Goal: Transaction & Acquisition: Obtain resource

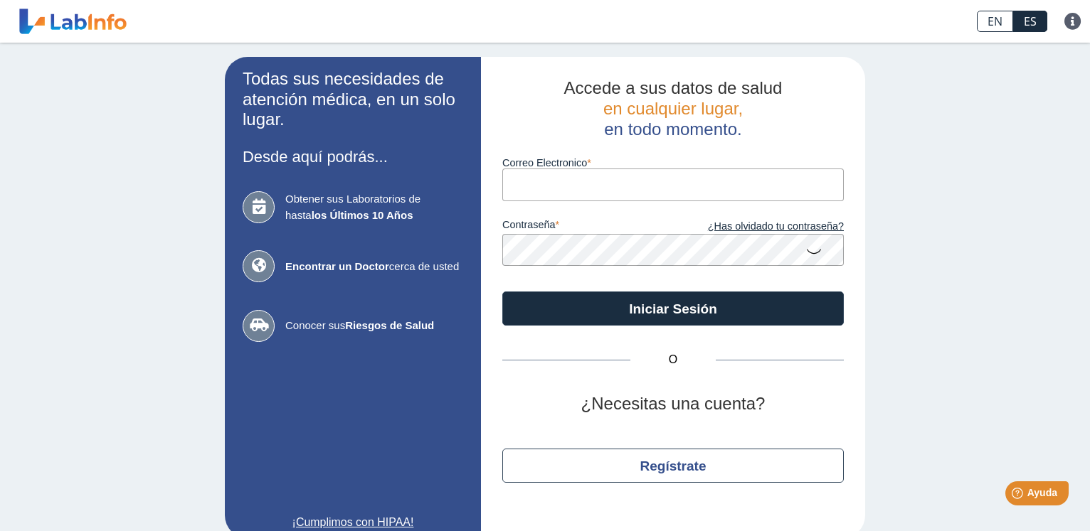
scroll to position [22, 0]
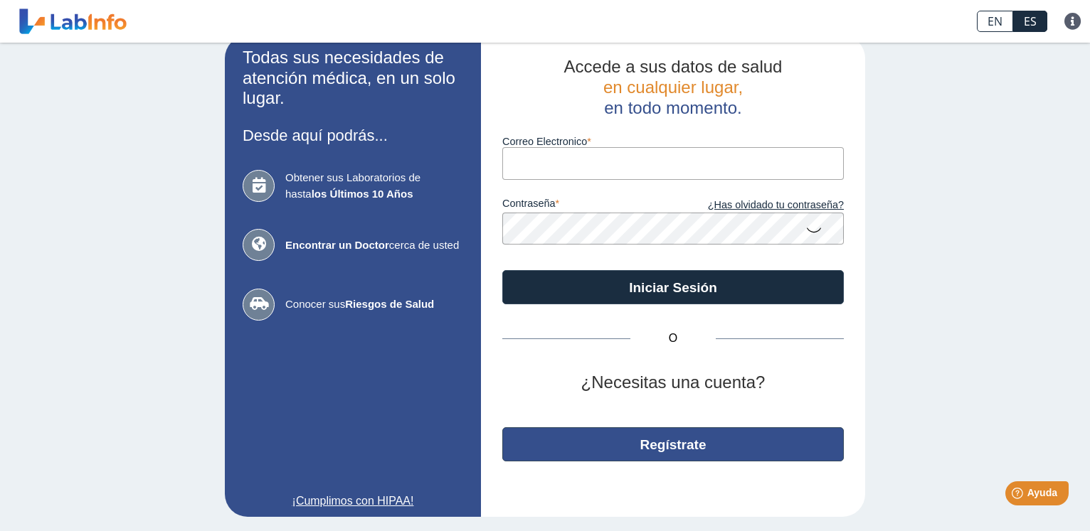
click at [691, 444] on button "Regístrate" at bounding box center [672, 444] width 341 height 34
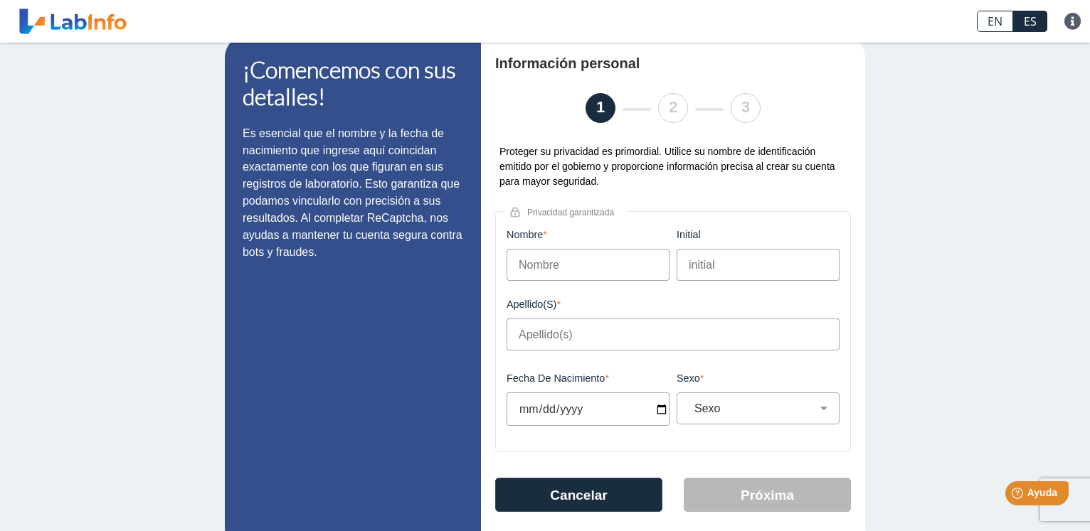
click at [538, 275] on input "Nombre" at bounding box center [587, 265] width 163 height 32
type input "Lyann"
click at [698, 268] on input "initial" at bounding box center [757, 265] width 163 height 32
type input "M"
click at [536, 329] on input "Apellido(s)" at bounding box center [672, 335] width 333 height 32
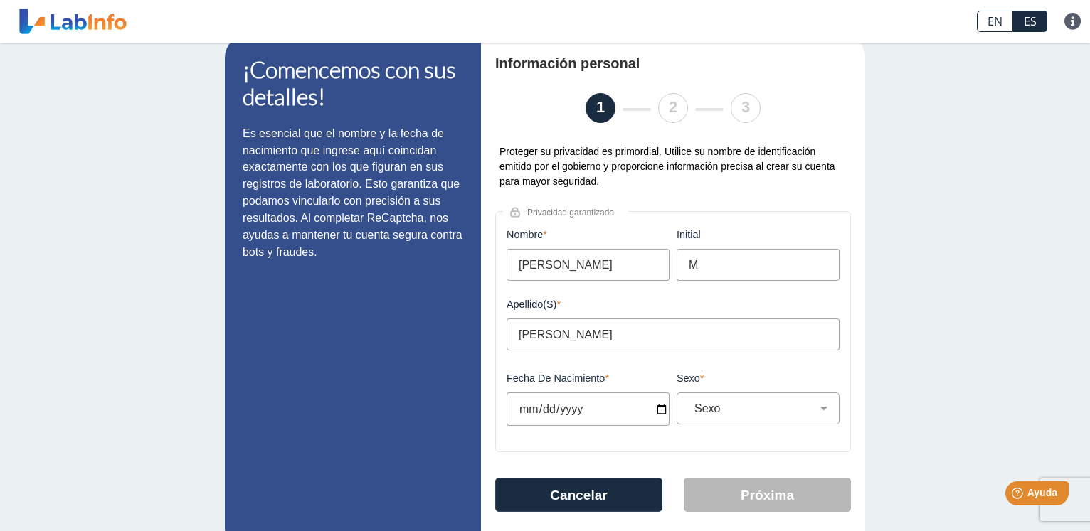
type input "Padilla Gonzalez"
click at [586, 406] on input "Fecha de Nacimiento" at bounding box center [587, 409] width 163 height 33
click at [658, 407] on input "Fecha de Nacimiento" at bounding box center [587, 409] width 163 height 33
type input "2025-07-08"
select select
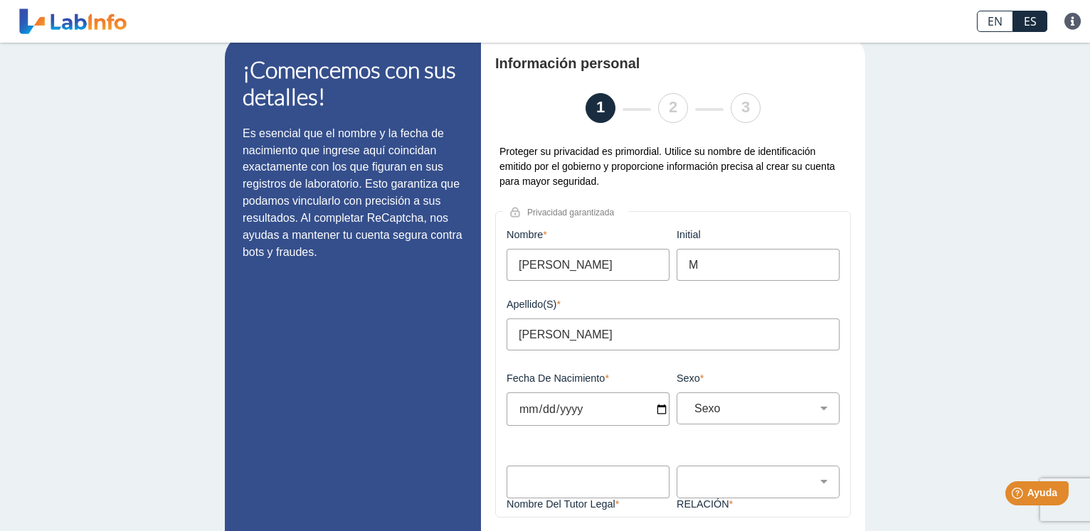
click at [576, 404] on input "2025-07-08" at bounding box center [587, 409] width 163 height 33
click at [572, 407] on input "2025-07-08" at bounding box center [587, 409] width 163 height 33
type input "2004-07-08"
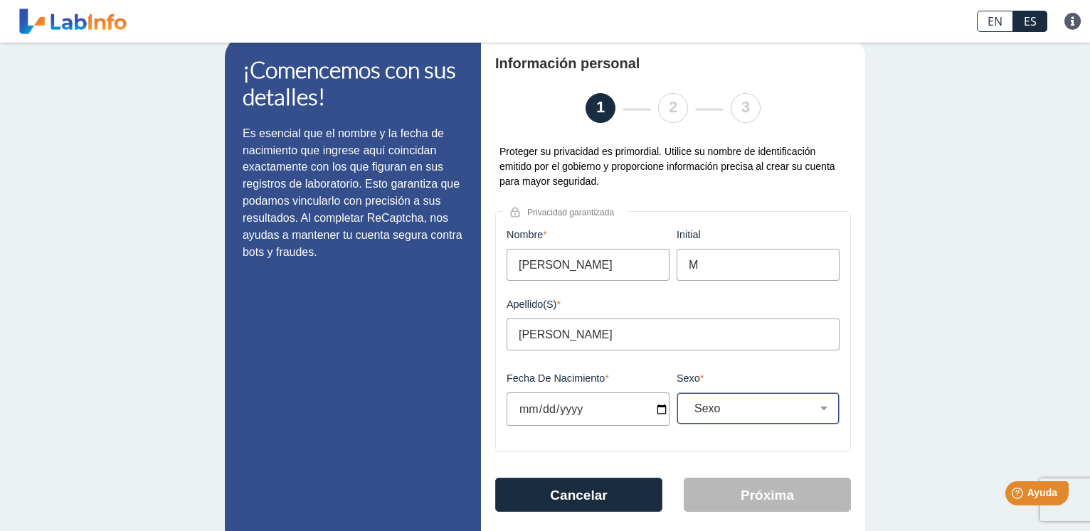
drag, startPoint x: 745, startPoint y: 389, endPoint x: 755, endPoint y: 410, distance: 22.9
click at [745, 390] on div "Sexo Sexo Masculino Femenino Este campo es requerido" at bounding box center [758, 408] width 170 height 71
click at [688, 402] on select "Sexo Masculino Femenino" at bounding box center [763, 409] width 150 height 14
select select "F"
click option "Femenino" at bounding box center [0, 0] width 0 height 0
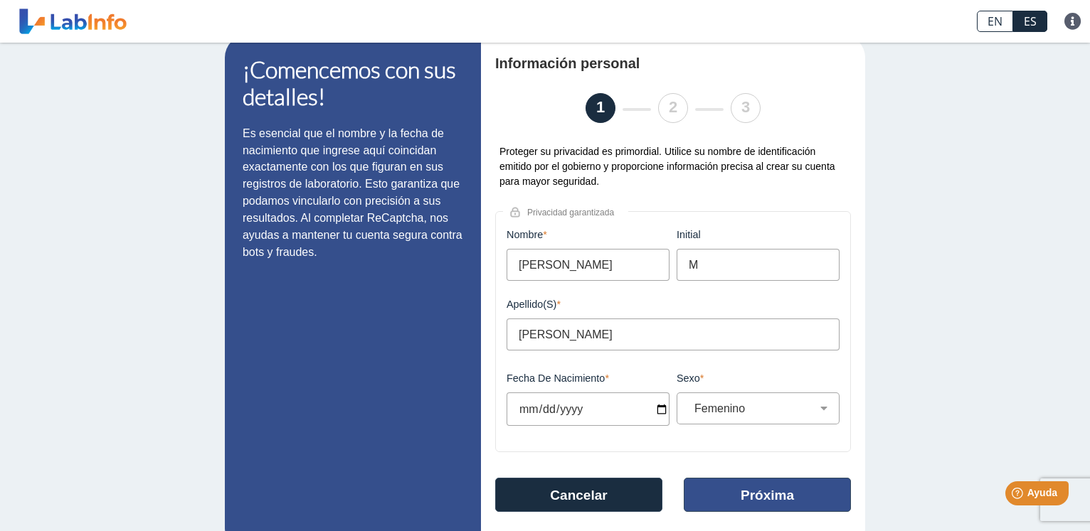
click at [762, 494] on button "Próxima" at bounding box center [766, 495] width 167 height 34
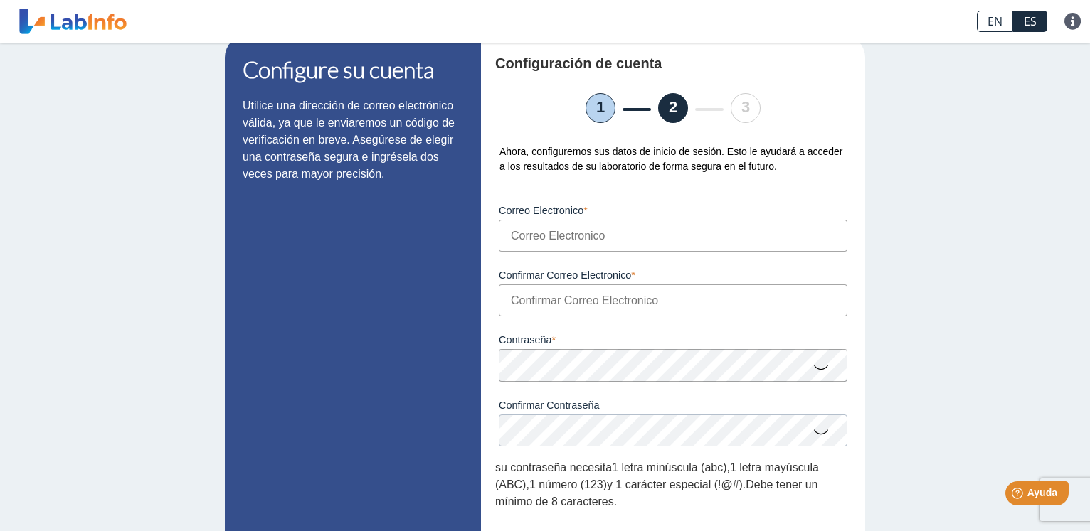
click at [550, 246] on input "Correo Electronico" at bounding box center [673, 236] width 348 height 32
type input "lidanago@gmail.com"
click at [926, 203] on div "Configure su cuenta Utilice una dirección de correo electrónico válida, ya que …" at bounding box center [545, 361] width 1090 height 680
click at [538, 304] on input "Confirmar Correo Electronico" at bounding box center [673, 300] width 348 height 32
type input "lidanago@gmail.com"
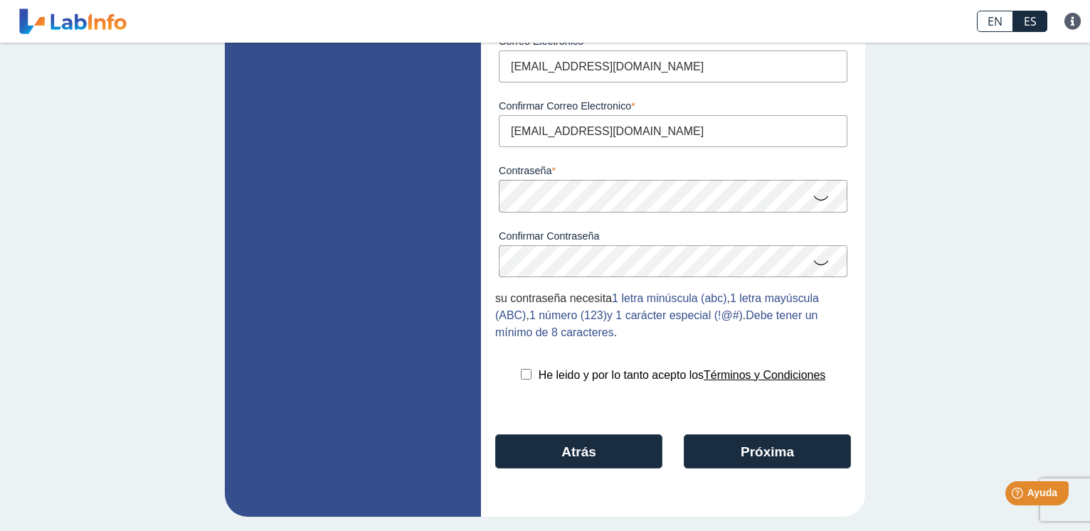
scroll to position [195, 0]
click at [521, 375] on input "checkbox" at bounding box center [526, 374] width 11 height 11
checkbox input "true"
click at [777, 454] on button "Próxima" at bounding box center [766, 452] width 167 height 34
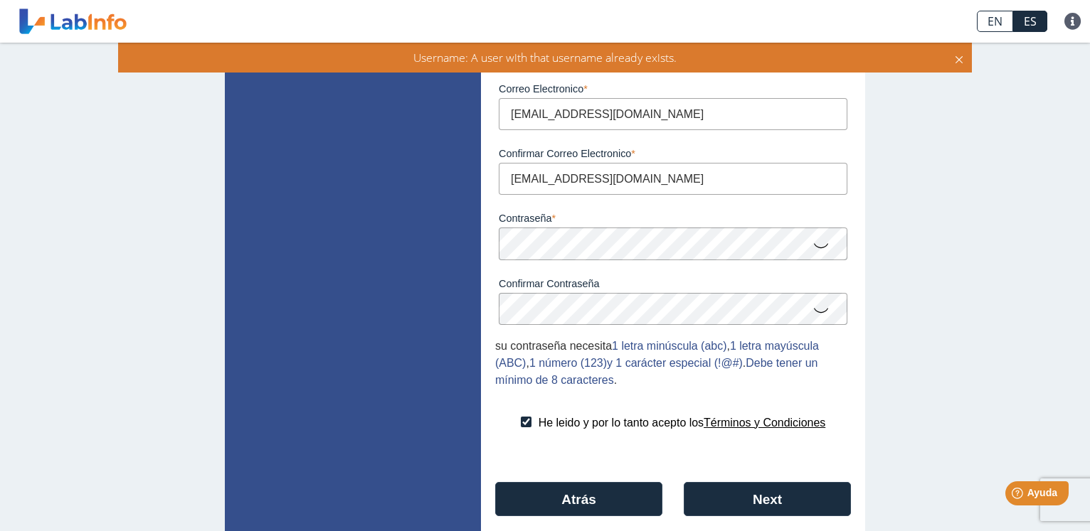
scroll to position [149, 0]
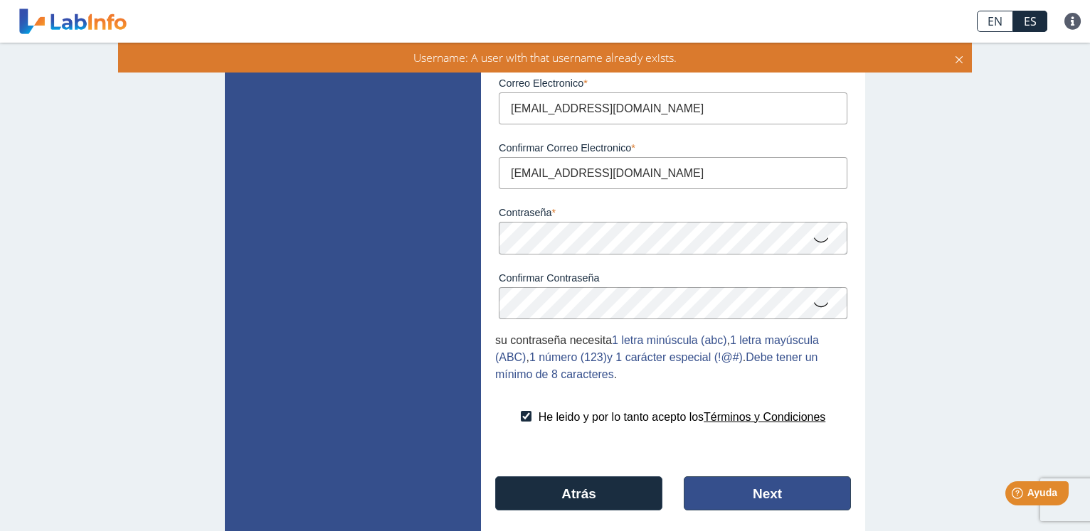
click at [750, 492] on button "Next" at bounding box center [766, 493] width 167 height 34
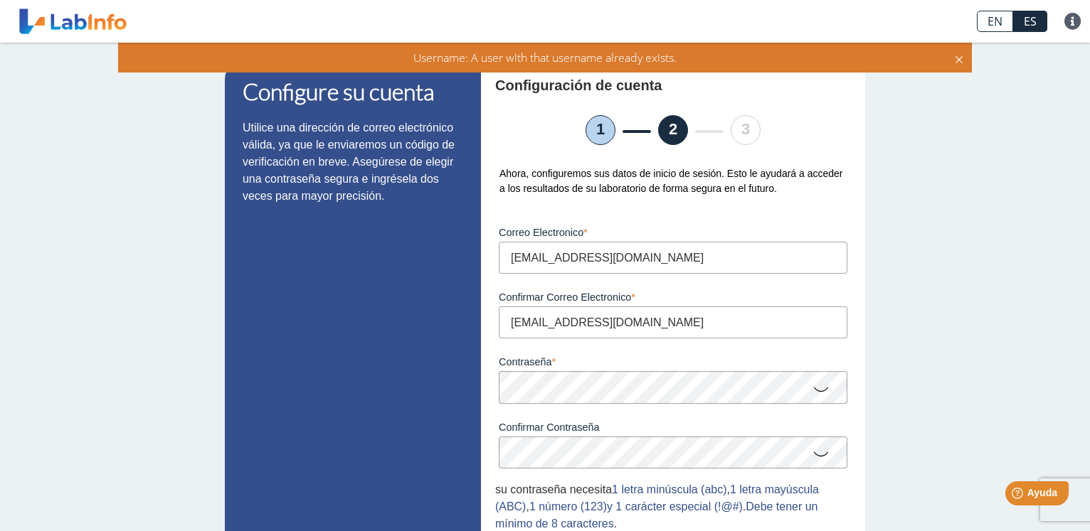
scroll to position [195, 0]
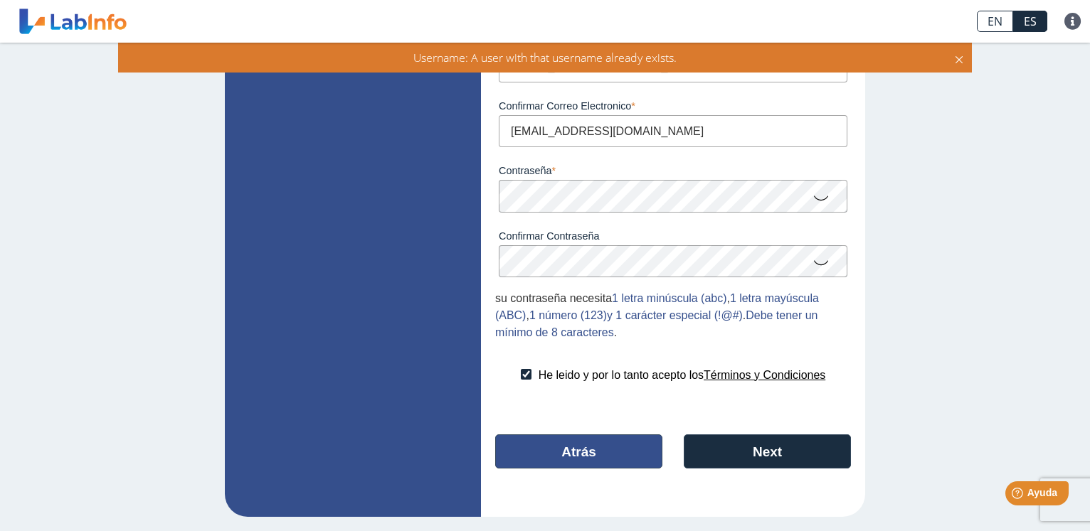
click at [581, 442] on button "Atrás" at bounding box center [578, 452] width 167 height 34
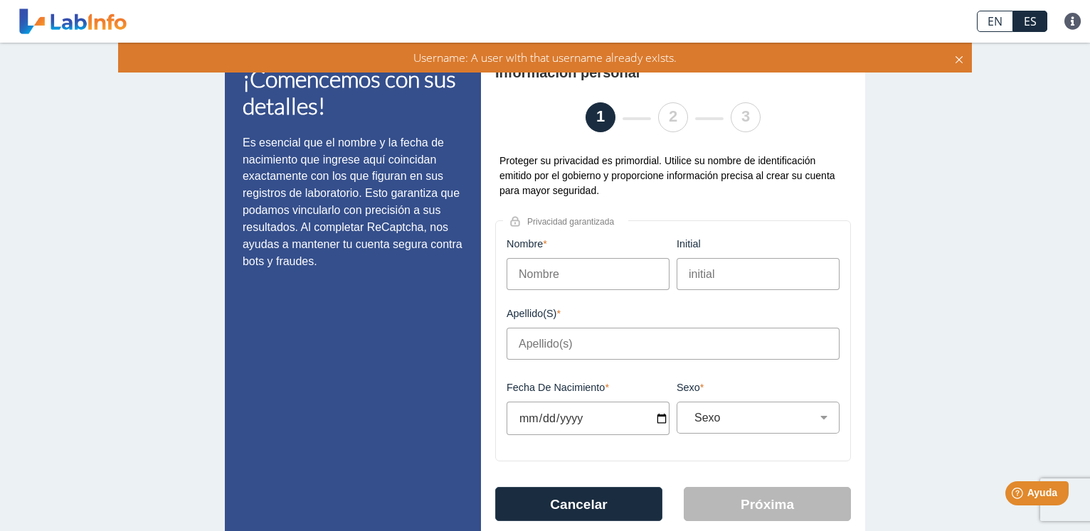
scroll to position [0, 0]
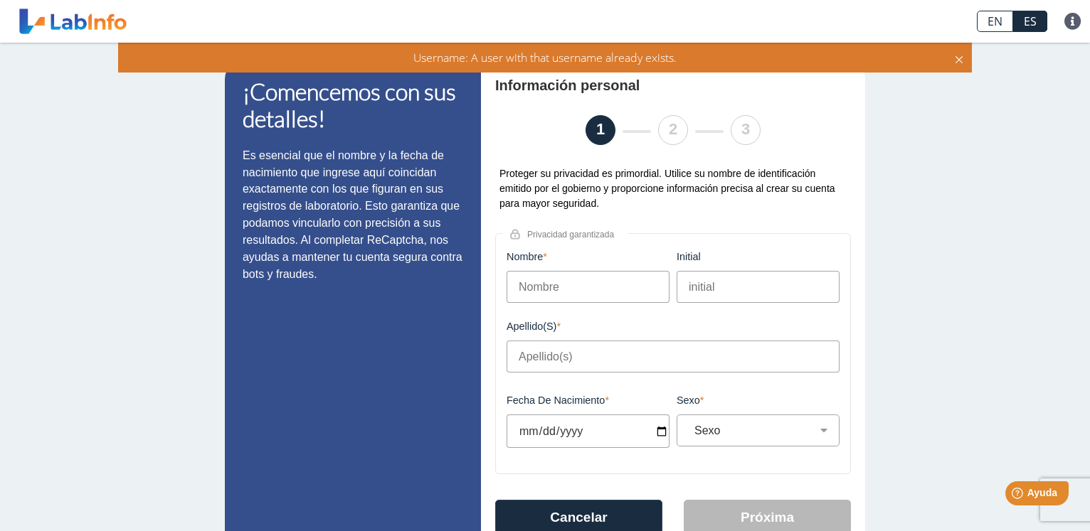
click at [549, 284] on input "Nombre" at bounding box center [587, 287] width 163 height 32
type input "[PERSON_NAME]"
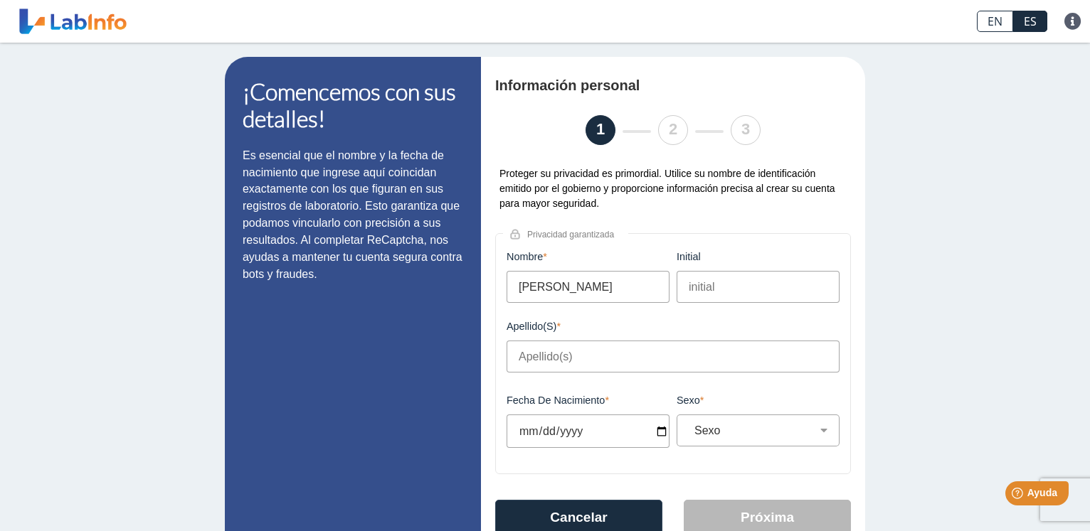
click at [694, 292] on input "initial" at bounding box center [757, 287] width 163 height 32
type input "M"
click at [551, 363] on input "Apellido(s)" at bounding box center [672, 357] width 333 height 32
type input "[PERSON_NAME]"
click at [658, 431] on input "Fecha de Nacimiento" at bounding box center [587, 431] width 163 height 33
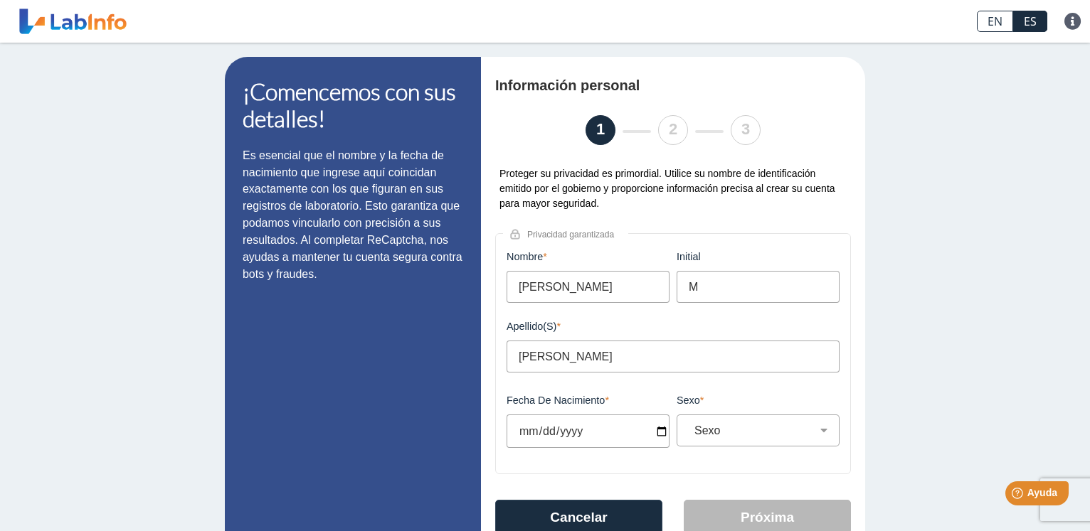
type input "2025-07-08"
select select
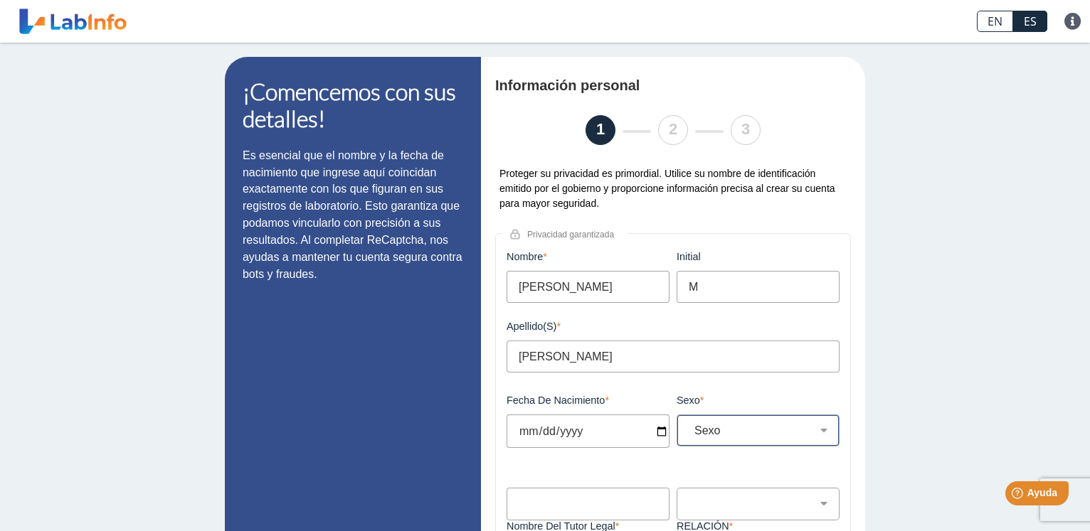
click at [688, 424] on select "Sexo Masculino Femenino" at bounding box center [763, 431] width 150 height 14
select select "F"
click option "Femenino" at bounding box center [0, 0] width 0 height 0
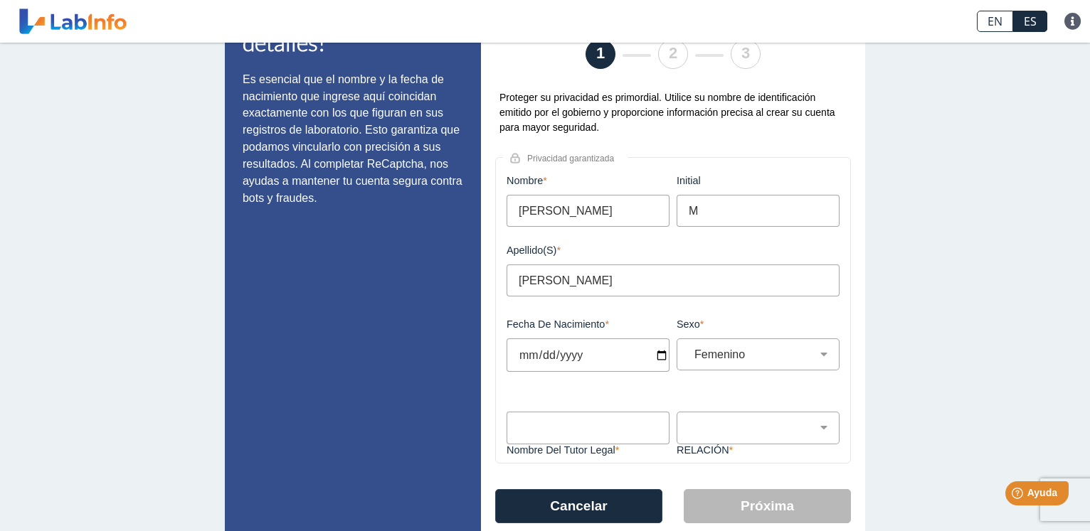
scroll to position [122, 0]
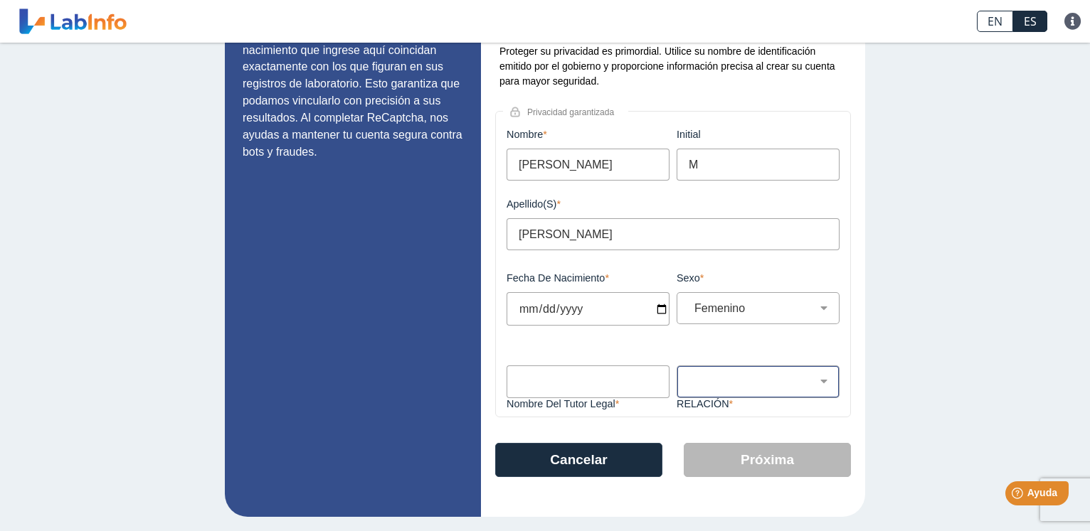
click at [688, 375] on select "Padre Tutor Otro" at bounding box center [763, 382] width 150 height 14
click at [893, 359] on div "¡Comencemos con sus detalles! Es esencial que el nombre y la fecha de nacimient…" at bounding box center [545, 225] width 1090 height 611
click at [574, 311] on input "2025-07-08" at bounding box center [587, 308] width 163 height 33
type input "2004-07-08"
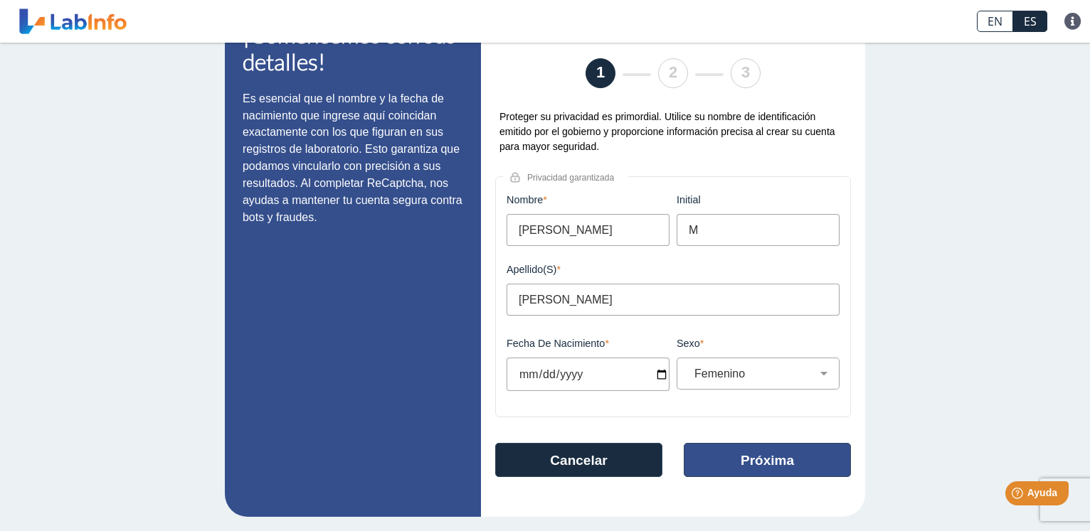
click at [767, 448] on button "Próxima" at bounding box center [766, 460] width 167 height 34
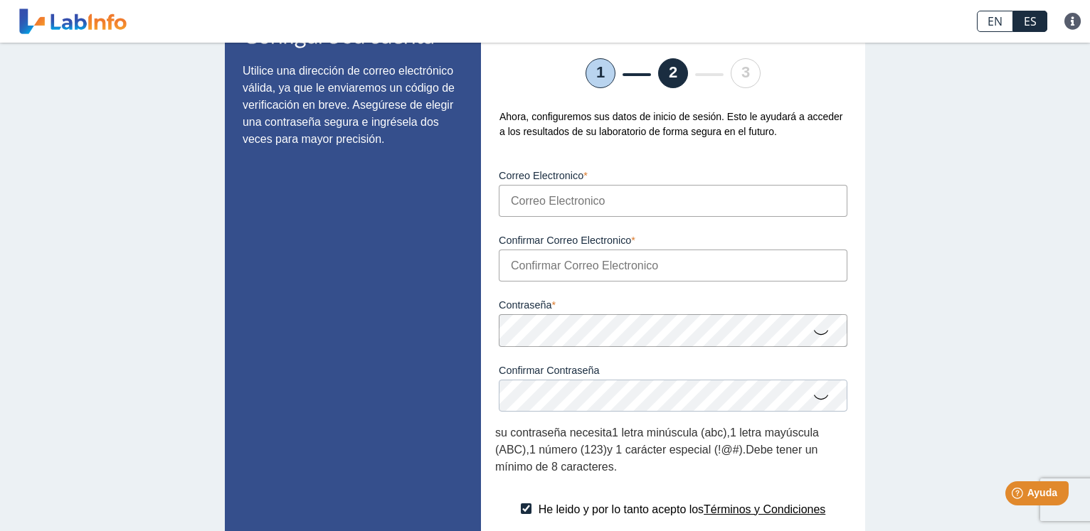
click at [512, 206] on input "Correo Electronico" at bounding box center [673, 201] width 348 height 32
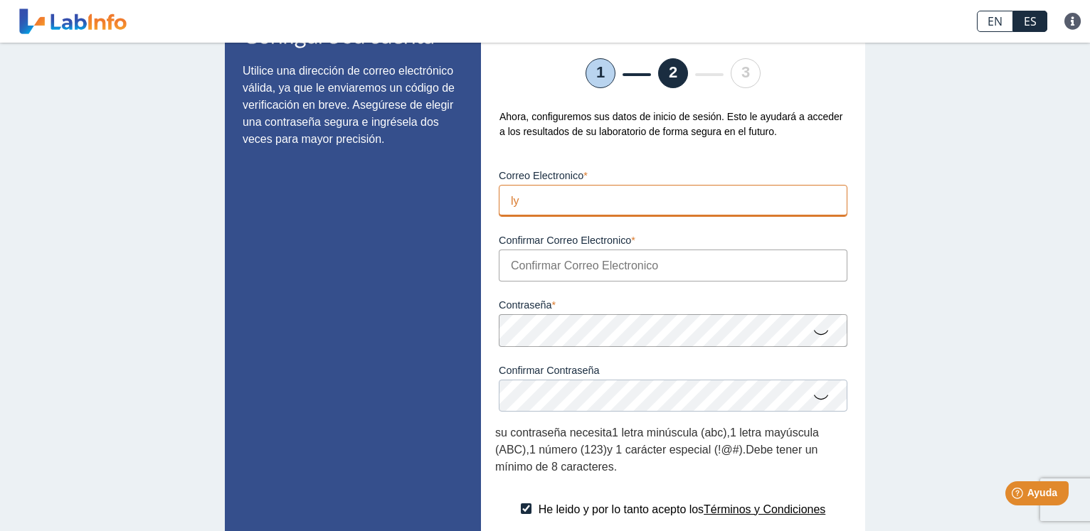
type input "l"
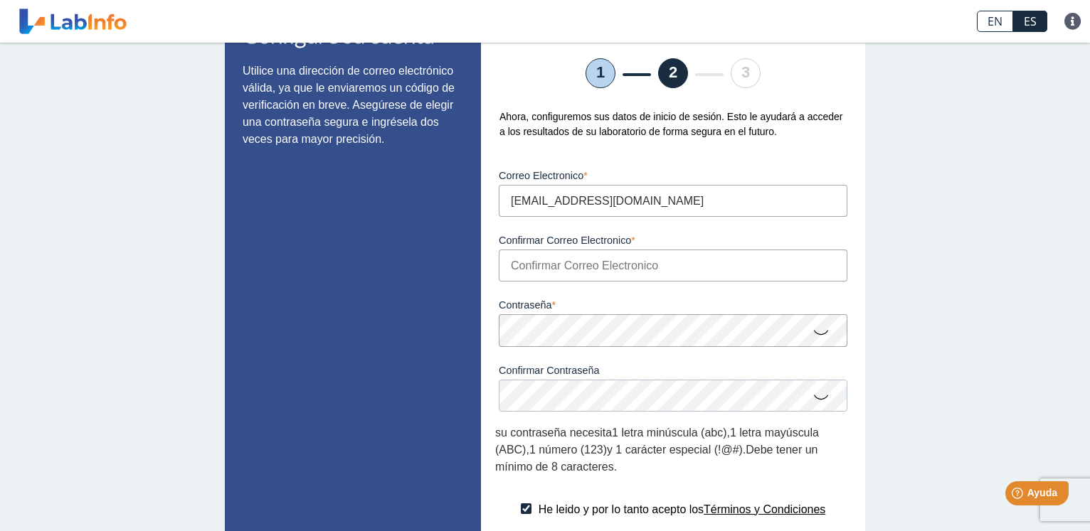
click at [607, 196] on input "lidanag@hotmail.com" at bounding box center [673, 201] width 348 height 32
type input "lidanag@hotmail.com"
click at [523, 269] on input "Confirmar Correo Electronico" at bounding box center [673, 266] width 348 height 32
type input "lidanag@hotmail.com"
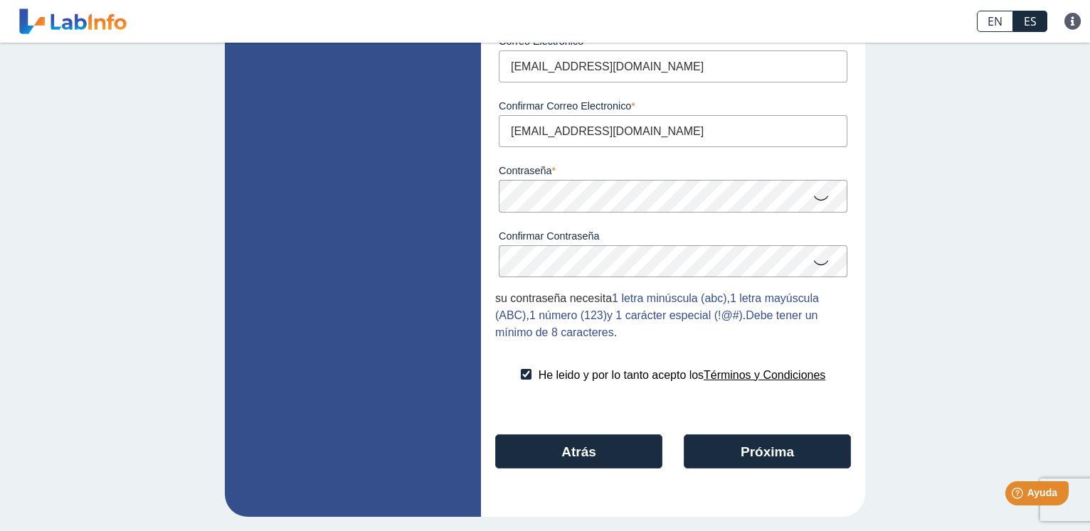
scroll to position [195, 0]
click at [760, 455] on button "Próxima" at bounding box center [766, 452] width 167 height 34
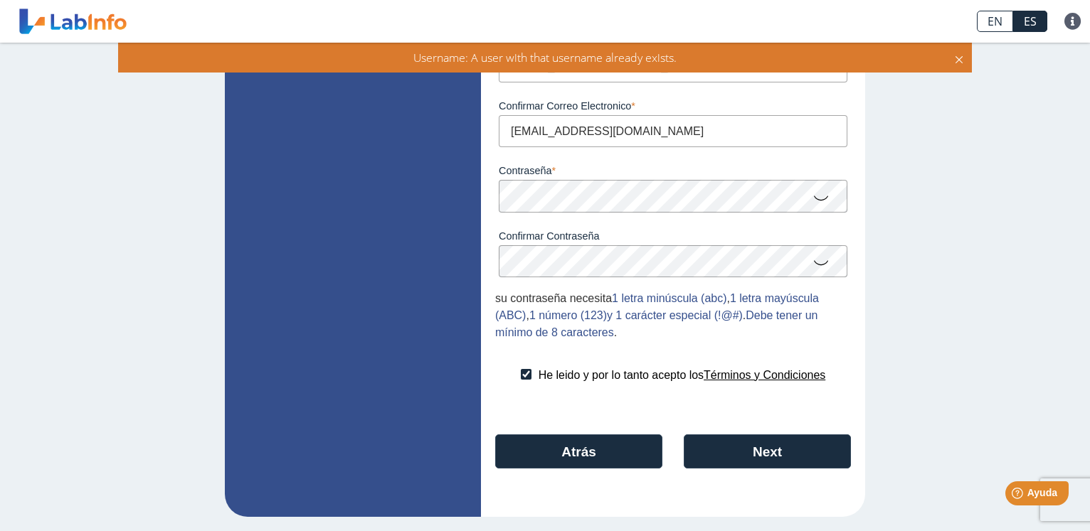
scroll to position [0, 0]
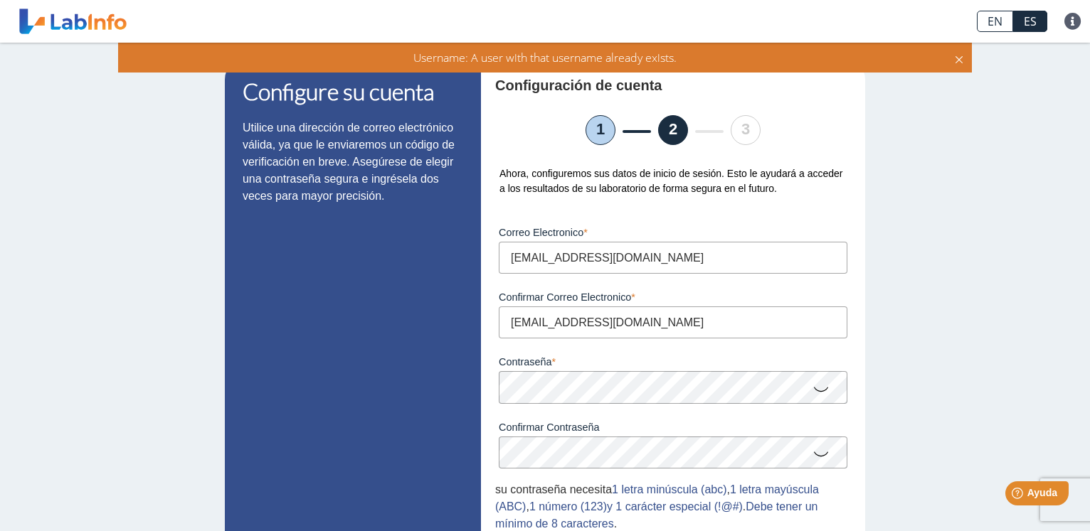
drag, startPoint x: 631, startPoint y: 255, endPoint x: 496, endPoint y: 253, distance: 134.4
click at [499, 253] on input "lidanag@hotmail.com" at bounding box center [673, 258] width 348 height 32
type input "[EMAIL_ADDRESS][DOMAIN_NAME]"
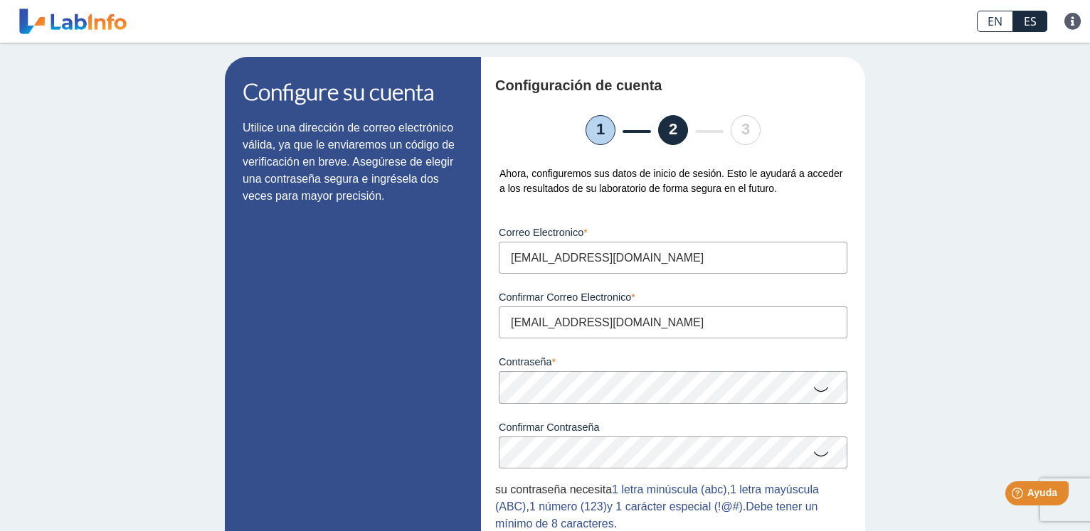
click at [648, 325] on input "lidanag@hotmail.com" at bounding box center [673, 323] width 348 height 32
drag, startPoint x: 646, startPoint y: 324, endPoint x: 442, endPoint y: 321, distance: 204.8
click at [499, 321] on input "lidanag@hotmail.com" at bounding box center [673, 323] width 348 height 32
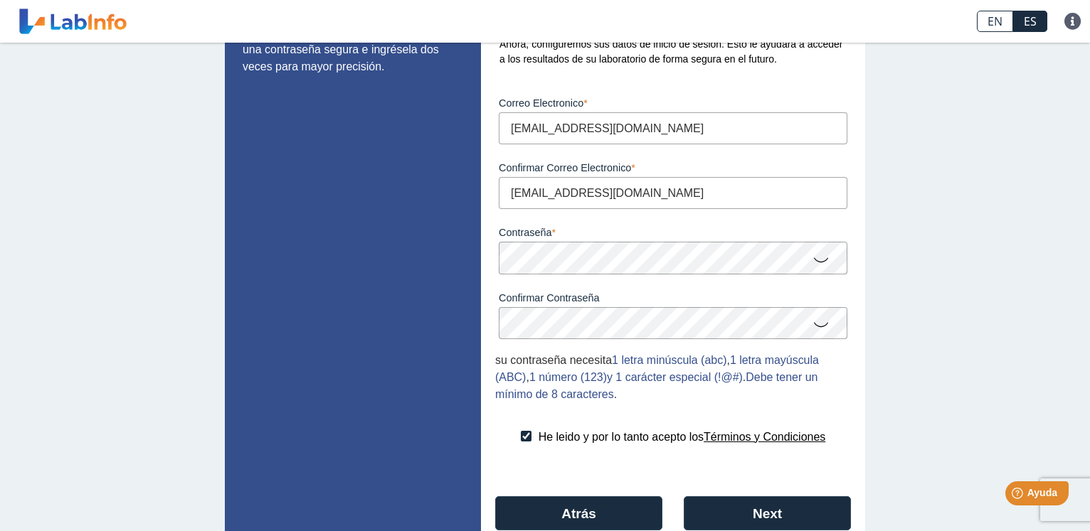
scroll to position [195, 0]
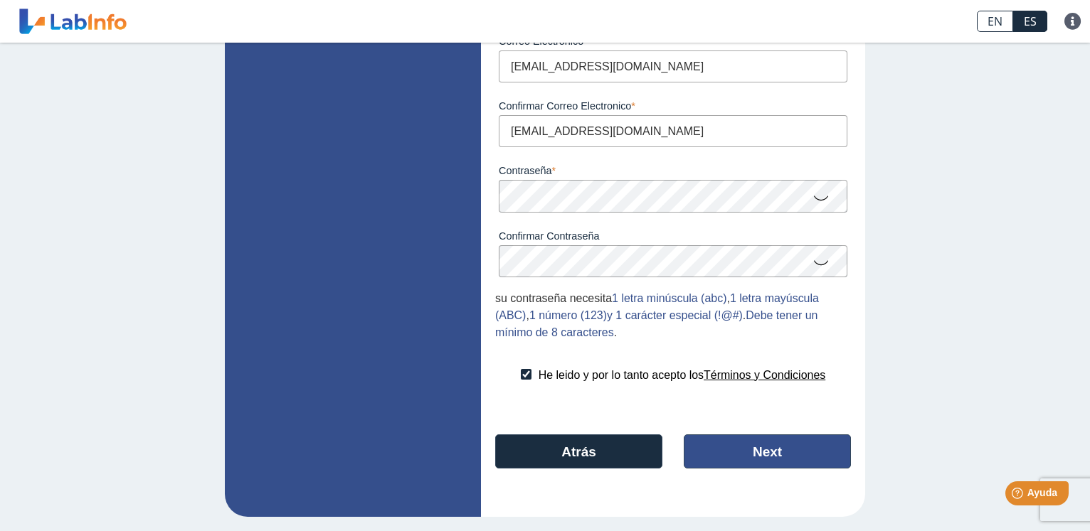
type input "[EMAIL_ADDRESS][DOMAIN_NAME]"
click at [755, 453] on button "Next" at bounding box center [766, 452] width 167 height 34
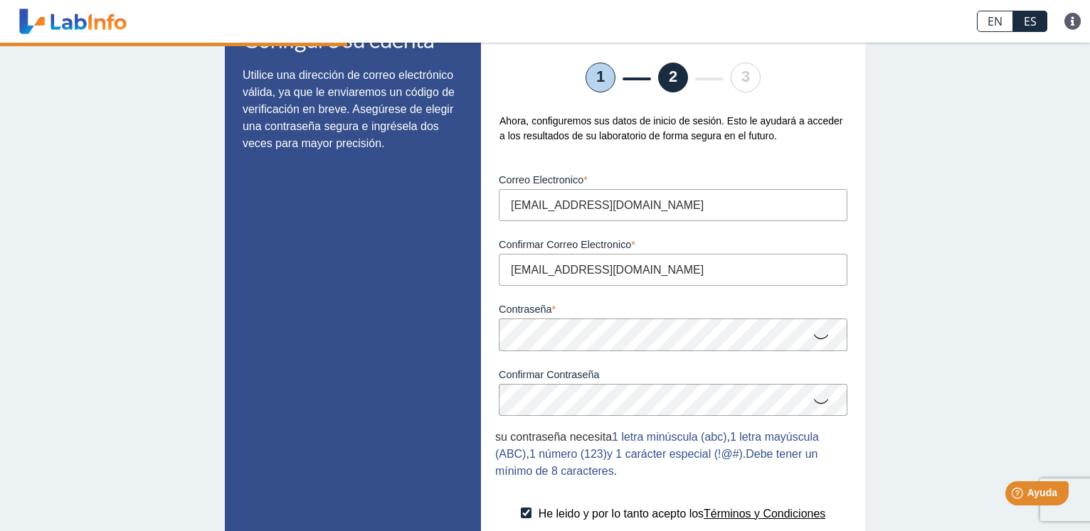
scroll to position [0, 0]
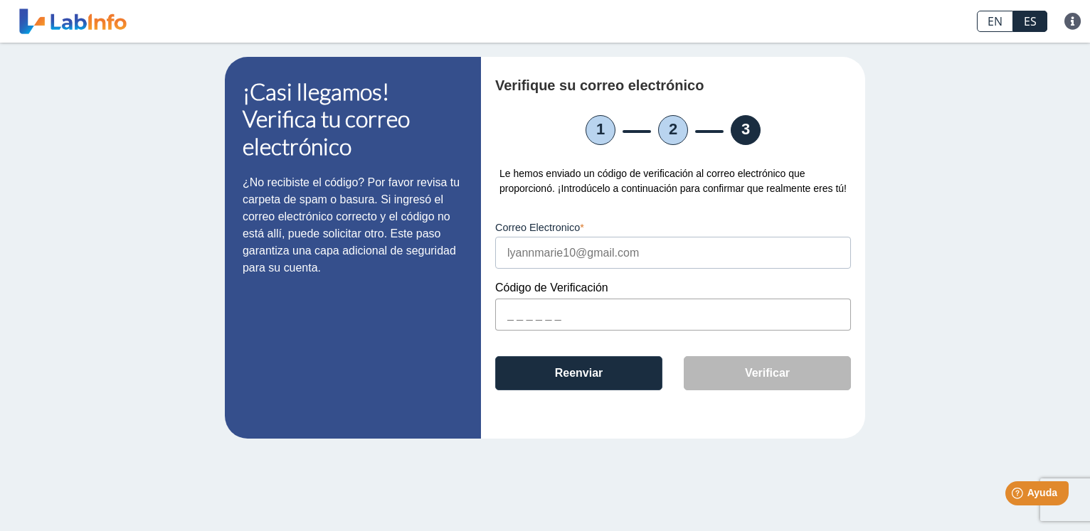
click at [506, 313] on input "text" at bounding box center [673, 315] width 356 height 32
click at [504, 316] on input "text" at bounding box center [673, 315] width 356 height 32
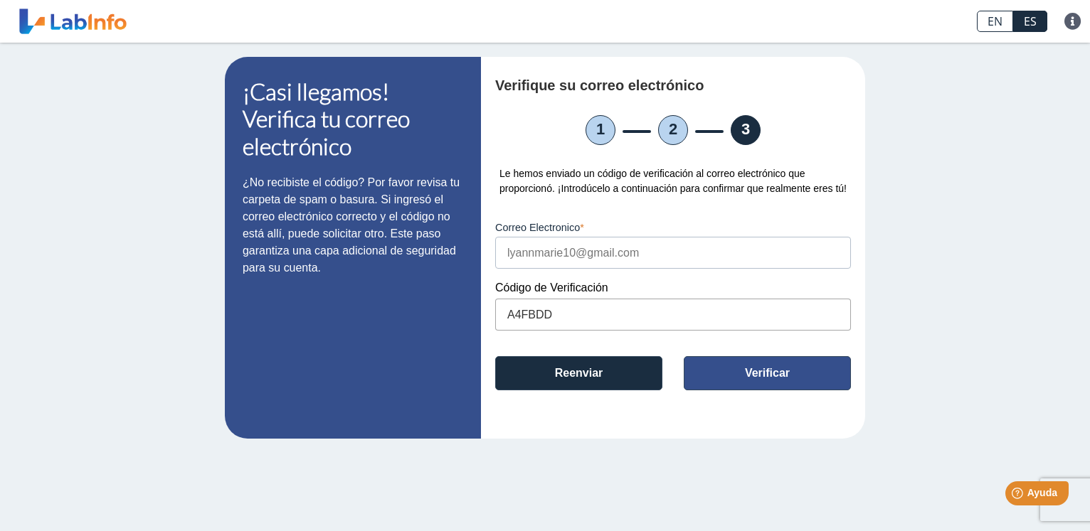
type input "A4FBDD"
click at [737, 374] on button "Verificar" at bounding box center [766, 373] width 167 height 34
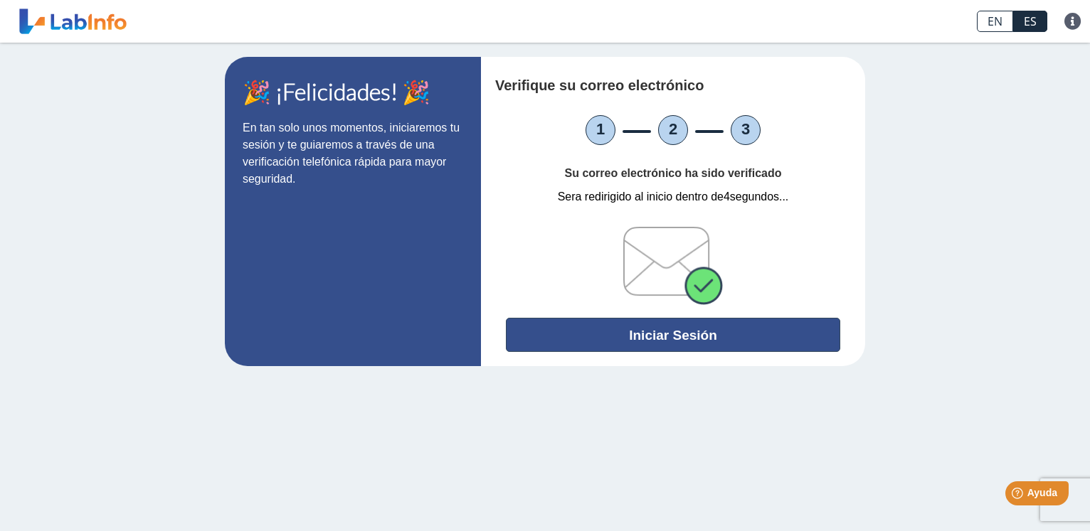
click at [654, 334] on button "Iniciar Sesión" at bounding box center [673, 335] width 334 height 34
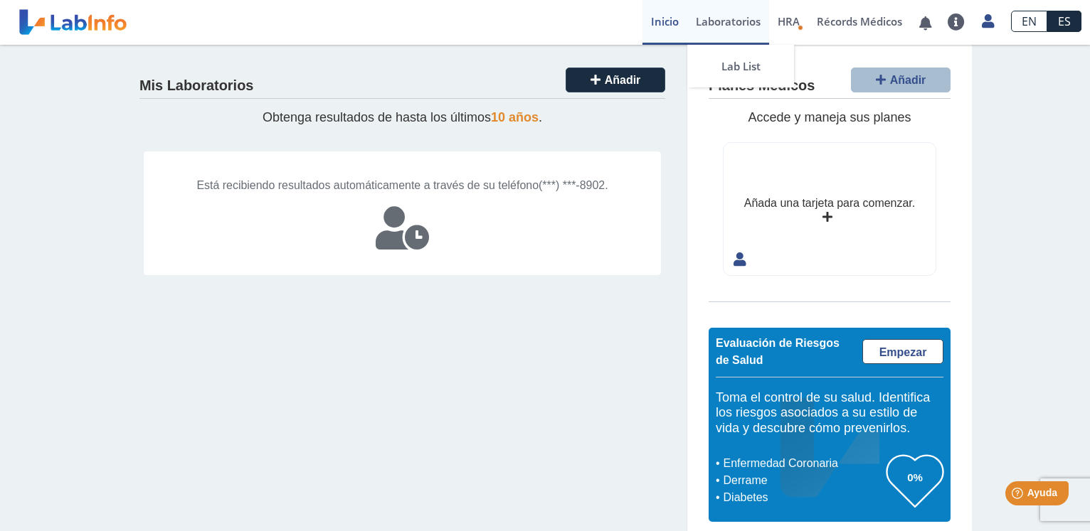
click at [732, 25] on link "Laboratorios" at bounding box center [728, 22] width 82 height 45
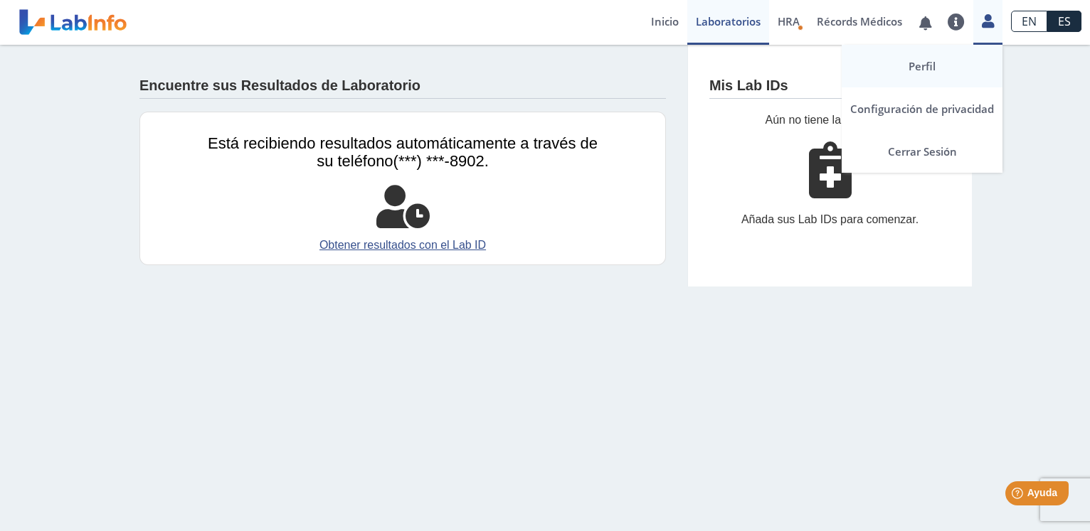
click at [923, 66] on link "Perfil" at bounding box center [921, 66] width 161 height 43
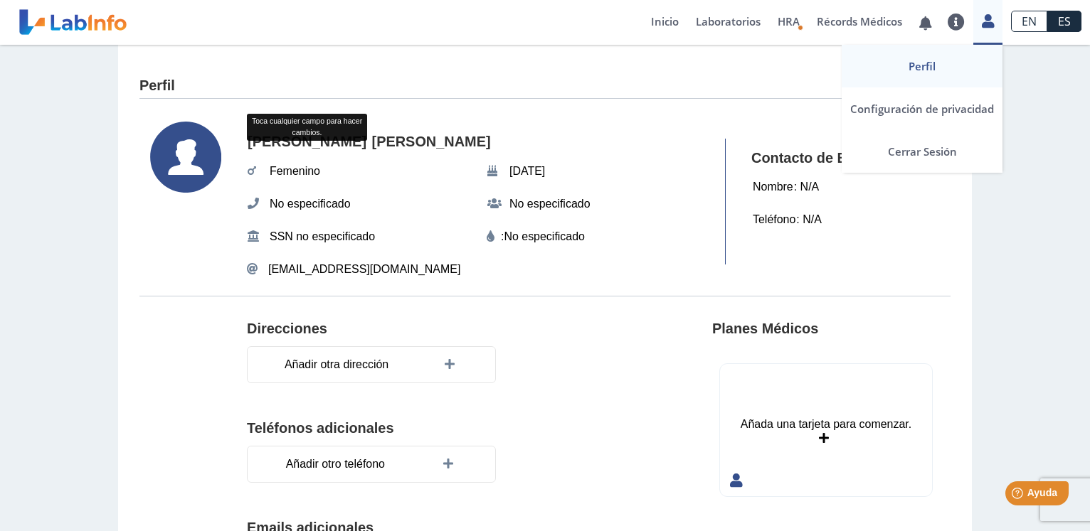
click at [986, 26] on icon at bounding box center [987, 21] width 12 height 11
click at [976, 25] on link at bounding box center [987, 19] width 29 height 18
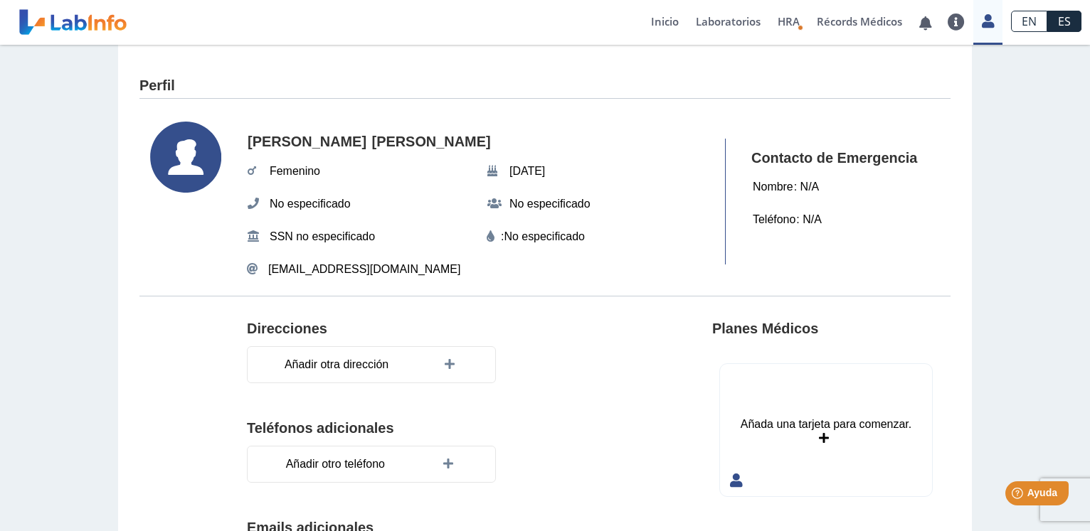
click at [1043, 195] on div "Perfil Lyann Padilla Gonzalez Femenino Jul 8, 2004 No especificado No especific…" at bounding box center [545, 419] width 1090 height 748
click at [730, 21] on link "Laboratorios" at bounding box center [728, 22] width 82 height 45
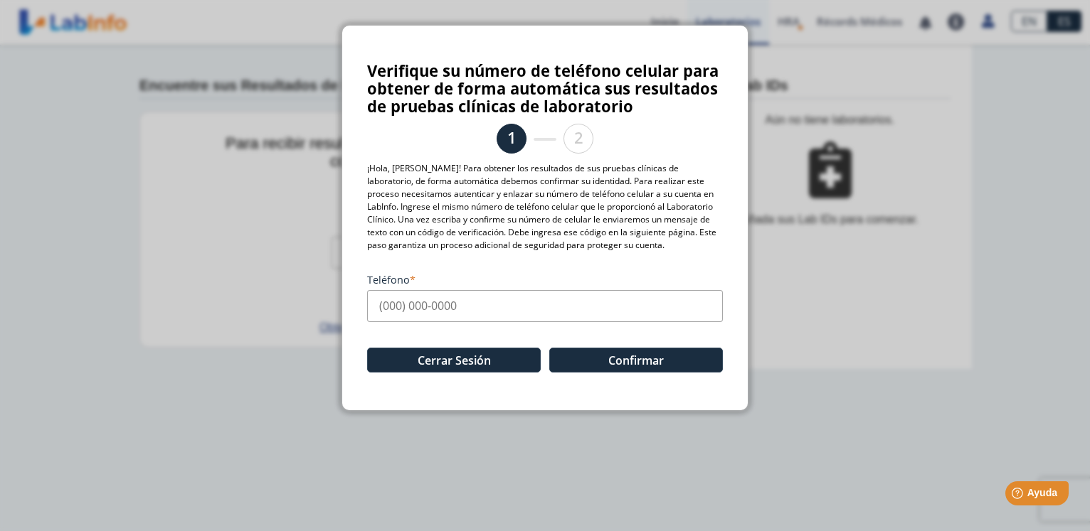
click at [383, 307] on input "Teléfono" at bounding box center [545, 306] width 356 height 32
type input "[PHONE_NUMBER]"
click at [636, 365] on button "Confirmar" at bounding box center [636, 360] width 174 height 25
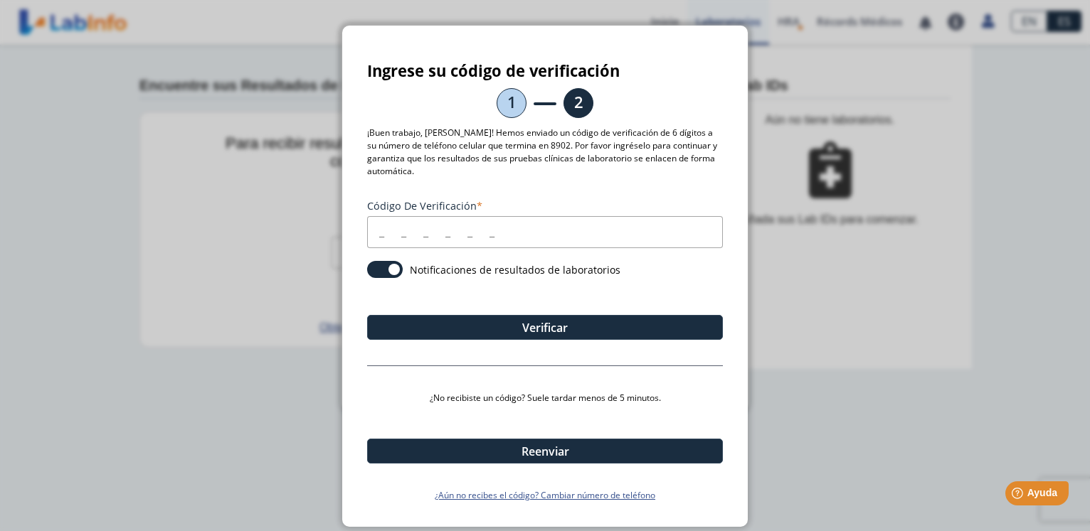
click at [372, 235] on input "Código de verificación" at bounding box center [545, 232] width 356 height 32
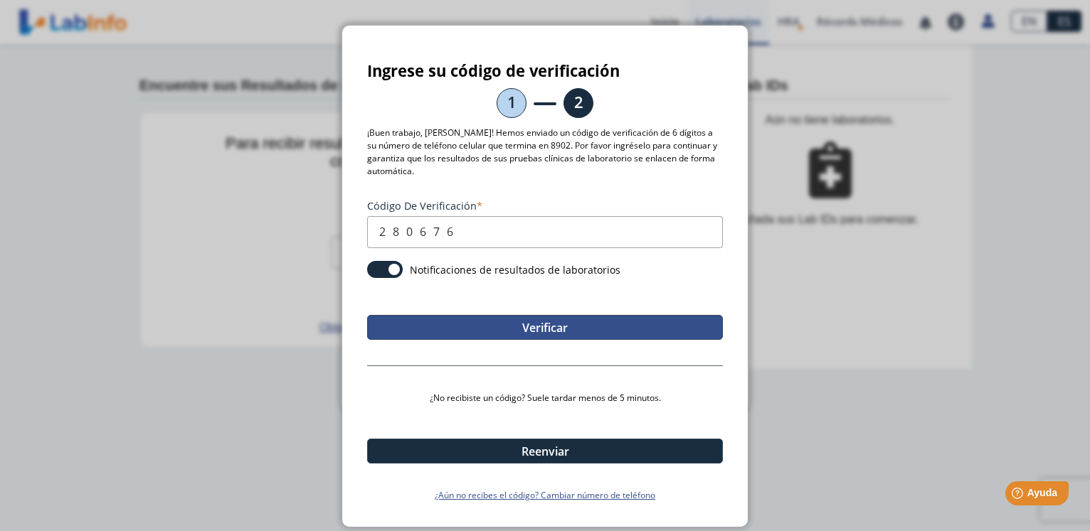
type input "280676"
click at [512, 320] on button "Verificar" at bounding box center [545, 327] width 356 height 25
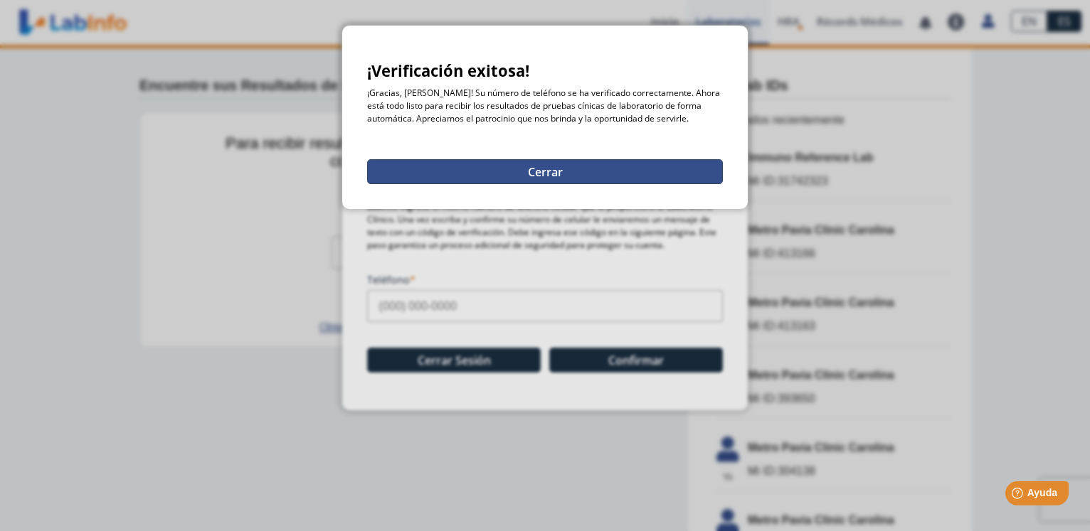
click at [545, 169] on button "Cerrar" at bounding box center [545, 171] width 356 height 25
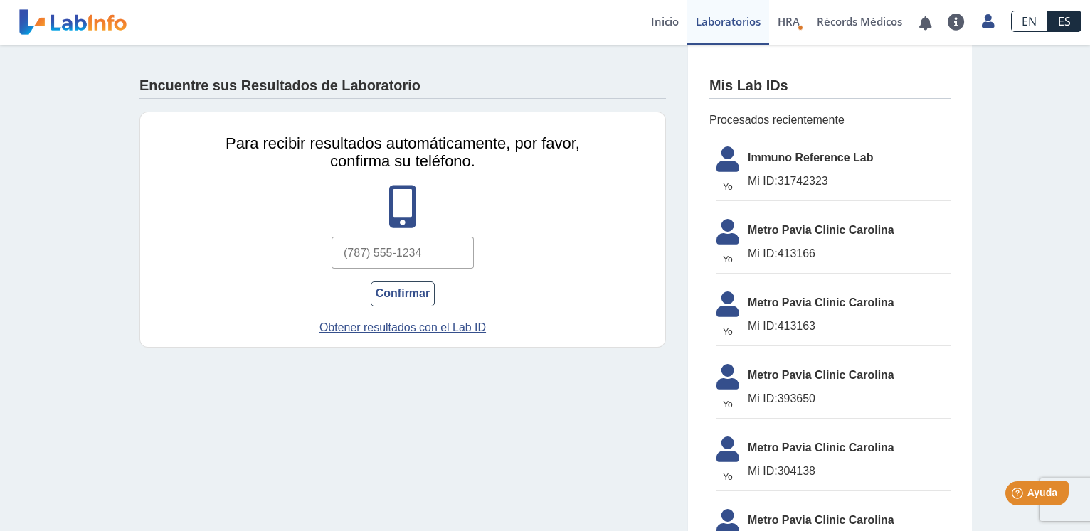
drag, startPoint x: 428, startPoint y: 254, endPoint x: 283, endPoint y: 254, distance: 145.1
click at [331, 254] on input "text" at bounding box center [402, 253] width 142 height 32
click at [412, 253] on input "text" at bounding box center [402, 253] width 142 height 32
click at [727, 18] on link "Laboratorios" at bounding box center [728, 22] width 82 height 45
click at [661, 18] on link "Inicio" at bounding box center [664, 22] width 45 height 45
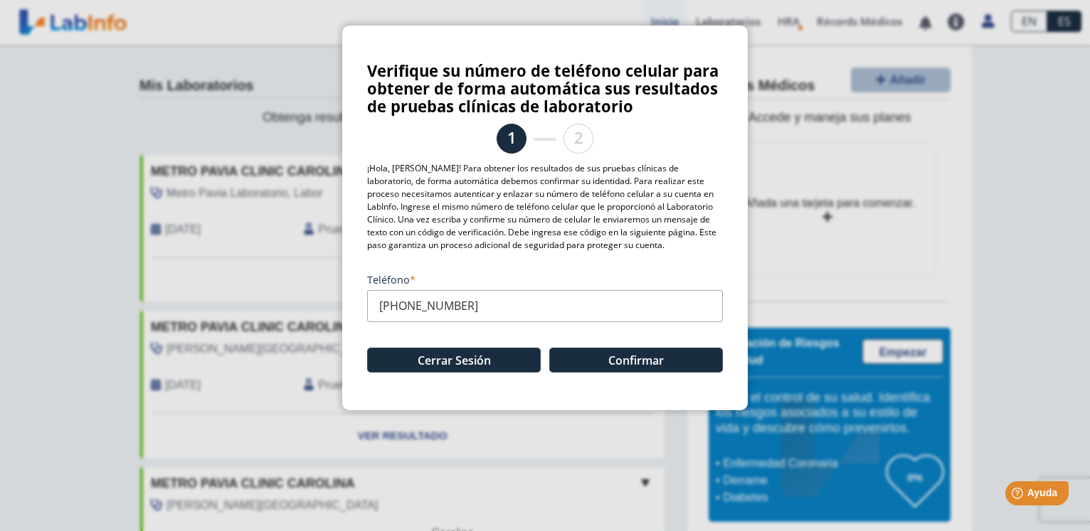
click at [1040, 193] on ngb-modal-window "Verifique su número de teléfono celular para obtener de forma automática sus re…" at bounding box center [545, 265] width 1090 height 531
click at [614, 361] on button "Confirmar" at bounding box center [636, 360] width 174 height 25
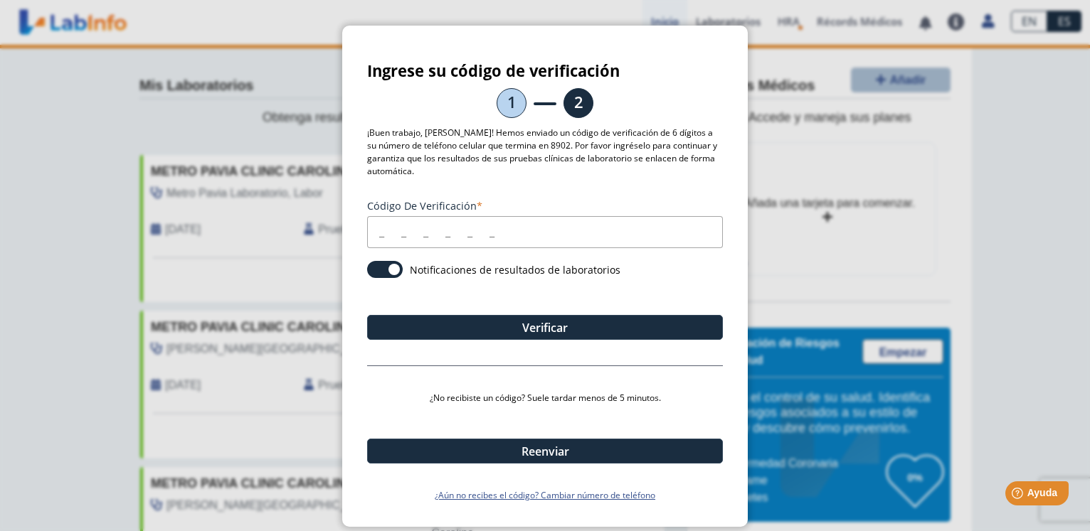
click at [375, 233] on input "Código de verificación" at bounding box center [545, 232] width 356 height 32
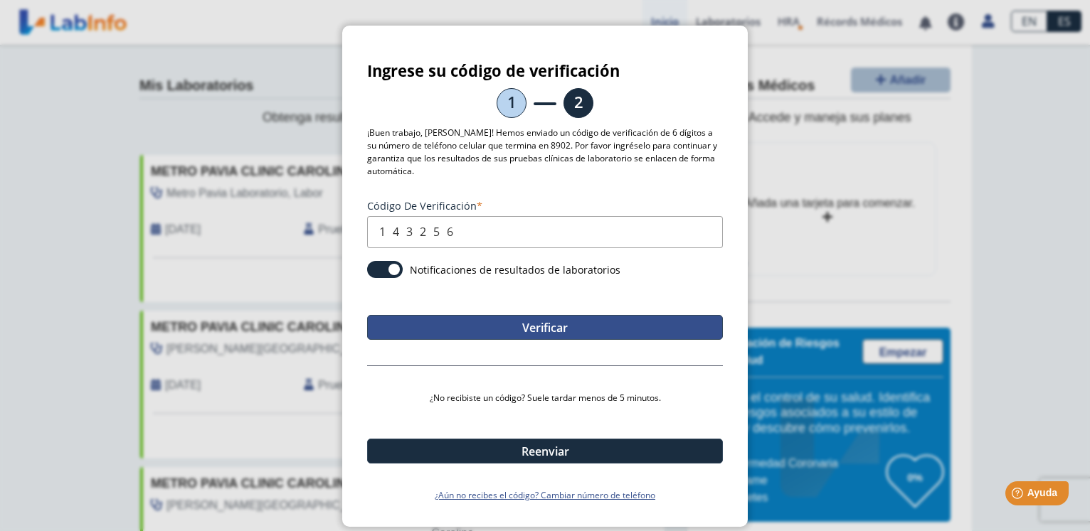
type input "143256"
click at [470, 321] on button "Verificar" at bounding box center [545, 327] width 356 height 25
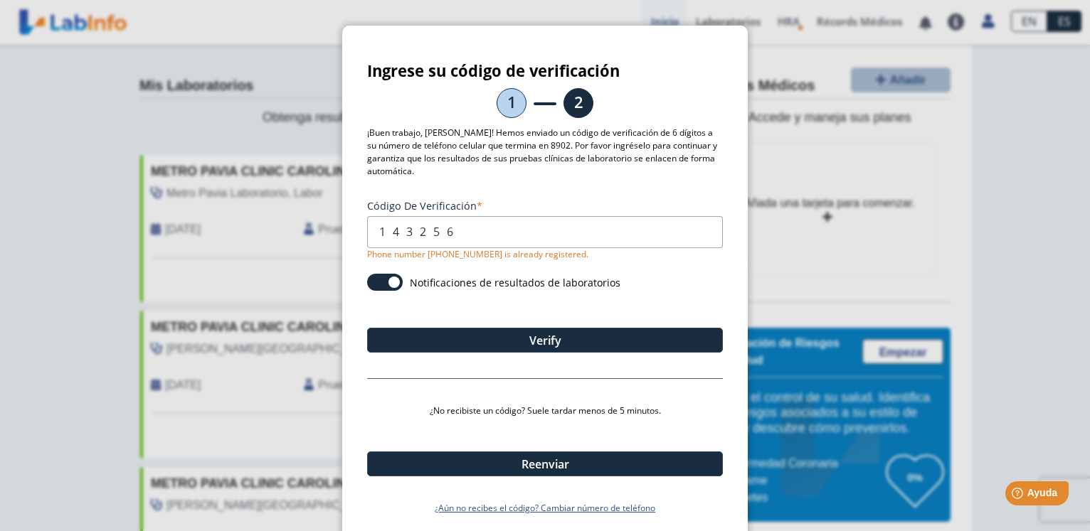
click at [1019, 161] on ngb-modal-window "Ingrese su código de verificación 1 2 ¡Buen trabajo, Lyann! Hemos enviado un có…" at bounding box center [545, 265] width 1090 height 531
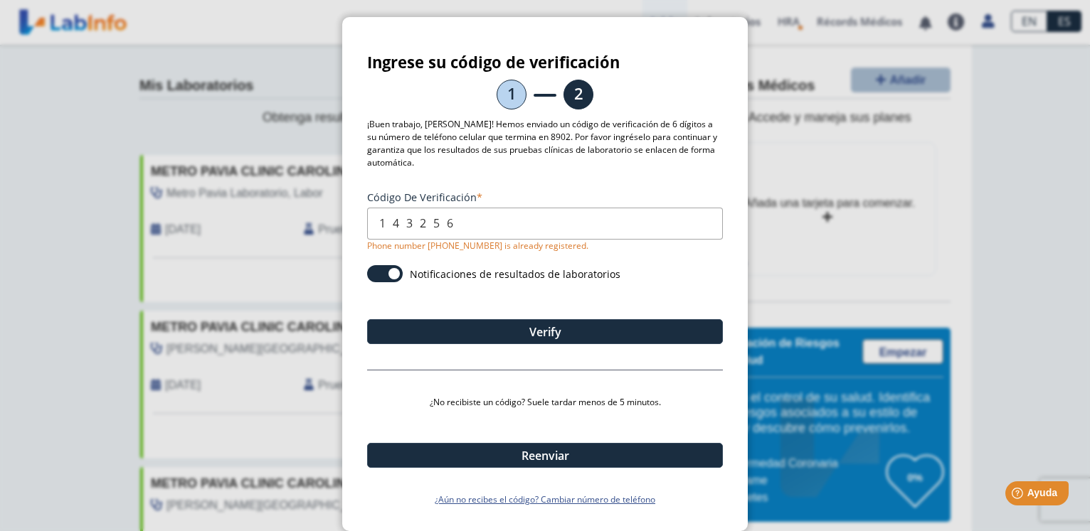
click at [348, 44] on div "Ingrese su código de verificación 1 2 ¡Buen trabajo, Lyann! Hemos enviado un có…" at bounding box center [544, 274] width 405 height 514
click at [733, 14] on ngb-modal-window "Ingrese su código de verificación 1 2 ¡Buen trabajo, Lyann! Hemos enviado un có…" at bounding box center [545, 265] width 1090 height 531
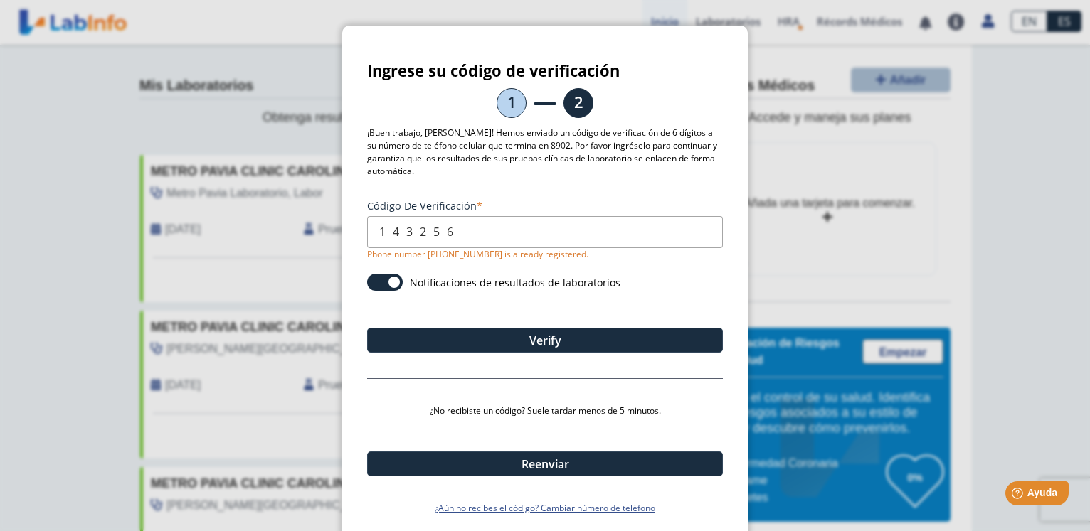
click at [728, 25] on ngb-modal-window "Ingrese su código de verificación 1 2 ¡Buen trabajo, Lyann! Hemos enviado un có…" at bounding box center [545, 265] width 1090 height 531
click at [445, 24] on ngb-modal-window "Ingrese su código de verificación 1 2 ¡Buen trabajo, Lyann! Hemos enviado un có…" at bounding box center [545, 265] width 1090 height 531
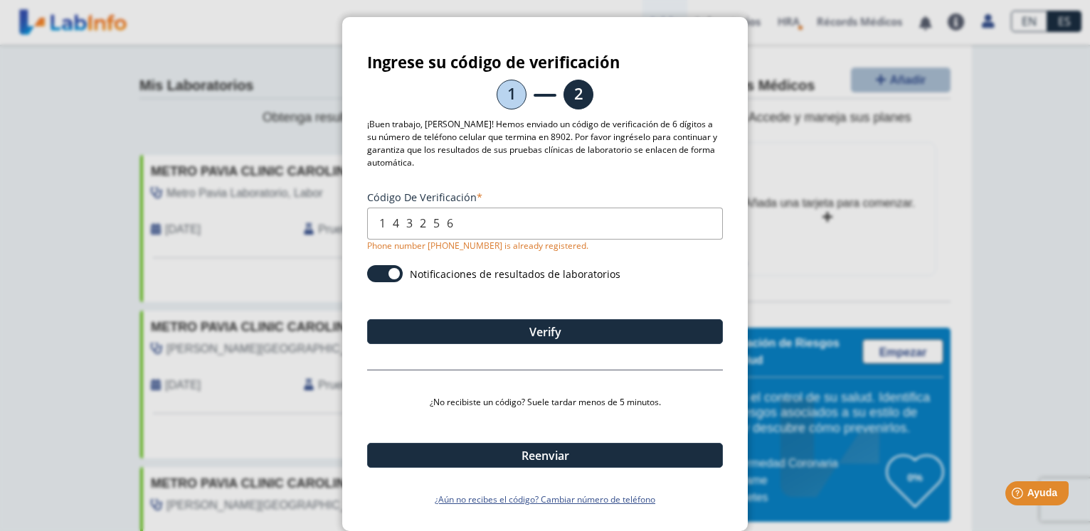
click at [6, 151] on ngb-modal-window "Ingrese su código de verificación 1 2 ¡Buen trabajo, Lyann! Hemos enviado un có…" at bounding box center [545, 265] width 1090 height 531
click at [934, 188] on ngb-modal-window "Ingrese su código de verificación 1 2 ¡Buen trabajo, Lyann! Hemos enviado un có…" at bounding box center [545, 265] width 1090 height 531
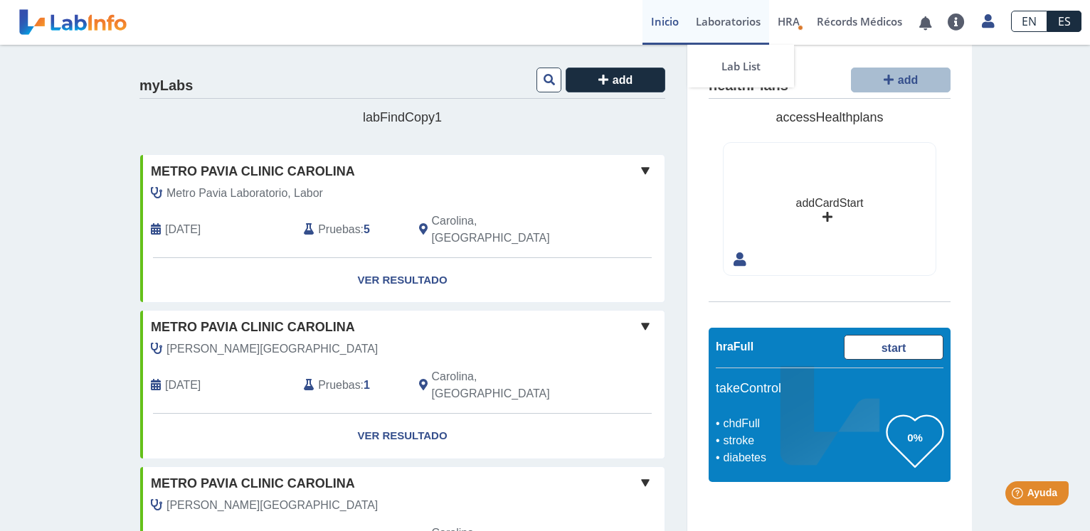
click at [721, 18] on link "Laboratorios" at bounding box center [728, 22] width 82 height 45
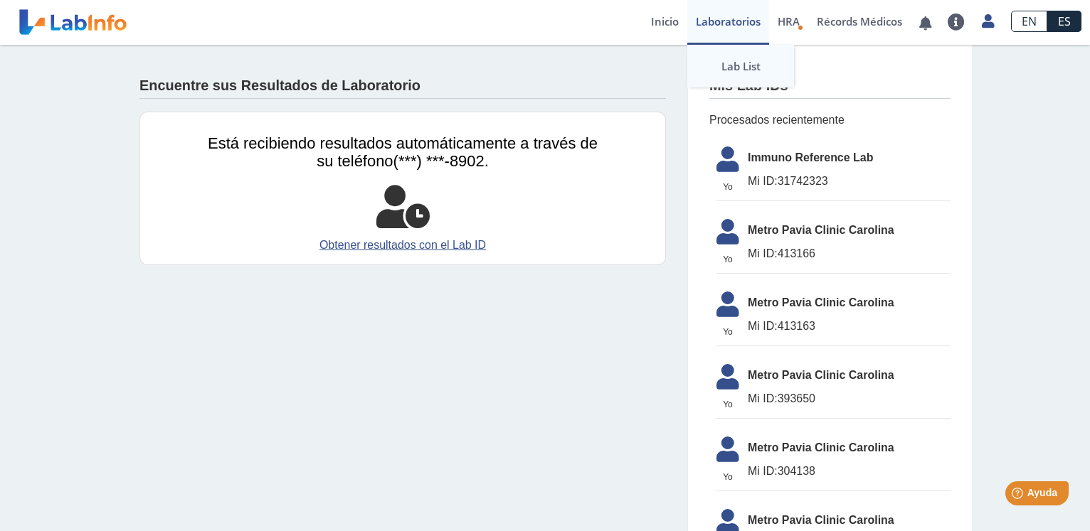
click at [730, 68] on link "Lab List" at bounding box center [740, 66] width 107 height 43
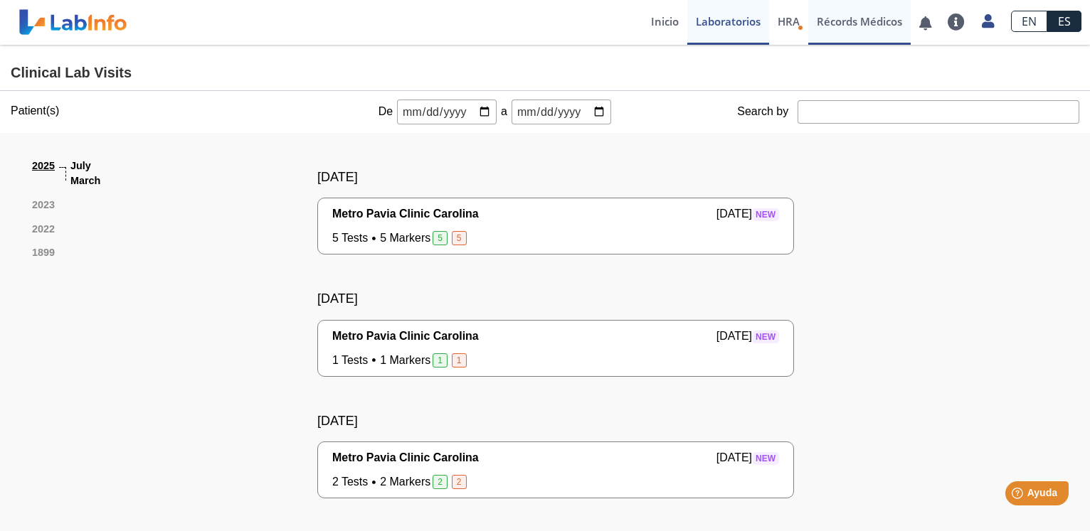
click at [849, 21] on link "Récords Médicos" at bounding box center [859, 22] width 102 height 45
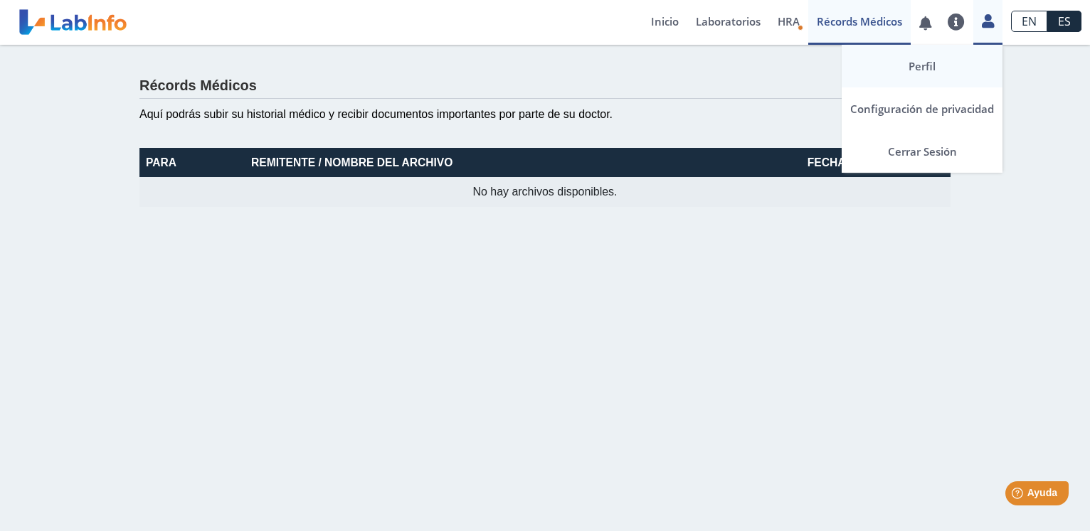
click at [912, 65] on link "Perfil" at bounding box center [921, 66] width 161 height 43
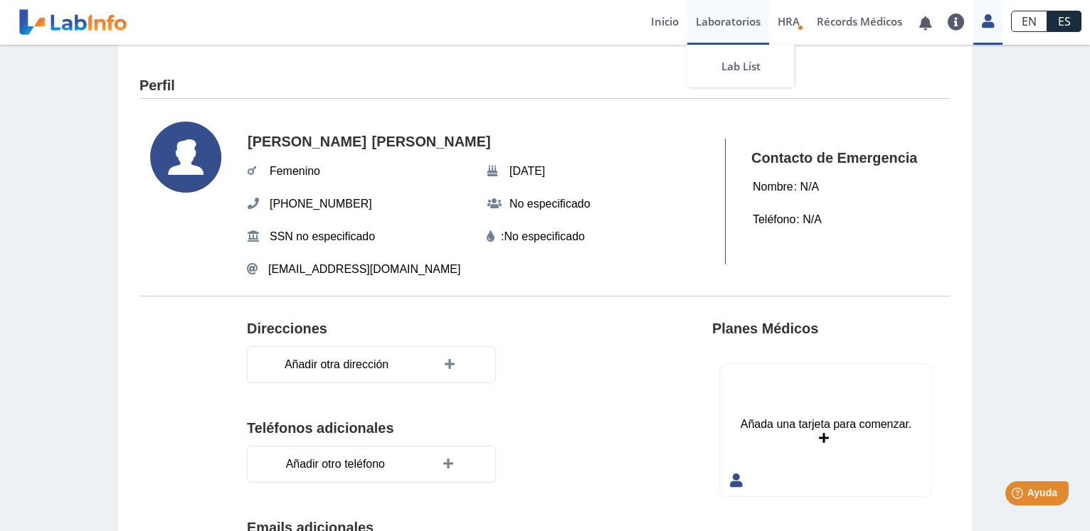
click at [707, 23] on link "Laboratorios" at bounding box center [728, 22] width 82 height 45
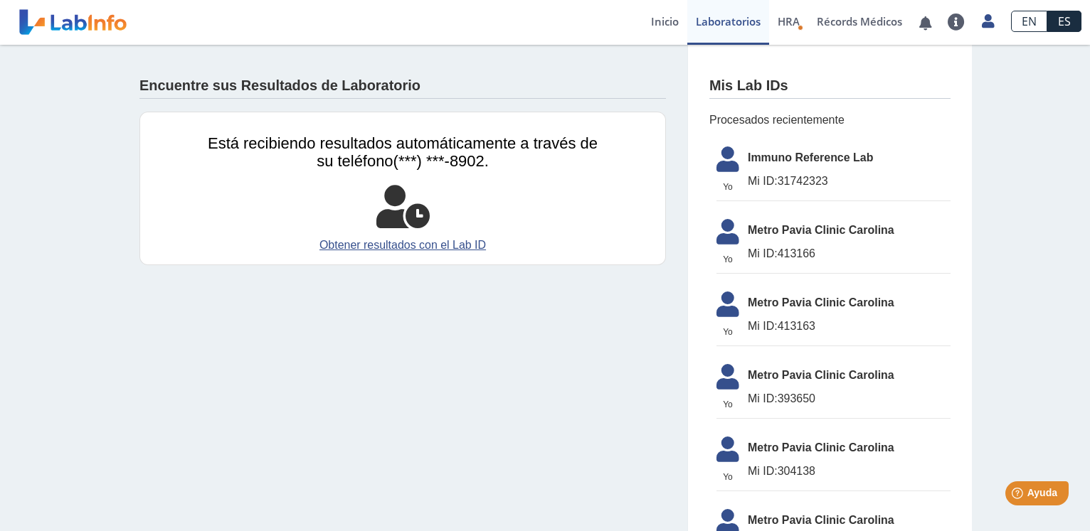
scroll to position [146, 0]
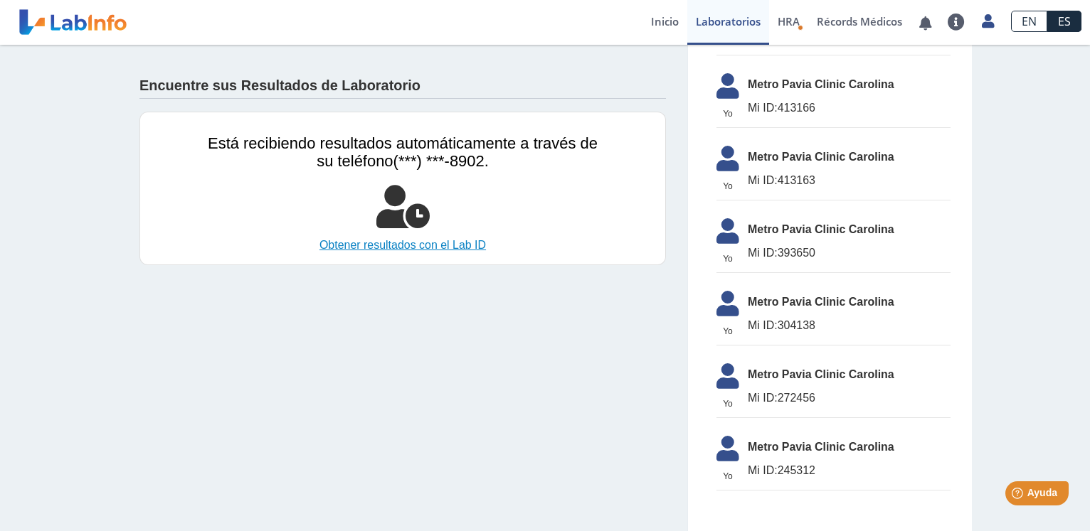
click at [374, 245] on link "Obtener resultados con el Lab ID" at bounding box center [403, 245] width 390 height 17
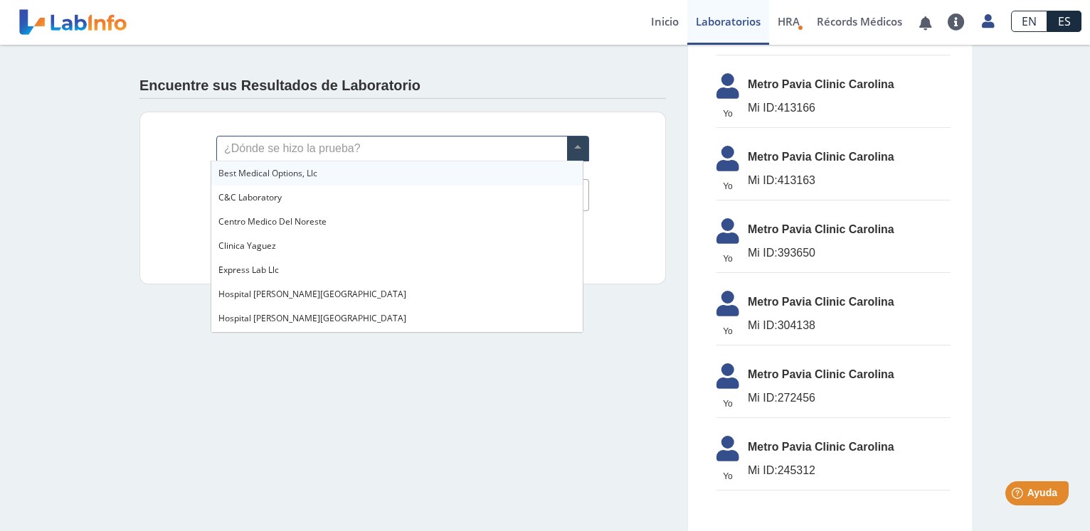
click at [567, 146] on span at bounding box center [577, 149] width 21 height 24
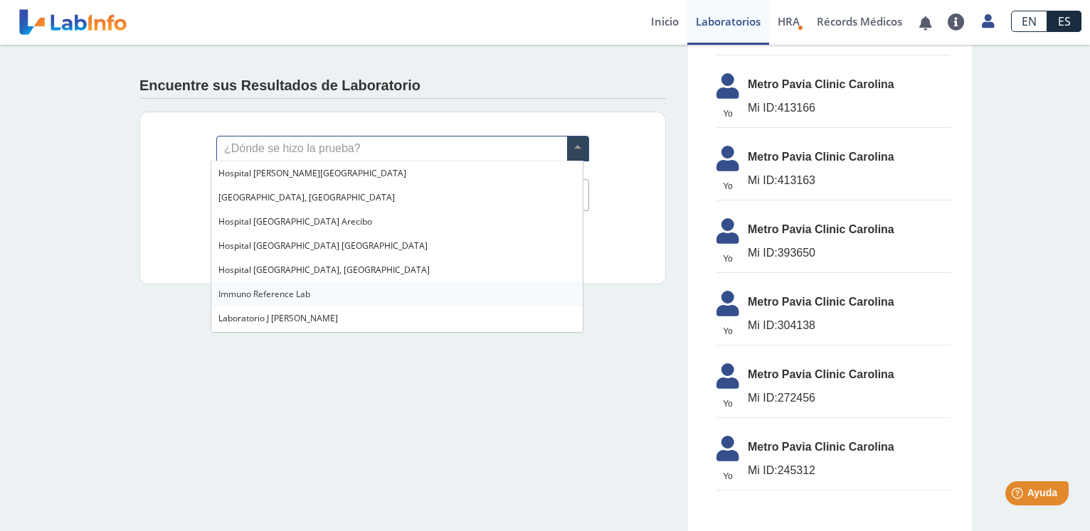
scroll to position [0, 0]
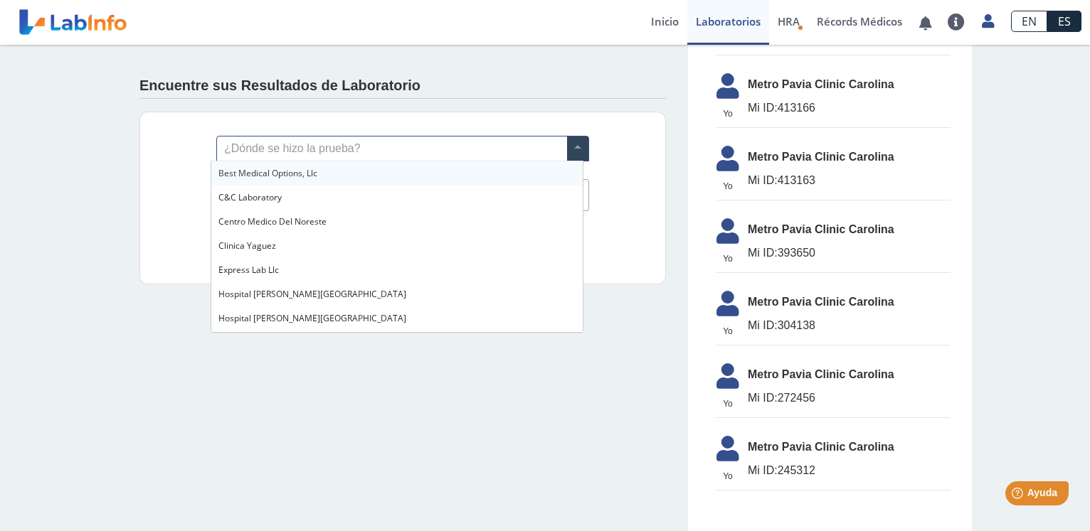
click at [302, 139] on input "text" at bounding box center [402, 149] width 371 height 24
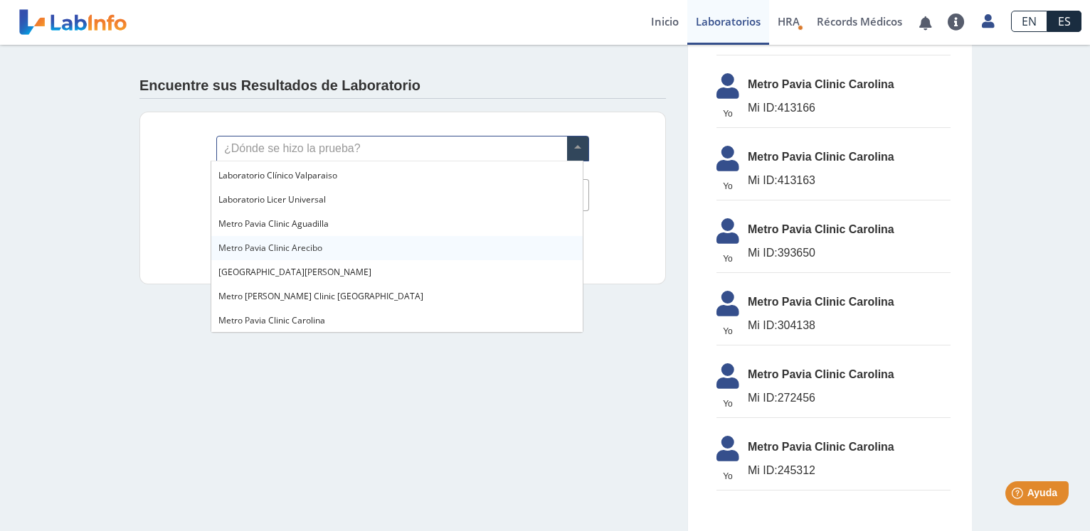
scroll to position [943, 0]
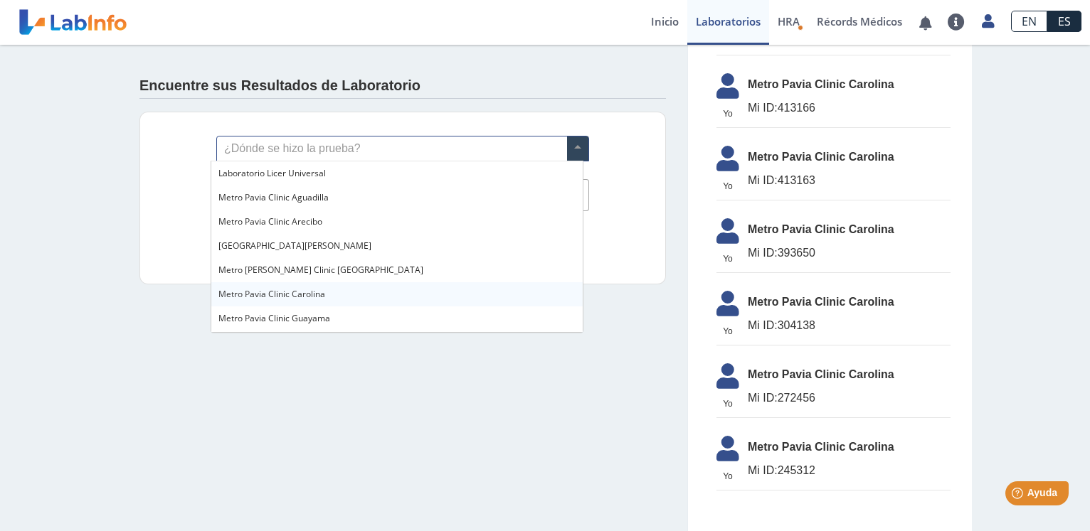
click at [326, 289] on div "Metro Pavia Clinic Carolina" at bounding box center [396, 294] width 371 height 24
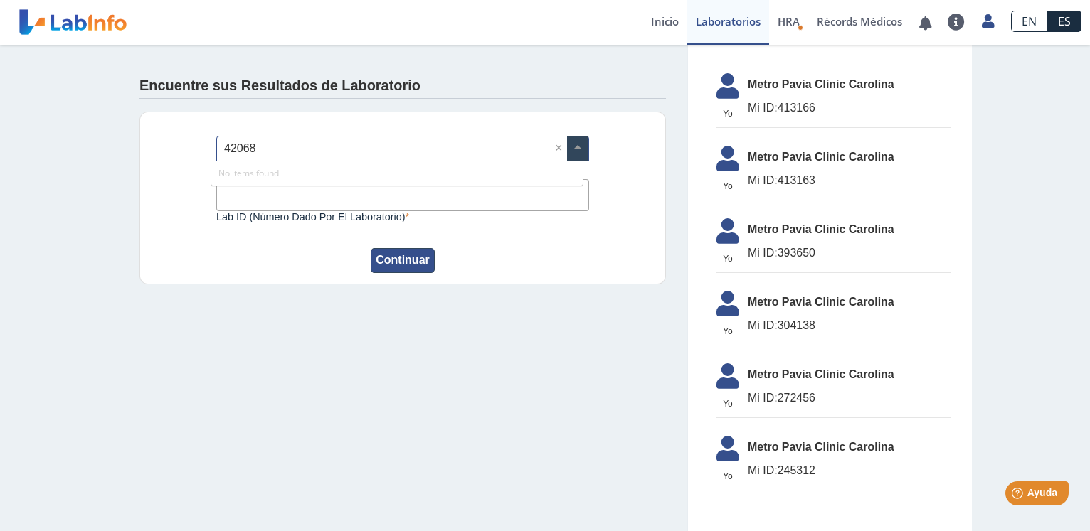
type input "420689"
click at [415, 311] on app-lab-results-create "Encuentre sus Resultados de Laboratorio ¿Dónde se hizo la prueba? × Metro Pavia…" at bounding box center [544, 215] width 853 height 632
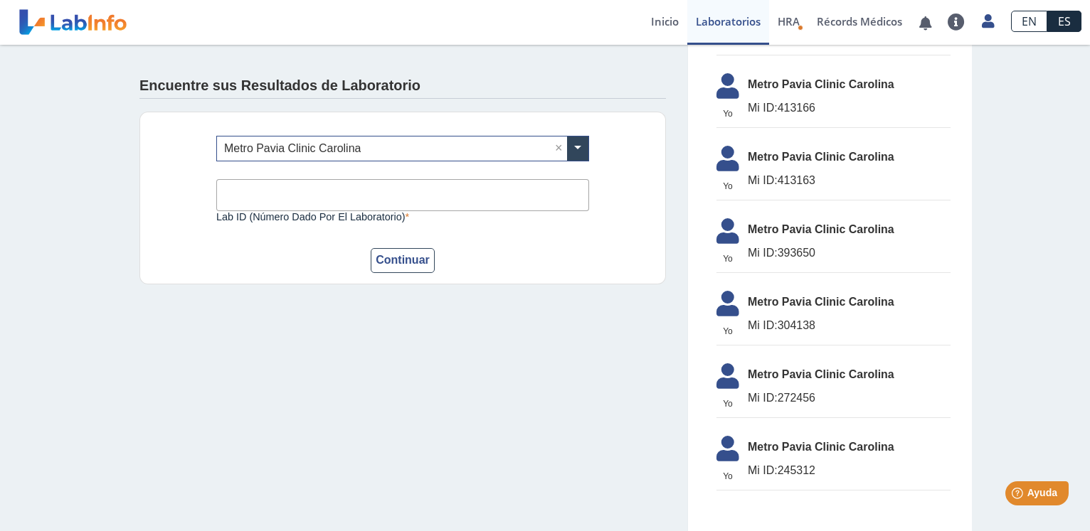
click at [242, 192] on input "Lab ID (número dado por el laboratorio)" at bounding box center [402, 195] width 373 height 32
drag, startPoint x: 241, startPoint y: 191, endPoint x: 191, endPoint y: 191, distance: 49.8
click at [216, 191] on input "420689" at bounding box center [402, 195] width 373 height 32
type input "413166"
click at [390, 257] on button "Continuar" at bounding box center [403, 260] width 64 height 25
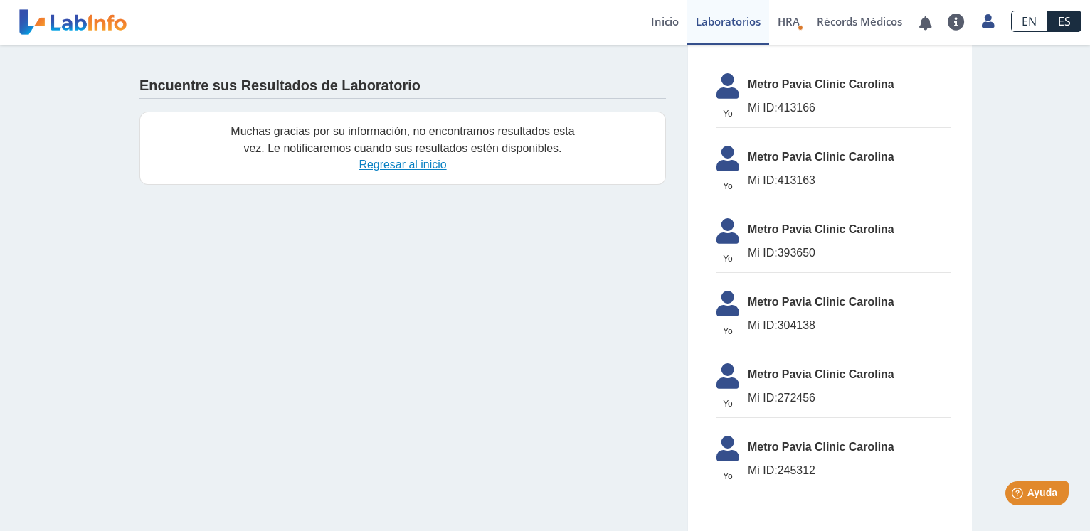
click at [374, 168] on link "Regresar al inicio" at bounding box center [401, 165] width 87 height 12
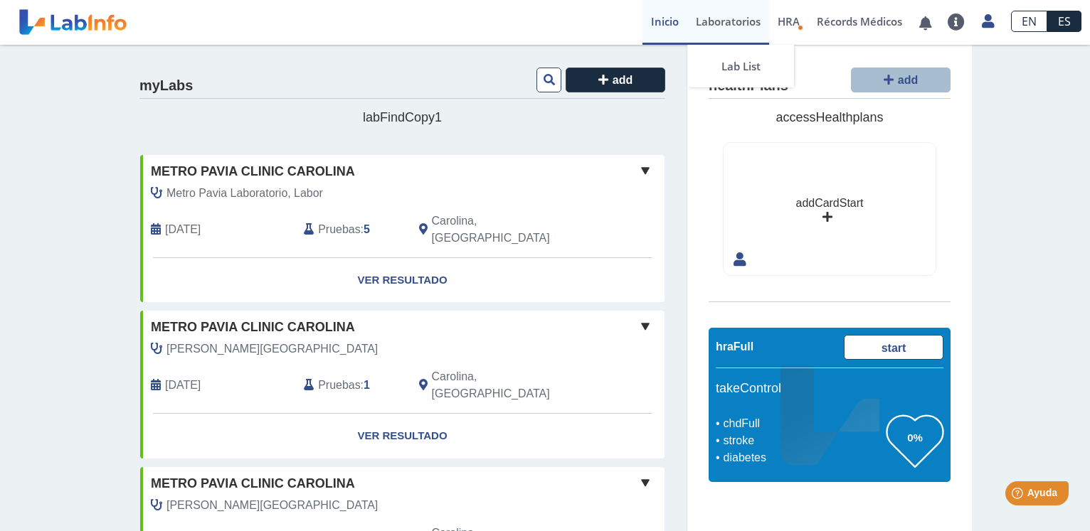
click at [740, 18] on link "Laboratorios" at bounding box center [728, 22] width 82 height 45
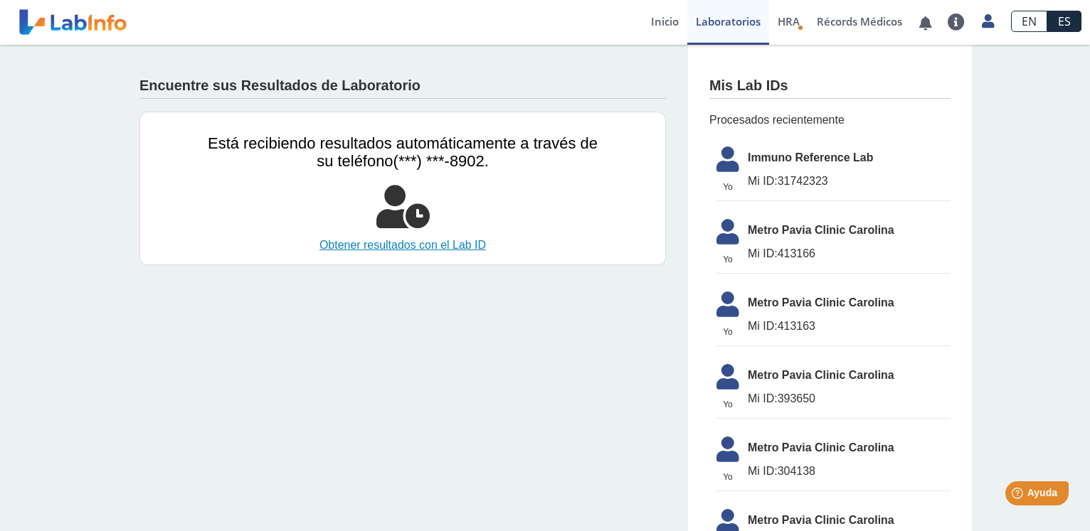
click at [395, 247] on link "Obtener resultados con el Lab ID" at bounding box center [403, 245] width 390 height 17
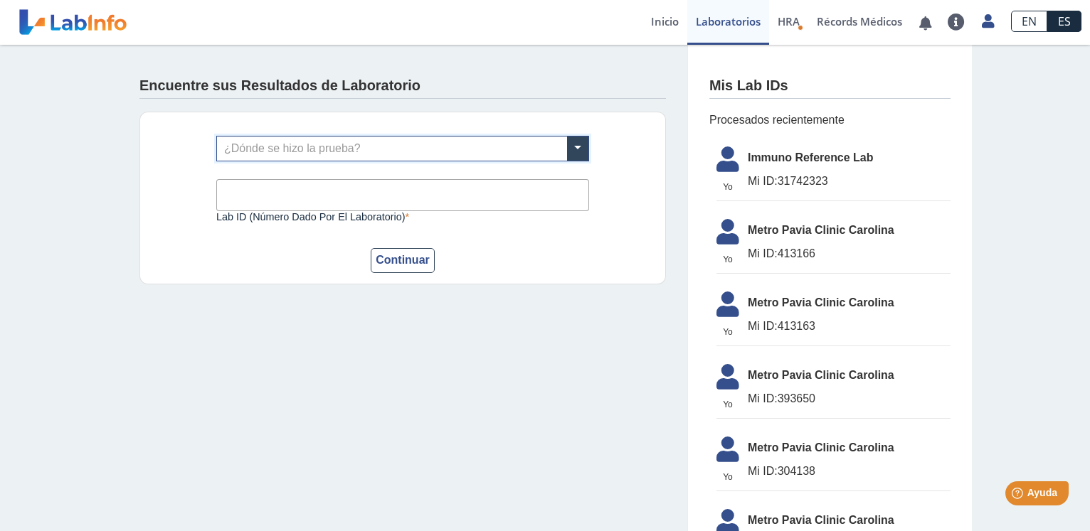
click at [473, 151] on input "text" at bounding box center [402, 149] width 371 height 24
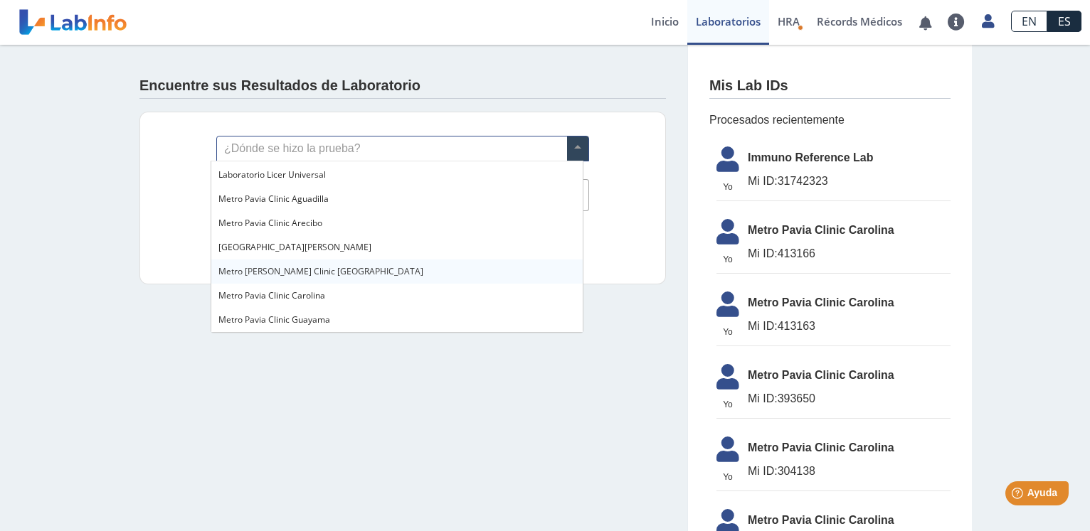
scroll to position [1014, 0]
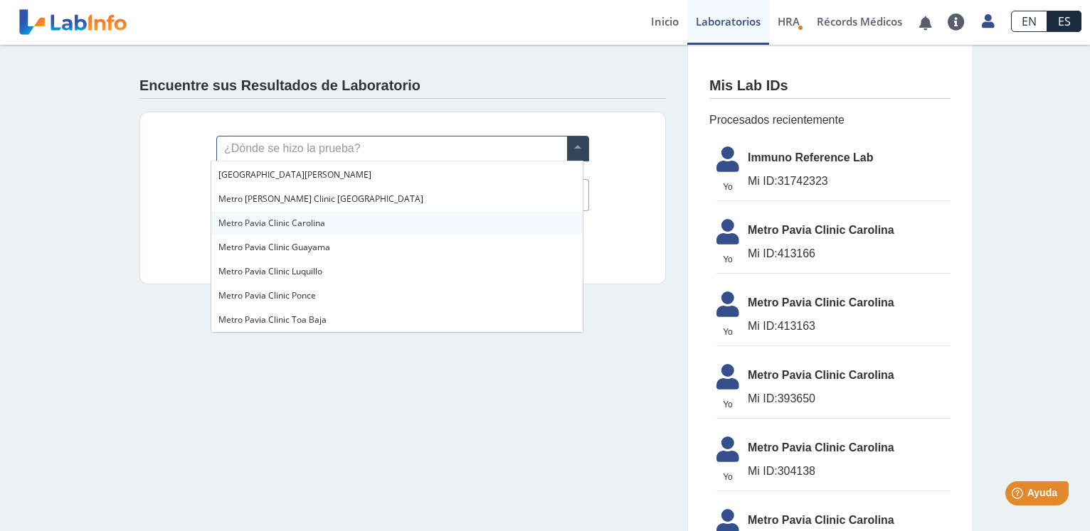
click at [285, 223] on span "Metro Pavia Clinic Carolina" at bounding box center [271, 223] width 107 height 12
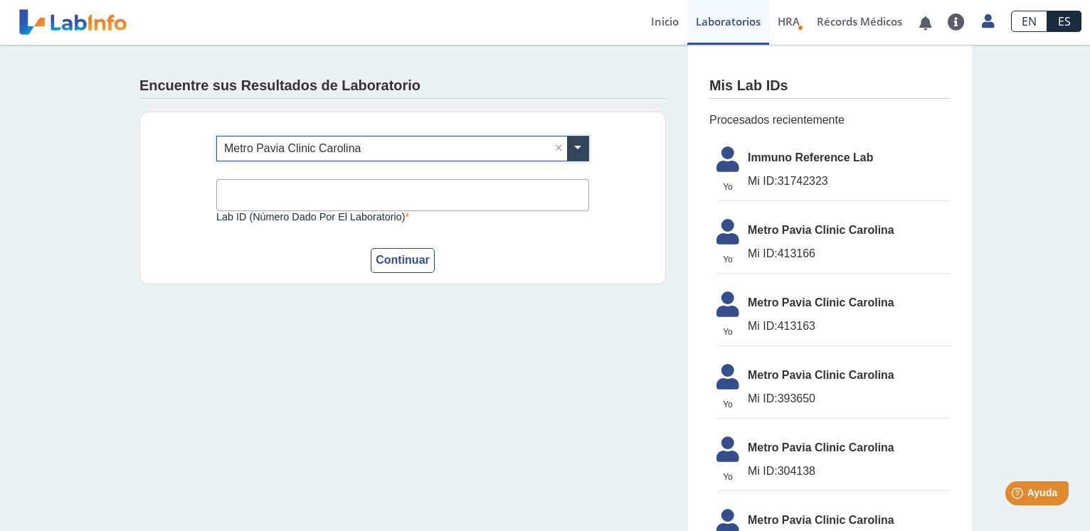
click at [282, 198] on input "Lab ID (número dado por el laboratorio)" at bounding box center [402, 195] width 373 height 32
type input "413166"
click at [397, 265] on button "Continuar" at bounding box center [403, 260] width 64 height 25
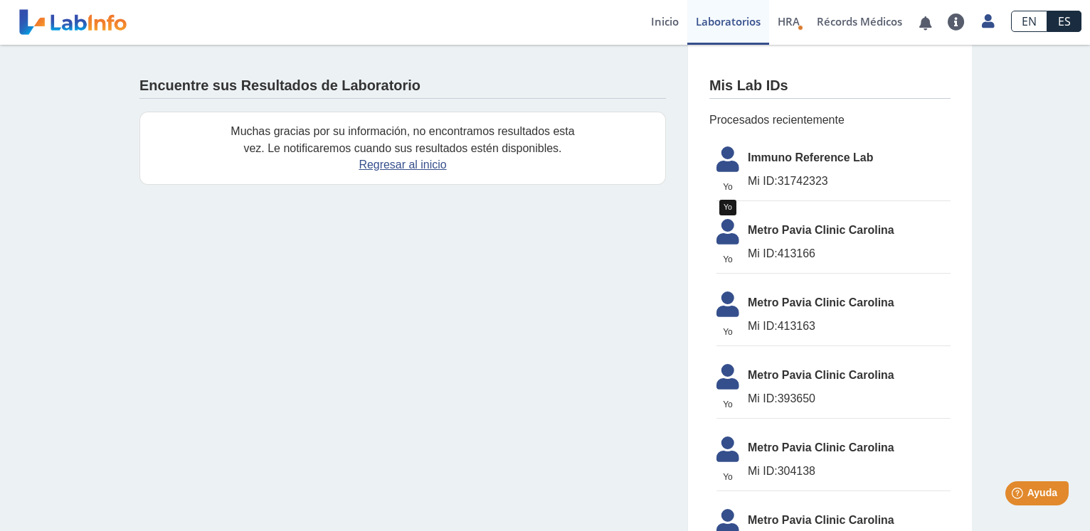
click at [718, 246] on icon at bounding box center [728, 236] width 40 height 34
click at [775, 235] on span "Metro Pavia Clinic Carolina" at bounding box center [848, 230] width 203 height 17
click at [604, 274] on app-lab-results-create "Encuentre sus Resultados de Laboratorio Muchas gracias por su información, no e…" at bounding box center [544, 361] width 853 height 632
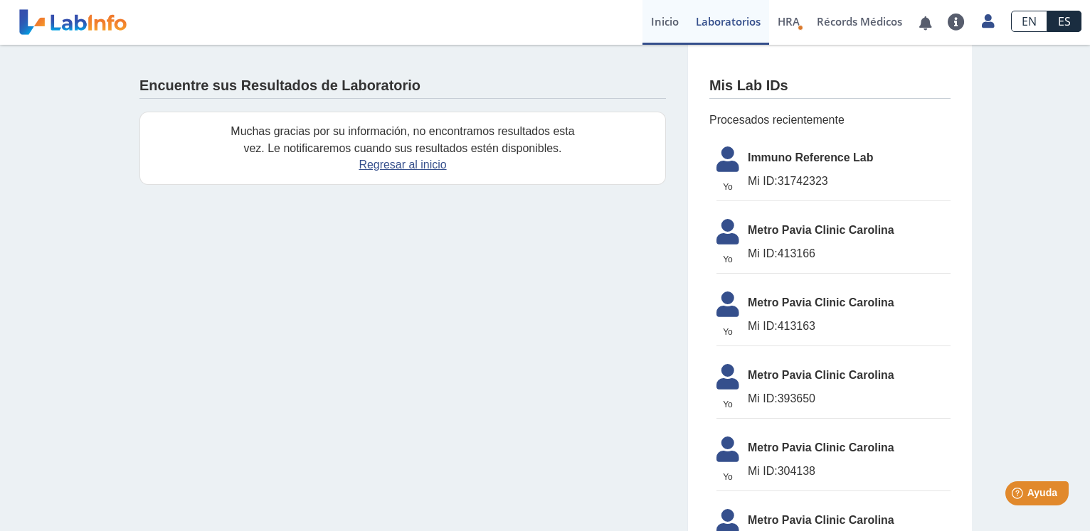
click at [665, 24] on link "Inicio" at bounding box center [664, 22] width 45 height 45
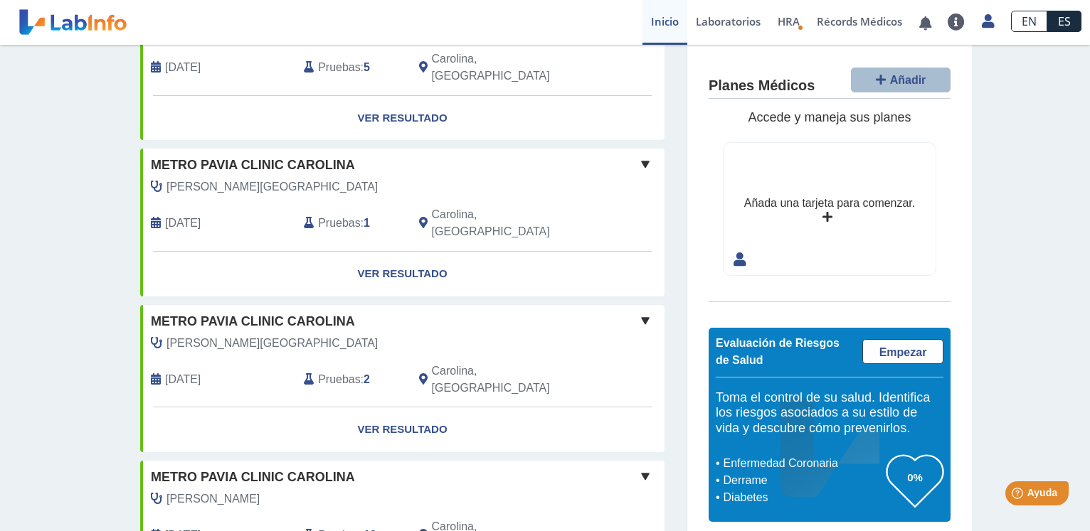
scroll to position [290, 0]
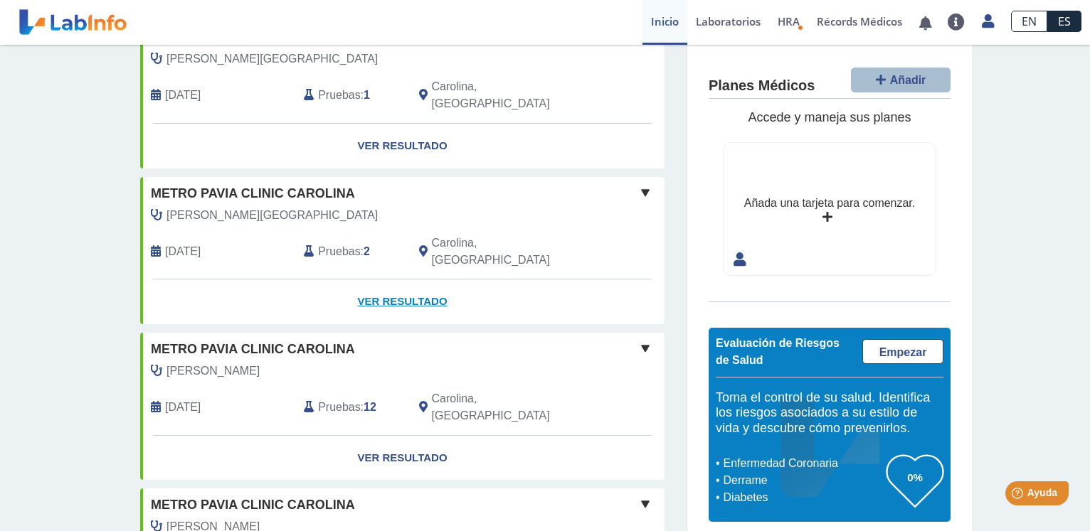
click at [371, 279] on link "Ver Resultado" at bounding box center [402, 301] width 524 height 45
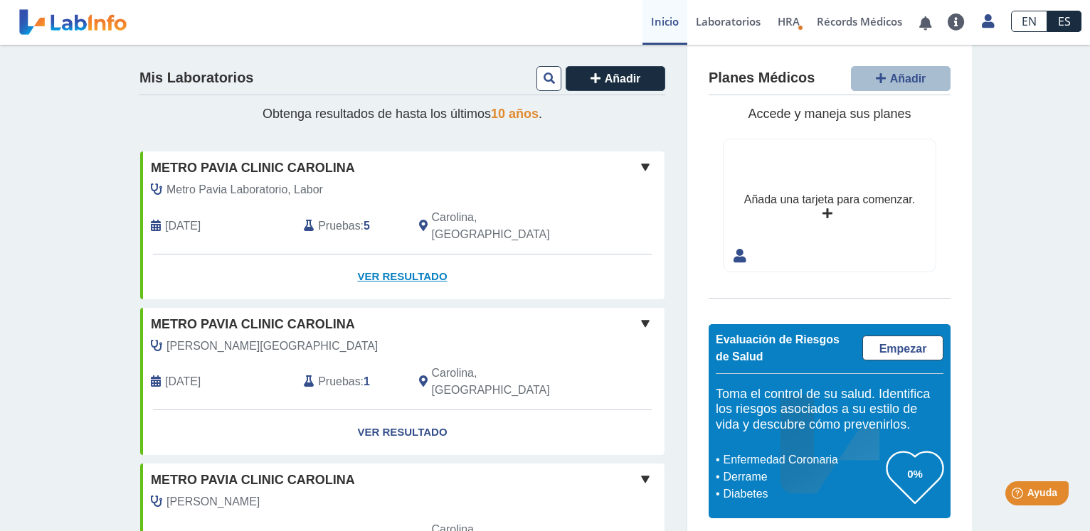
click at [375, 259] on link "Ver Resultado" at bounding box center [402, 277] width 524 height 45
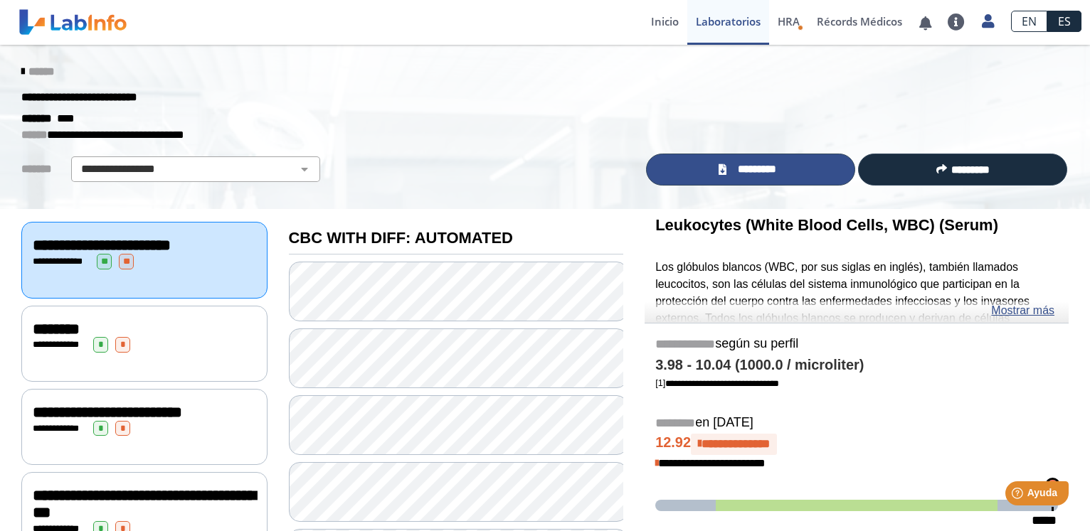
click at [738, 165] on span "*********" at bounding box center [756, 169] width 52 height 16
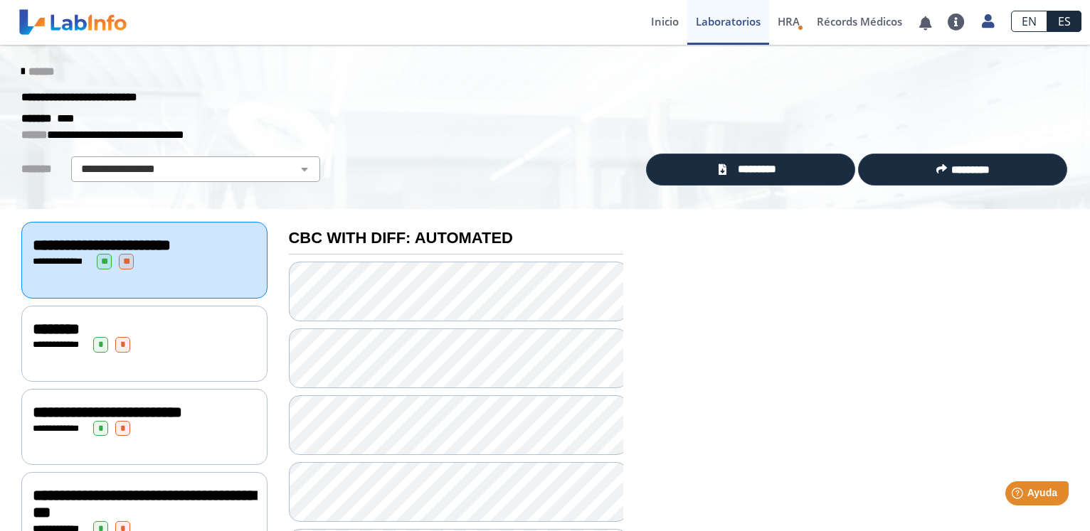
click at [21, 73] on icon at bounding box center [22, 71] width 3 height 11
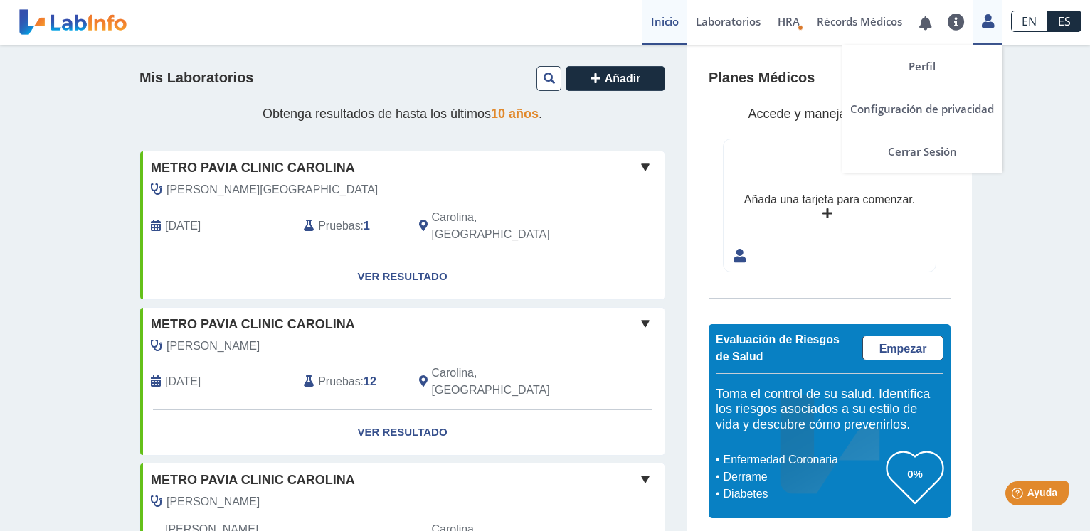
click at [984, 19] on icon at bounding box center [987, 21] width 12 height 11
click at [907, 58] on link "Perfil" at bounding box center [921, 66] width 161 height 43
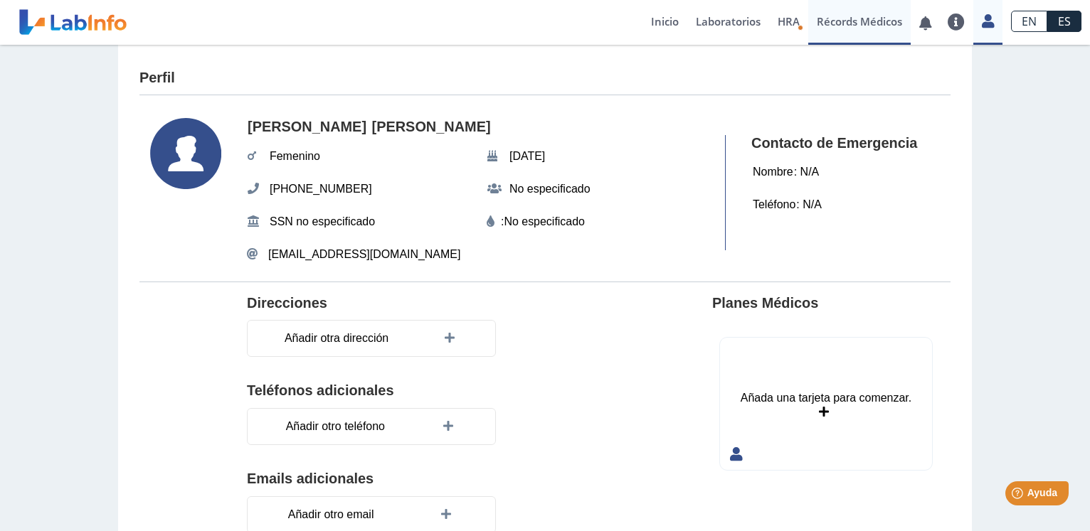
click at [836, 24] on link "Récords Médicos" at bounding box center [859, 22] width 102 height 45
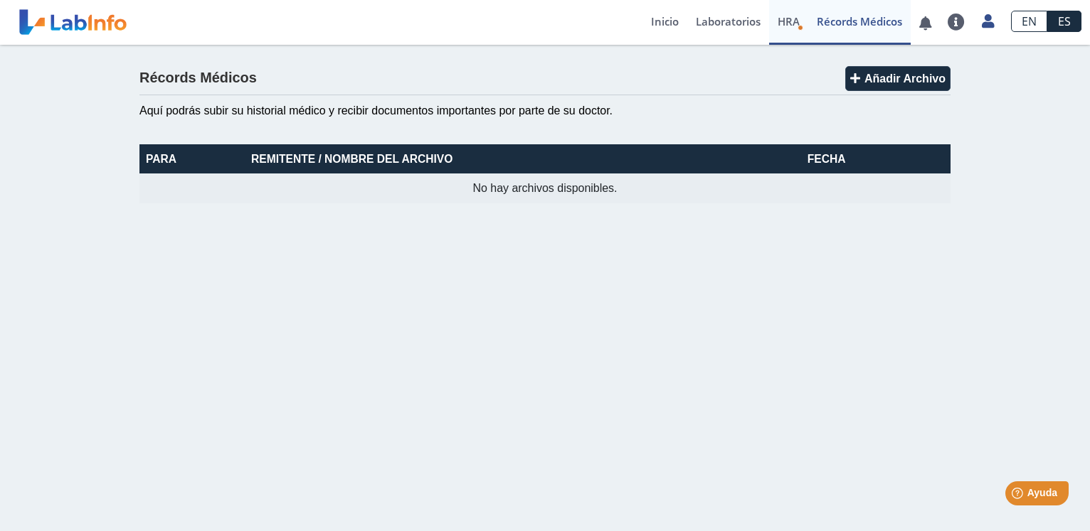
click at [793, 23] on span "HRA" at bounding box center [788, 21] width 22 height 14
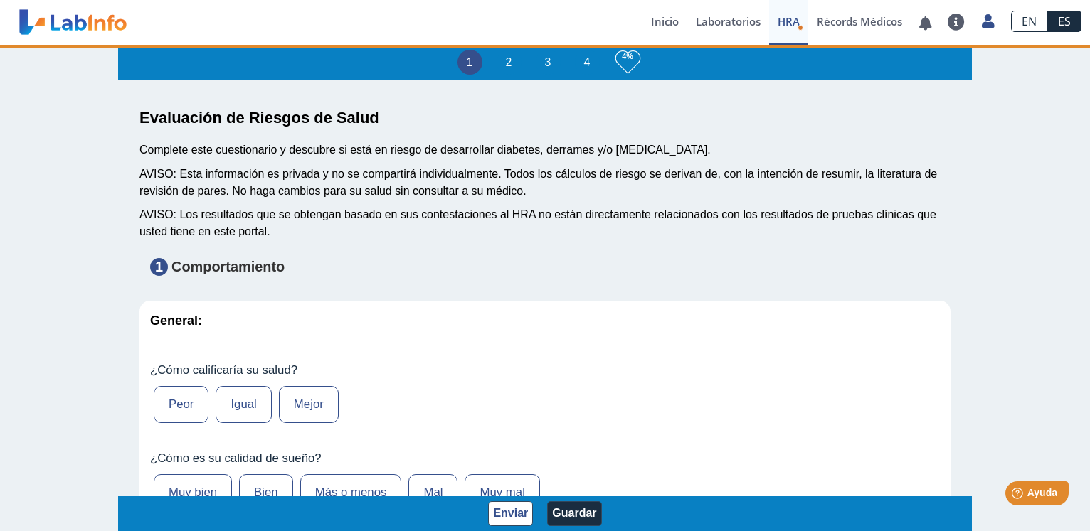
type input "Lyann Padilla Gonzalez"
type input "2004-07-08"
select select
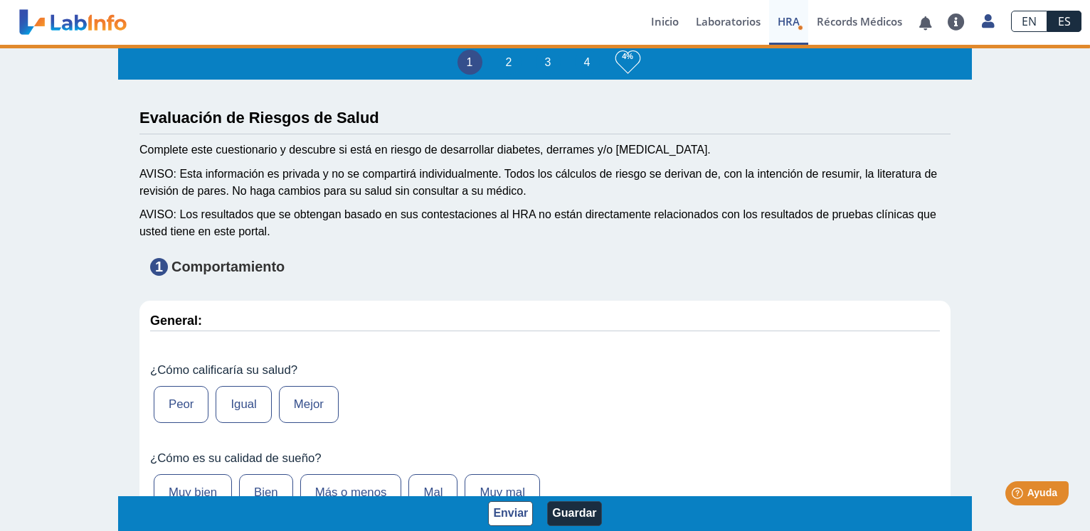
select select
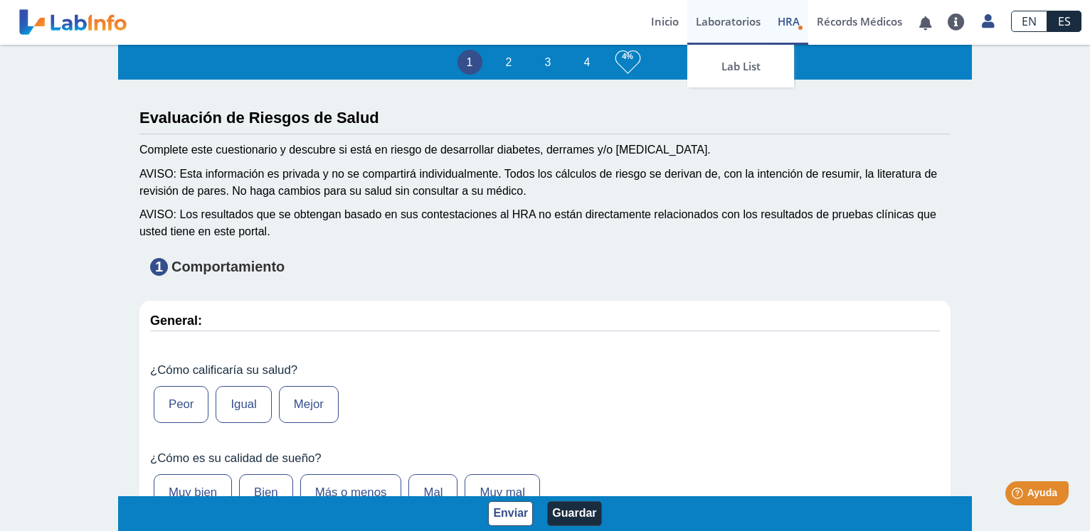
click at [723, 23] on link "Laboratorios" at bounding box center [728, 22] width 82 height 45
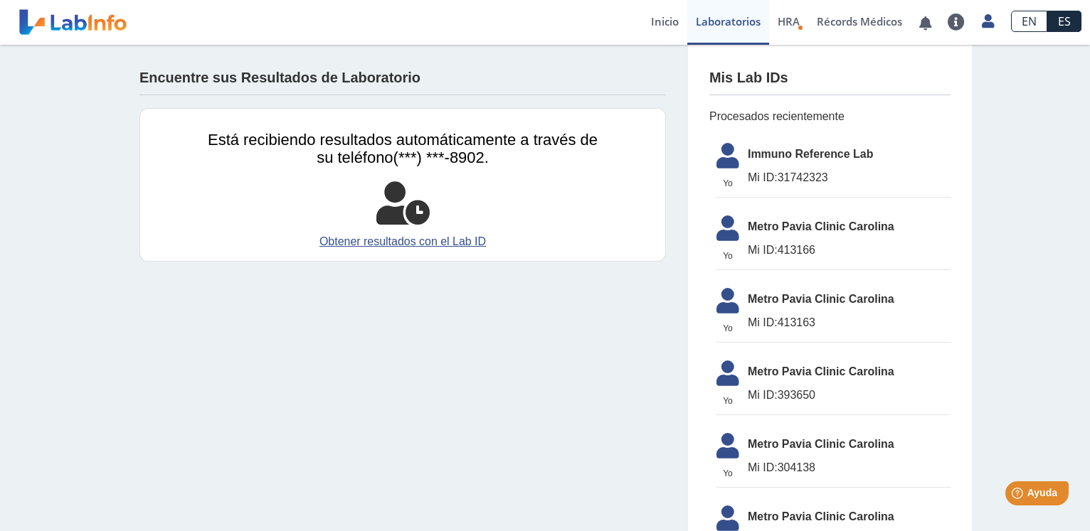
click at [447, 310] on app-lab-results-create "Encuentre sus Resultados de Laboratorio Está recibiendo resultados automáticame…" at bounding box center [544, 359] width 853 height 629
click at [983, 17] on icon at bounding box center [987, 21] width 12 height 11
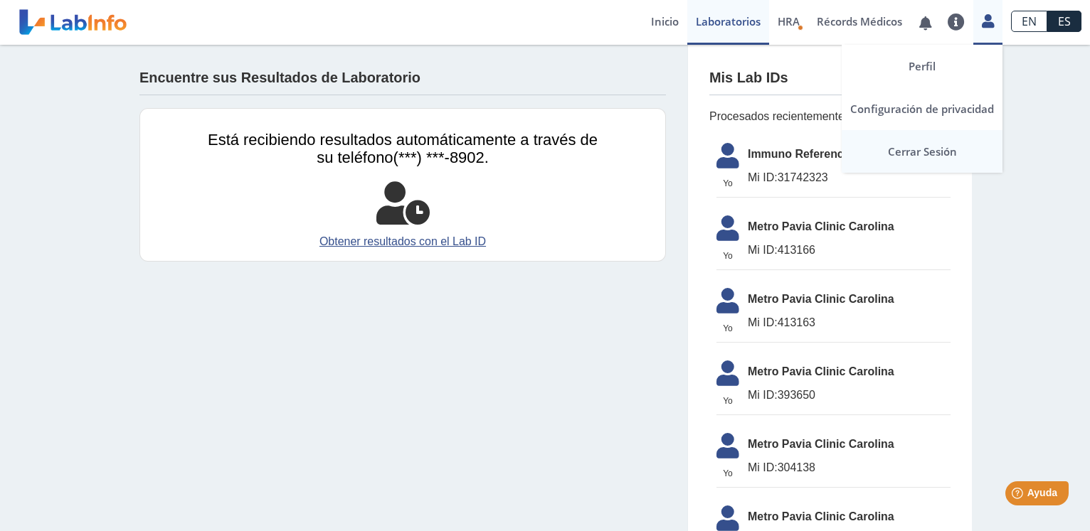
click at [934, 155] on link "Cerrar Sesión" at bounding box center [921, 151] width 161 height 43
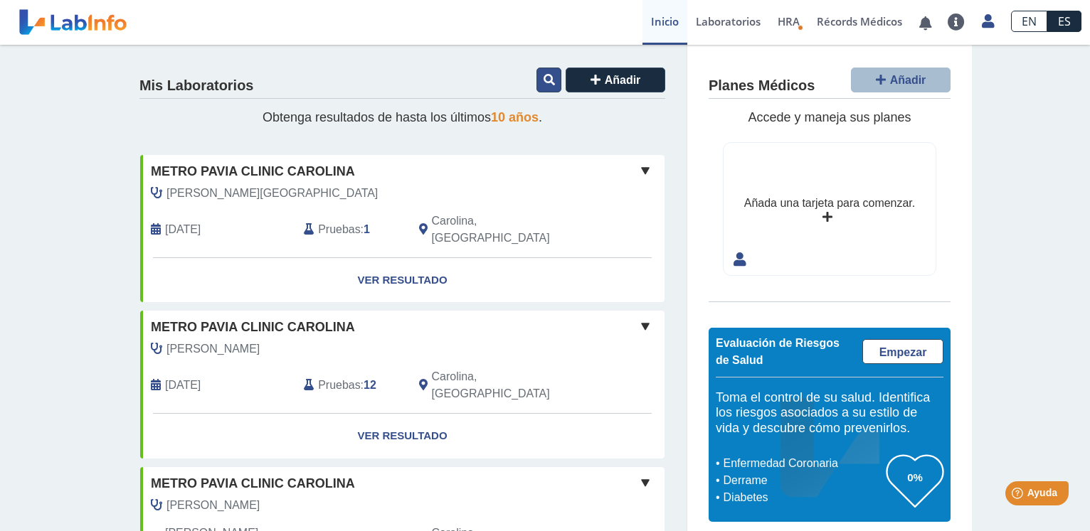
click at [546, 82] on icon at bounding box center [548, 79] width 11 height 11
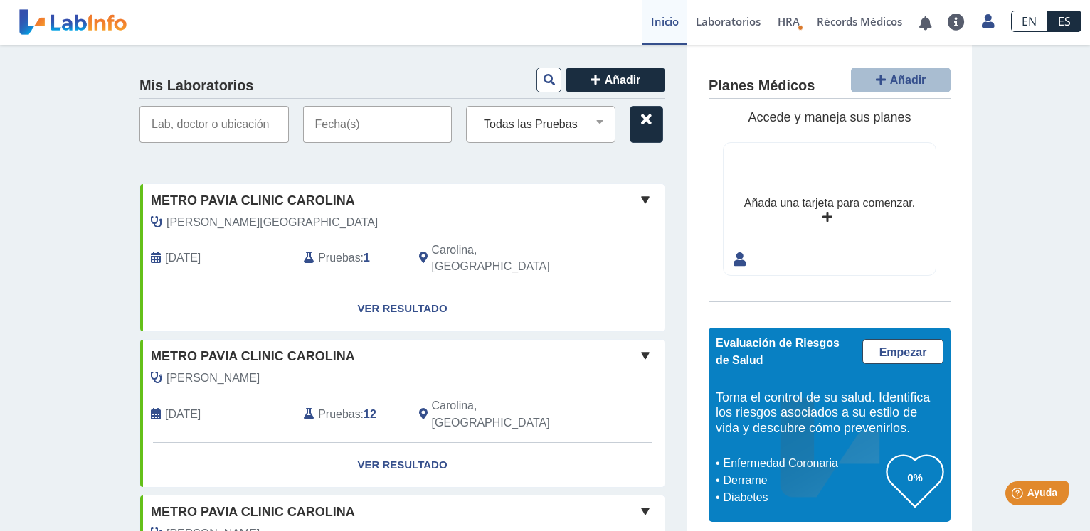
click at [331, 124] on input "text" at bounding box center [377, 124] width 149 height 37
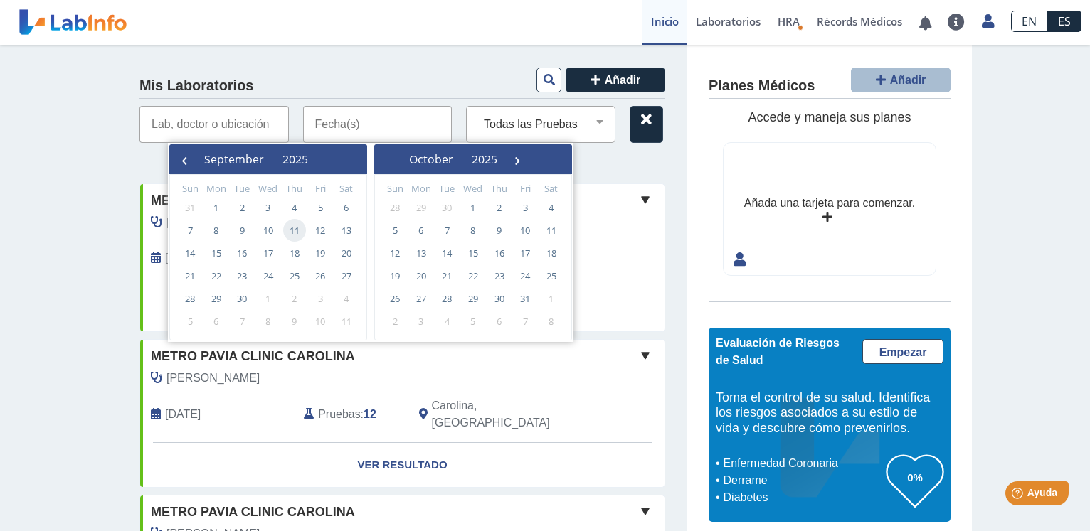
click at [297, 233] on span "11" at bounding box center [294, 230] width 23 height 23
click at [343, 121] on input "text" at bounding box center [377, 124] width 149 height 37
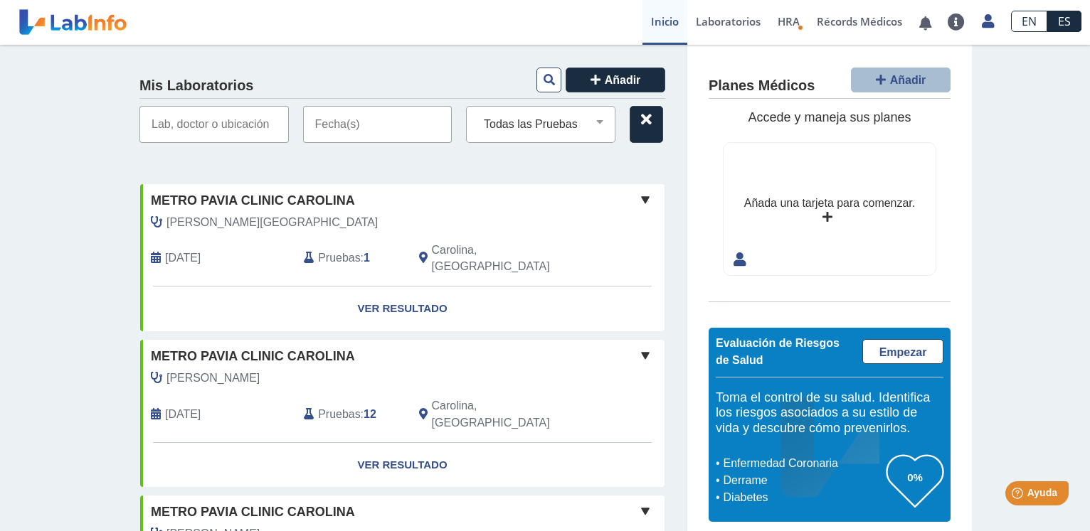
click at [245, 127] on input "text" at bounding box center [213, 124] width 149 height 37
click at [478, 115] on select "Todas las Pruebas c1 complement esterase inhibitor functional c1q complement qt…" at bounding box center [546, 124] width 137 height 18
click at [589, 122] on select "Todas las Pruebas c1 complement esterase inhibitor functional c1q complement qt…" at bounding box center [546, 124] width 137 height 18
click at [351, 124] on input "text" at bounding box center [377, 124] width 149 height 37
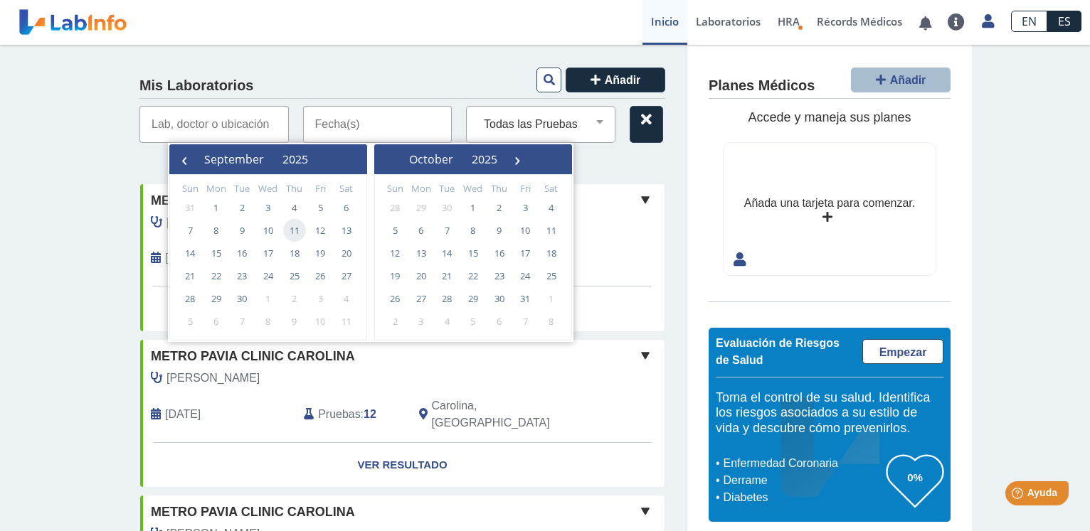
click at [287, 230] on span "11" at bounding box center [294, 230] width 23 height 23
click at [289, 229] on span "11" at bounding box center [294, 230] width 23 height 23
type input "09/11/2025 - 09/11/2025"
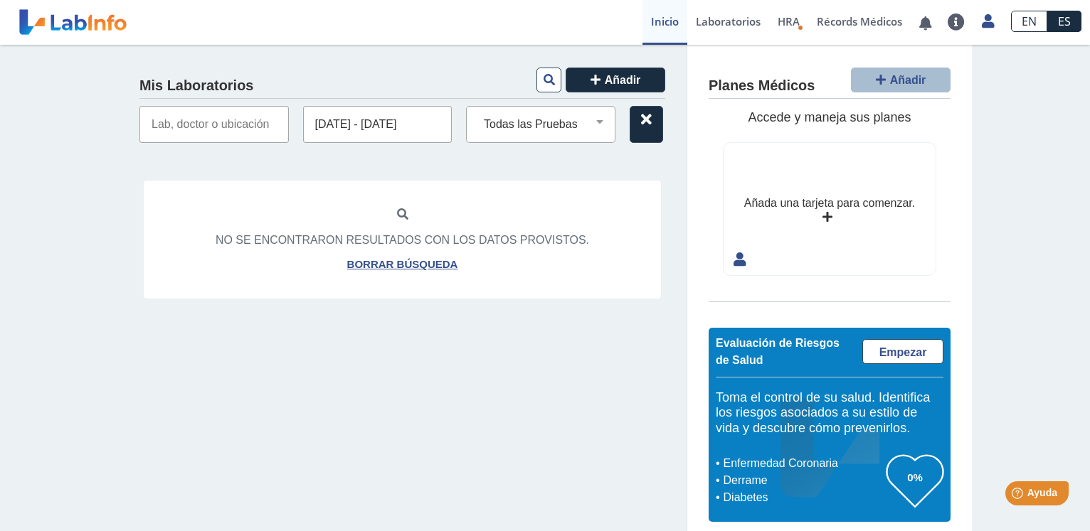
click at [289, 229] on div "No se encontraron resultados con los datos provistos." at bounding box center [402, 240] width 517 height 34
click at [284, 205] on div "No se encontraron resultados con los datos provistos. Borrar búsqueda" at bounding box center [402, 239] width 518 height 119
click at [478, 115] on select "Todas las Pruebas c1 complement esterase inhibitor functional c1q complement qt…" at bounding box center [546, 124] width 137 height 18
select select "cmp"
click option "cmp" at bounding box center [0, 0] width 0 height 0
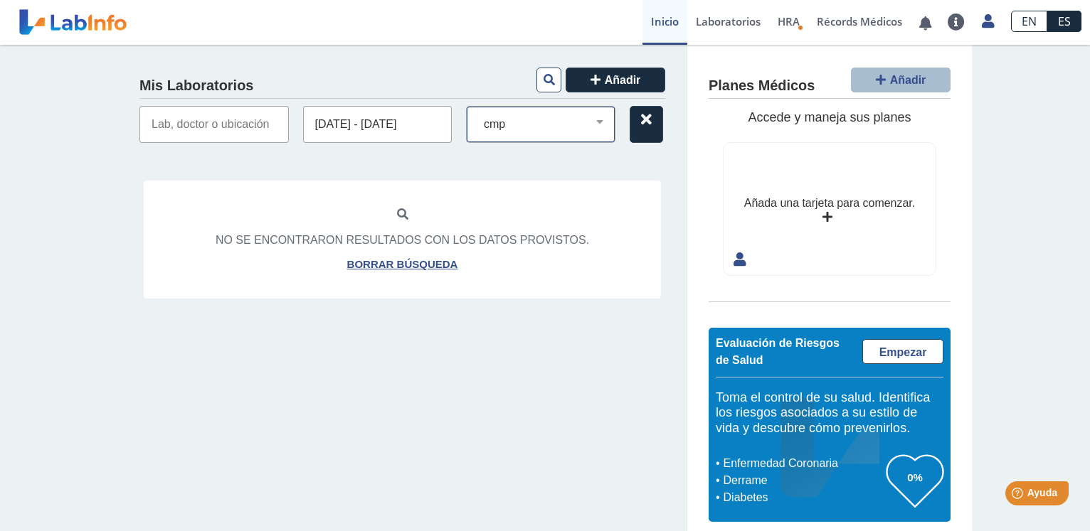
click at [478, 115] on select "Todas las Pruebas c1 complement esterase inhibitor functional c1q complement qt…" at bounding box center [546, 124] width 137 height 18
click at [407, 129] on input "09/11/2025 - 09/11/2025" at bounding box center [377, 124] width 149 height 37
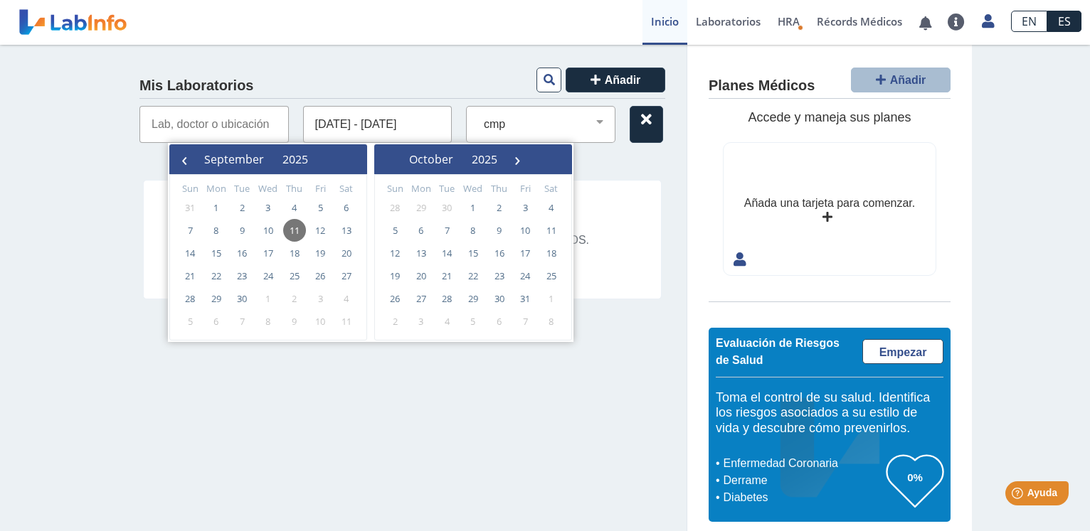
click at [636, 154] on div "Mis Laboratorios Añadir 09/11/2025 - 09/11/2025 Todas las Pruebas c1 complement…" at bounding box center [402, 294] width 569 height 499
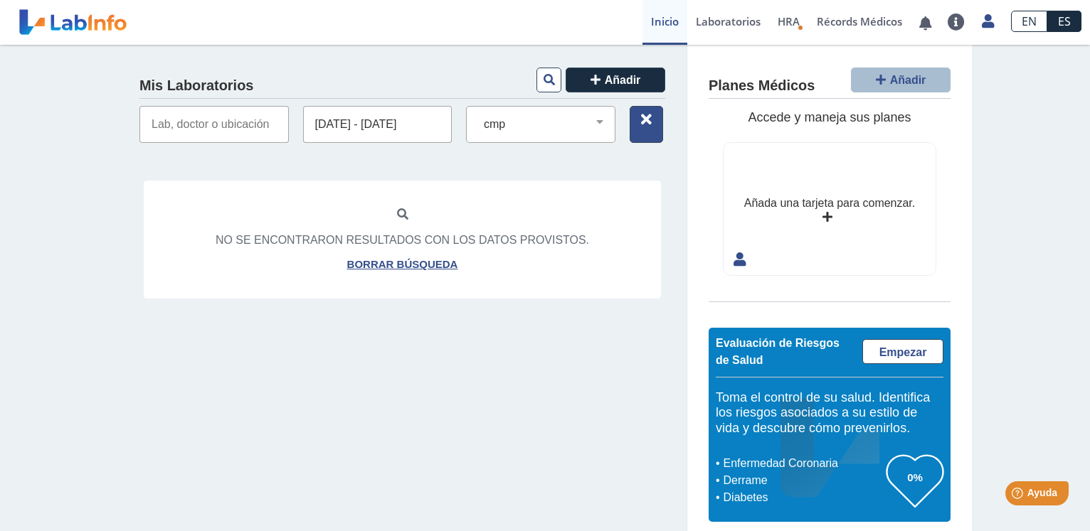
click at [641, 119] on icon at bounding box center [646, 119] width 11 height 11
select select
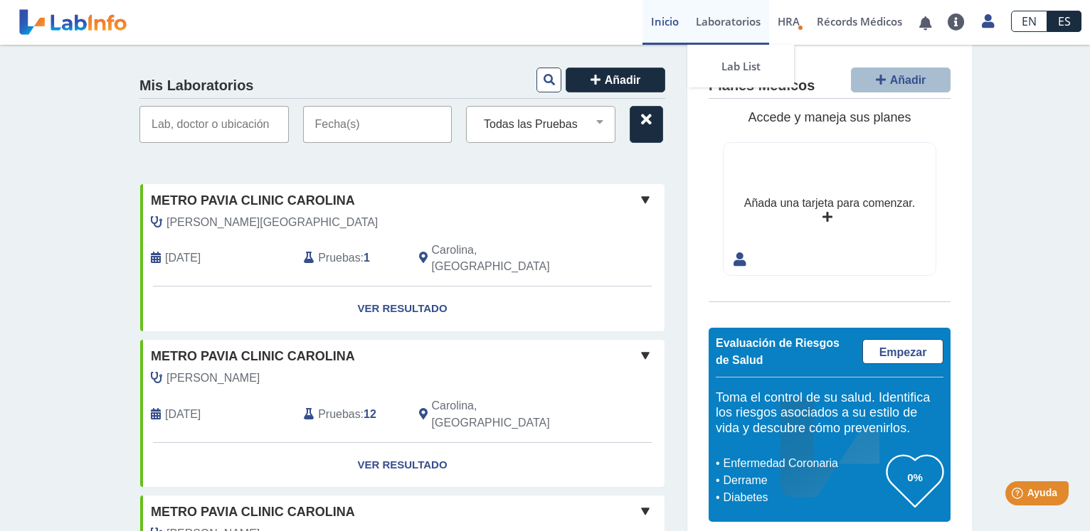
click at [732, 18] on link "Laboratorios" at bounding box center [728, 22] width 82 height 45
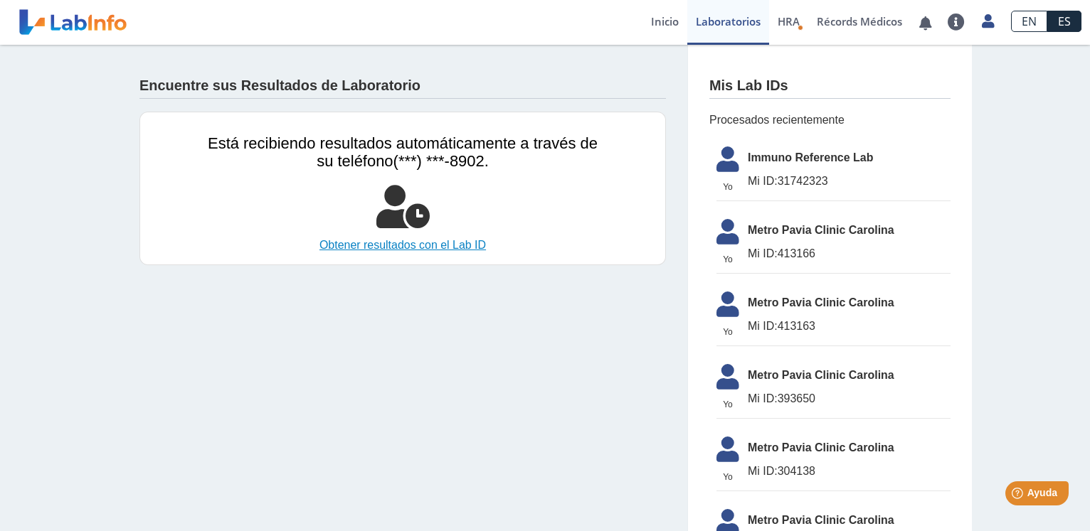
click at [403, 248] on link "Obtener resultados con el Lab ID" at bounding box center [403, 245] width 390 height 17
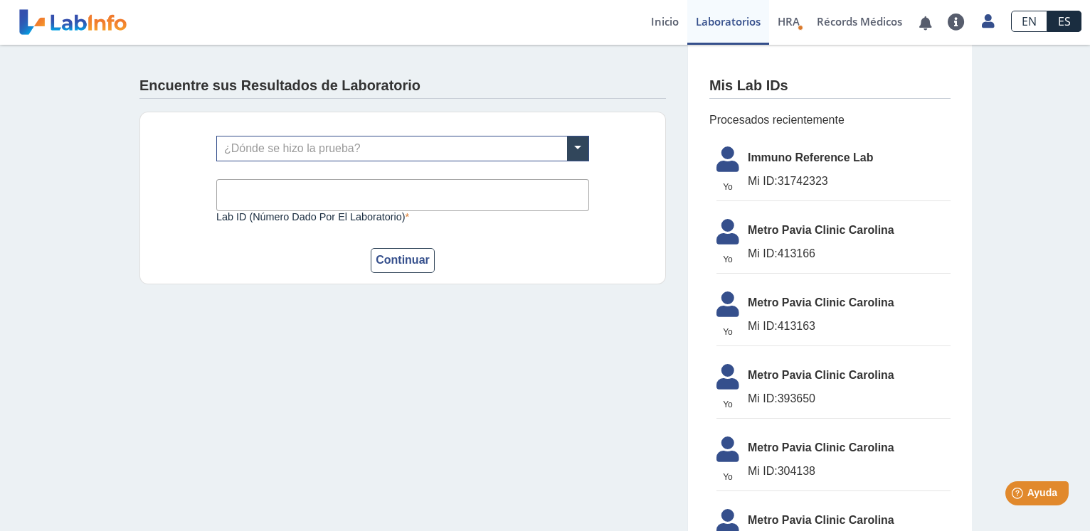
click at [319, 193] on input "Lab ID (número dado por el laboratorio)" at bounding box center [402, 195] width 373 height 32
type input "420689"
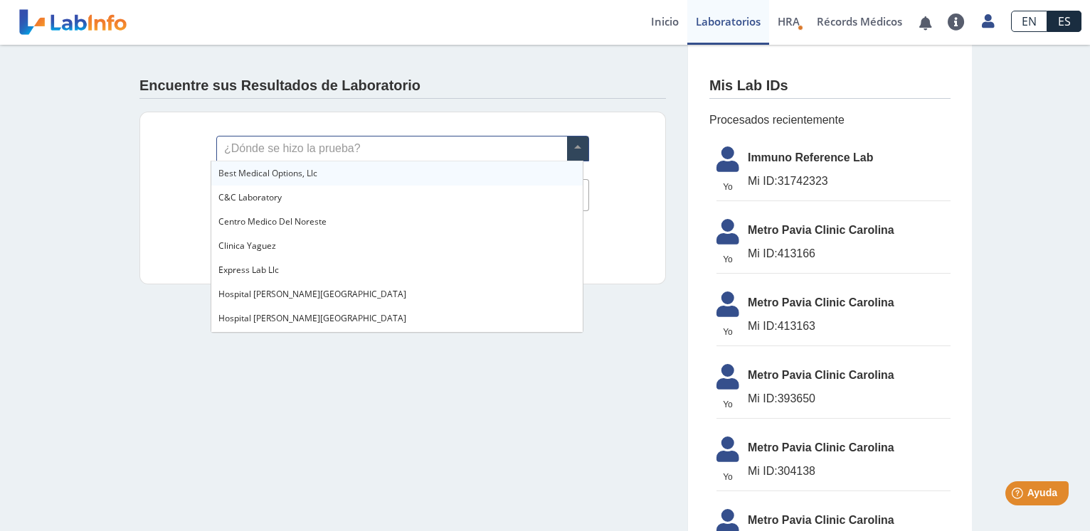
click at [279, 149] on input "text" at bounding box center [402, 149] width 371 height 24
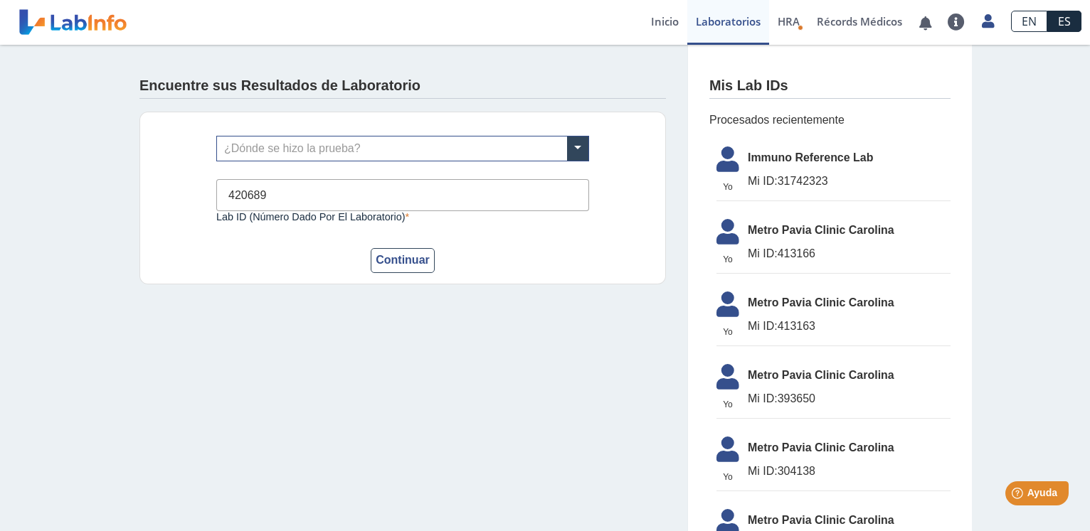
click at [631, 187] on div "¿Dónde se hizo la prueba? 420689 Lab ID (número dado por el laboratorio) Este c…" at bounding box center [402, 198] width 526 height 173
click at [401, 259] on button "Continuar" at bounding box center [403, 260] width 64 height 25
click at [392, 260] on button "Continuar" at bounding box center [403, 260] width 64 height 25
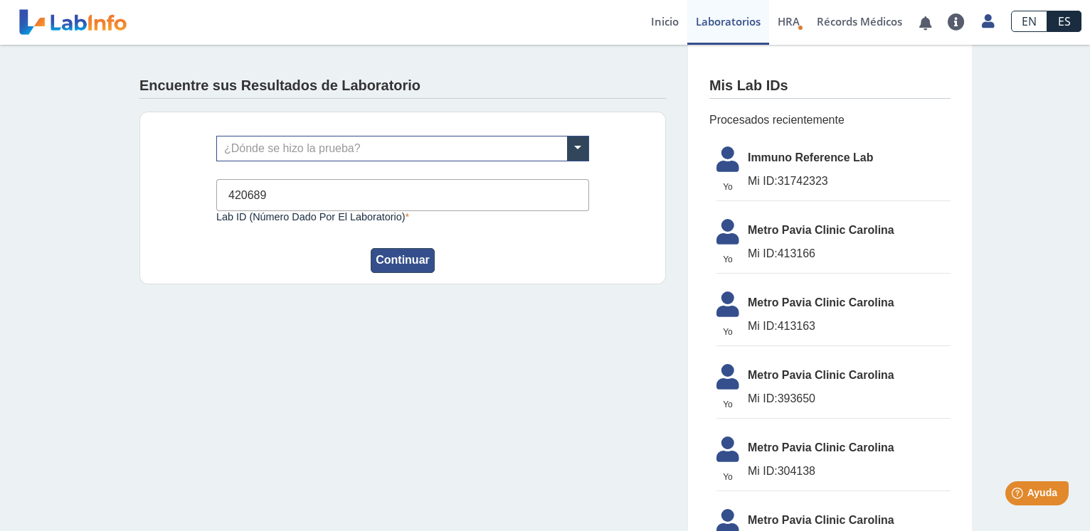
click at [380, 257] on button "Continuar" at bounding box center [403, 260] width 64 height 25
click at [380, 255] on button "Continuar" at bounding box center [403, 260] width 64 height 25
click at [253, 143] on input "text" at bounding box center [402, 149] width 371 height 24
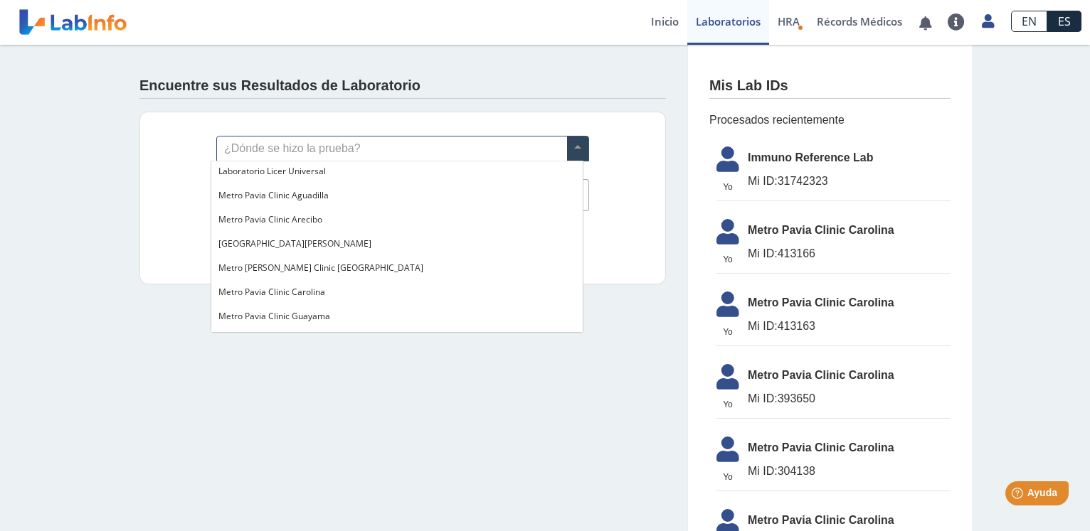
scroll to position [942, 0]
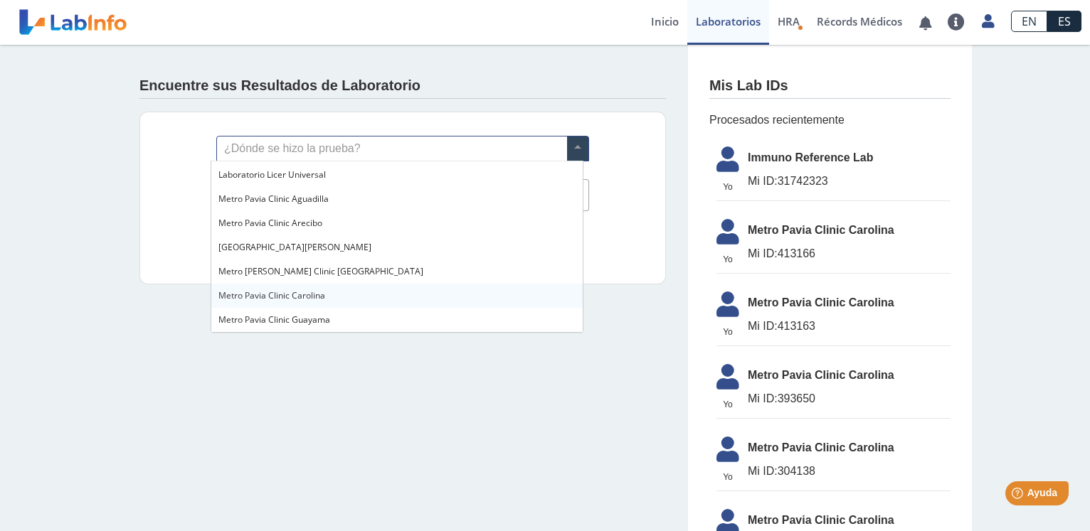
click at [260, 288] on div "Metro Pavia Clinic Carolina" at bounding box center [396, 296] width 371 height 24
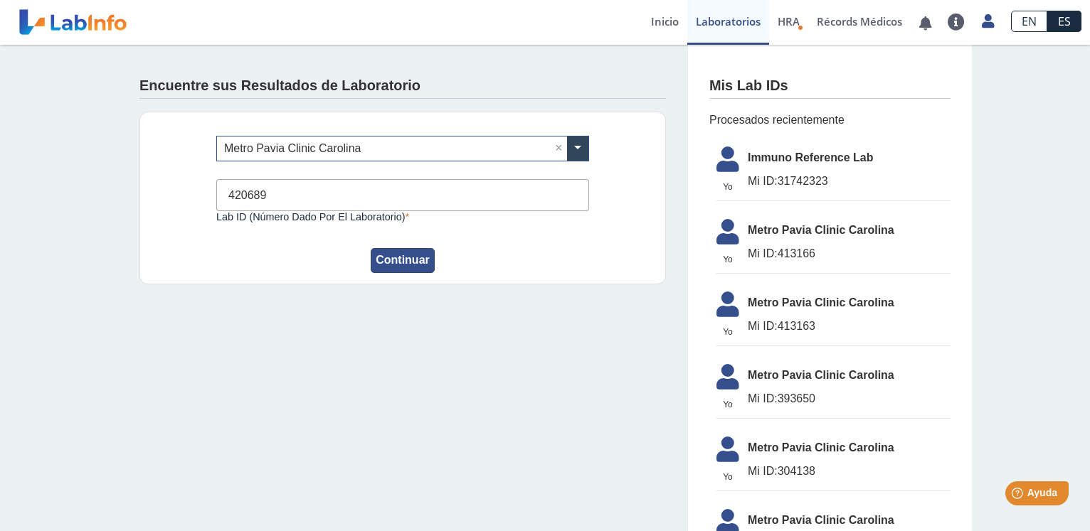
click at [383, 260] on button "Continuar" at bounding box center [403, 260] width 64 height 25
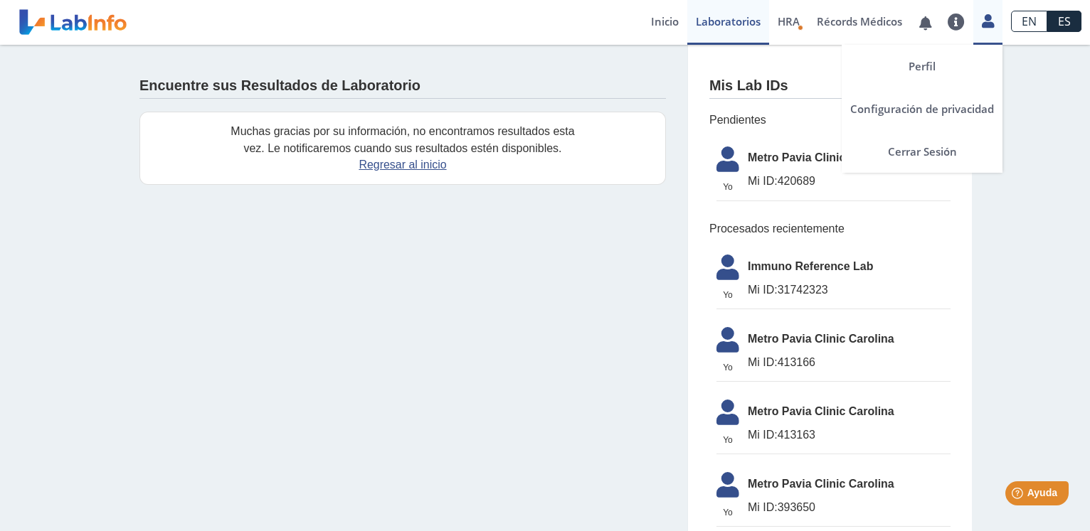
click at [990, 23] on icon at bounding box center [987, 21] width 12 height 11
click at [945, 151] on link "Cerrar Sesión" at bounding box center [921, 151] width 161 height 43
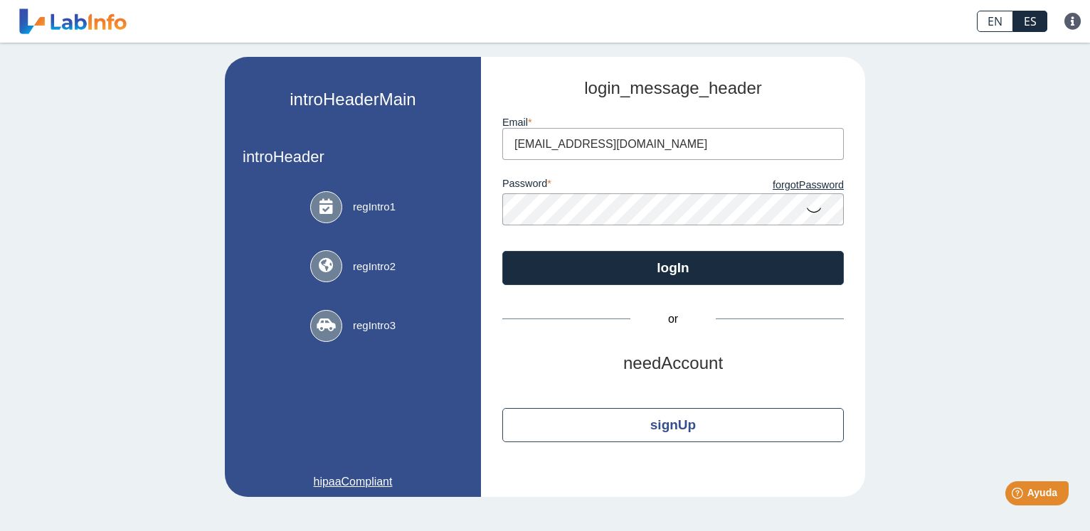
type input "[EMAIL_ADDRESS][DOMAIN_NAME]"
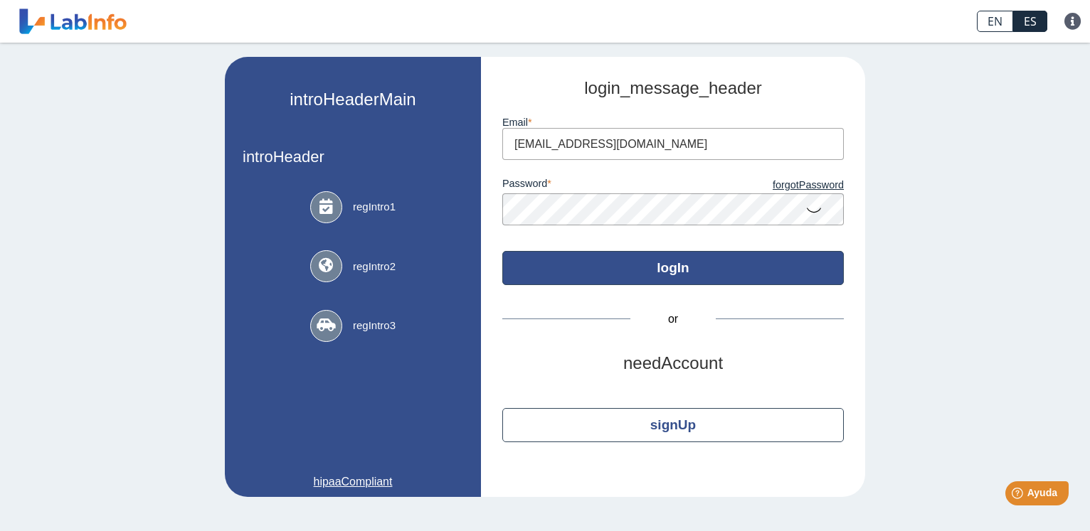
click at [666, 270] on button "logIn" at bounding box center [672, 268] width 341 height 34
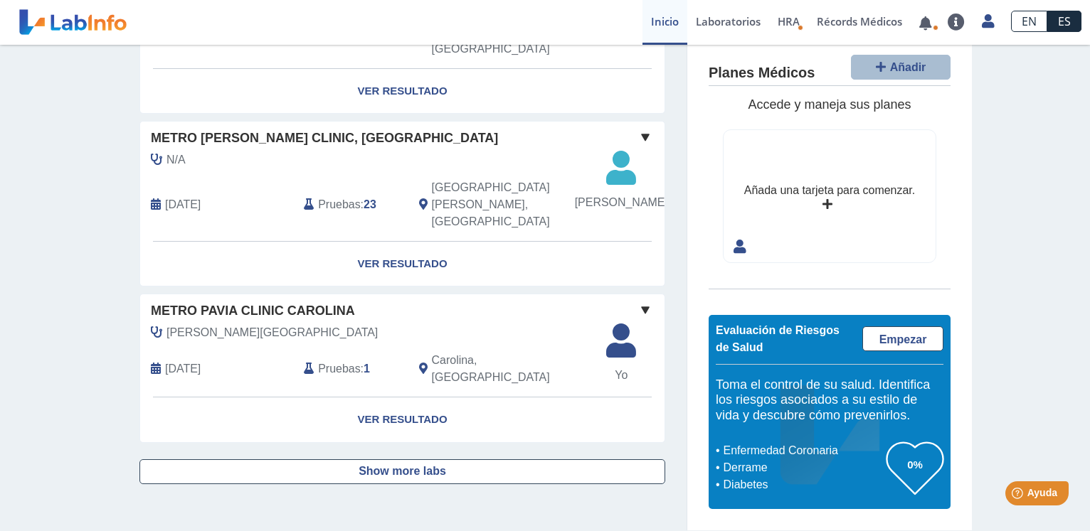
scroll to position [1341, 0]
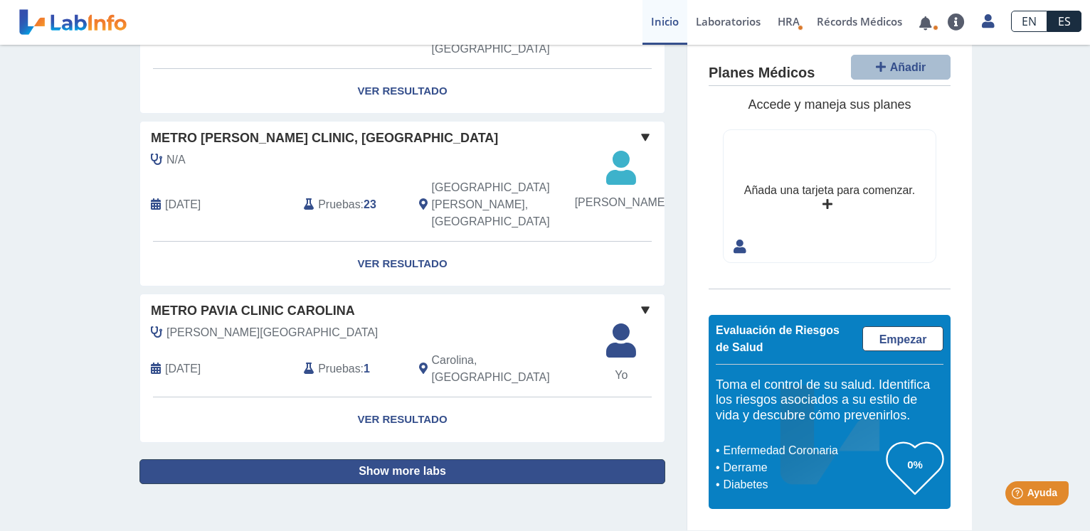
click at [389, 471] on button "Show more labs" at bounding box center [402, 471] width 526 height 25
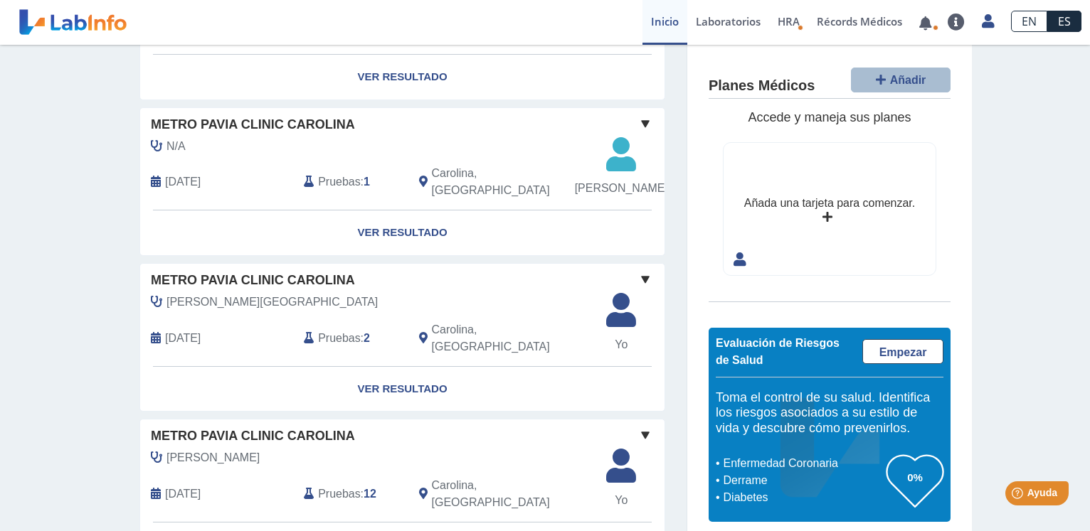
scroll to position [1621, 0]
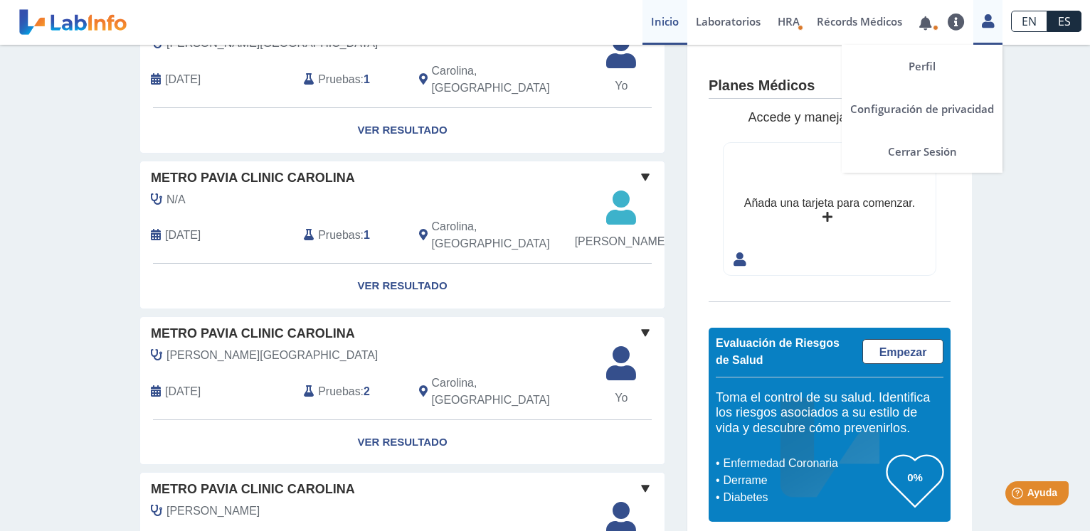
click at [990, 26] on icon at bounding box center [987, 21] width 12 height 11
click at [913, 68] on link "Perfil" at bounding box center [921, 66] width 161 height 43
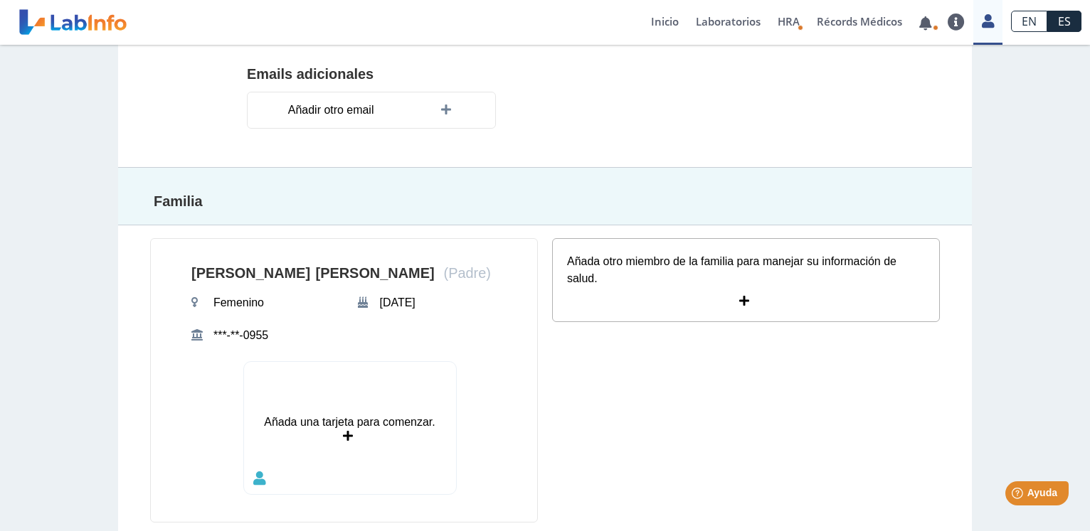
scroll to position [479, 0]
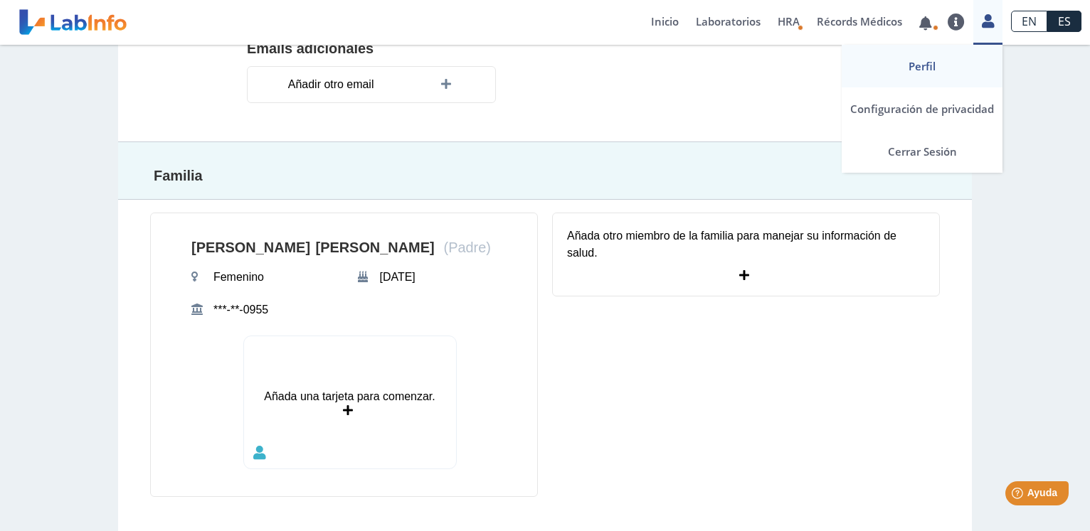
click at [986, 26] on icon at bounding box center [987, 21] width 12 height 11
click at [904, 68] on link "Perfil" at bounding box center [921, 66] width 161 height 43
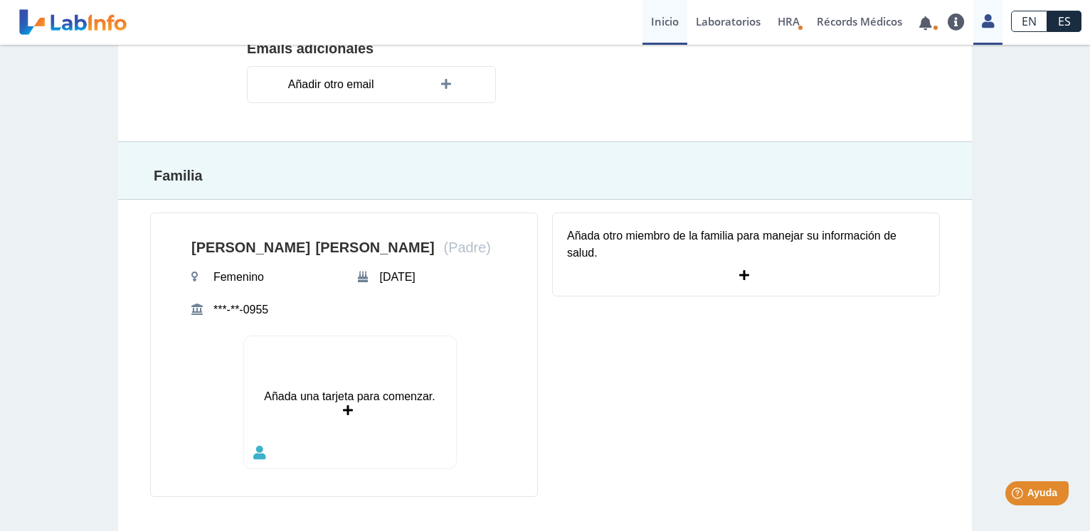
click at [654, 22] on link "Inicio" at bounding box center [664, 22] width 45 height 45
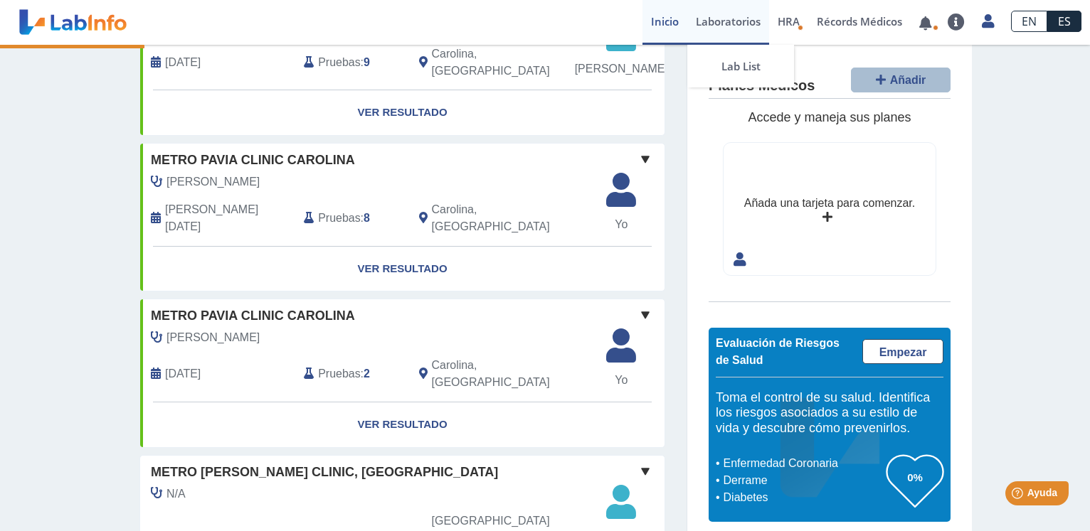
click at [733, 25] on link "Laboratorios" at bounding box center [728, 22] width 82 height 45
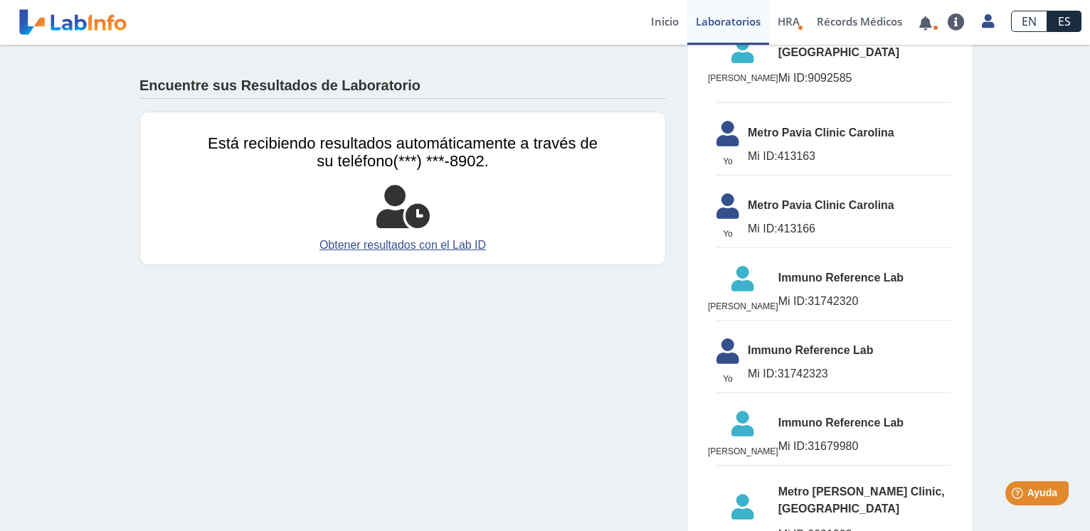
scroll to position [10, 0]
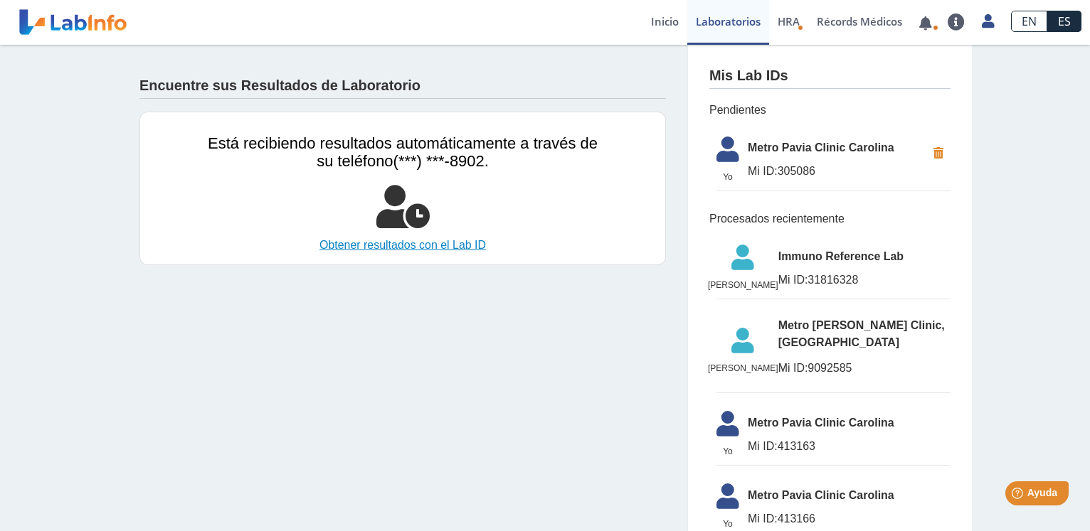
click at [351, 245] on link "Obtener resultados con el Lab ID" at bounding box center [403, 245] width 390 height 17
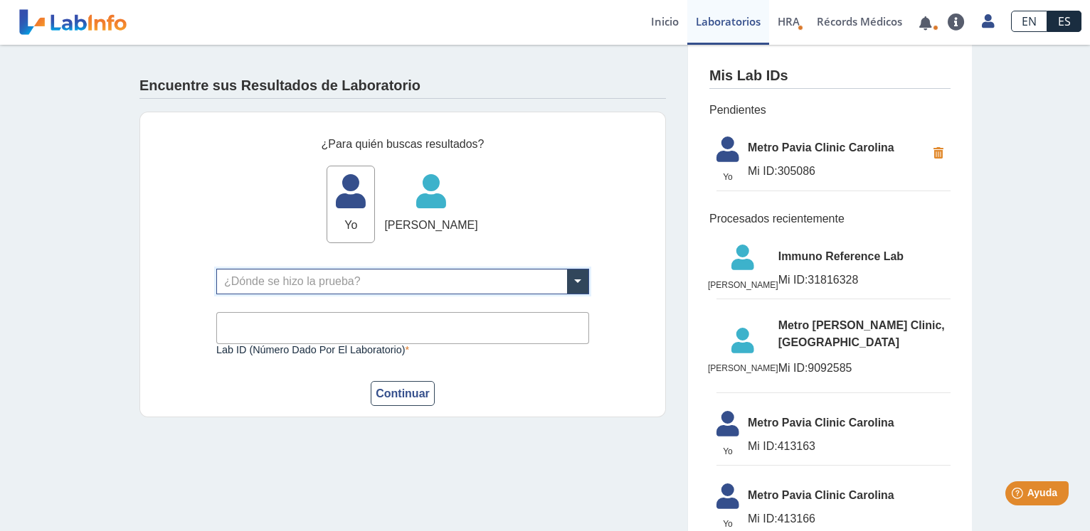
click at [245, 337] on input "Lab ID (número dado por el laboratorio)" at bounding box center [402, 328] width 373 height 32
type input "420689"
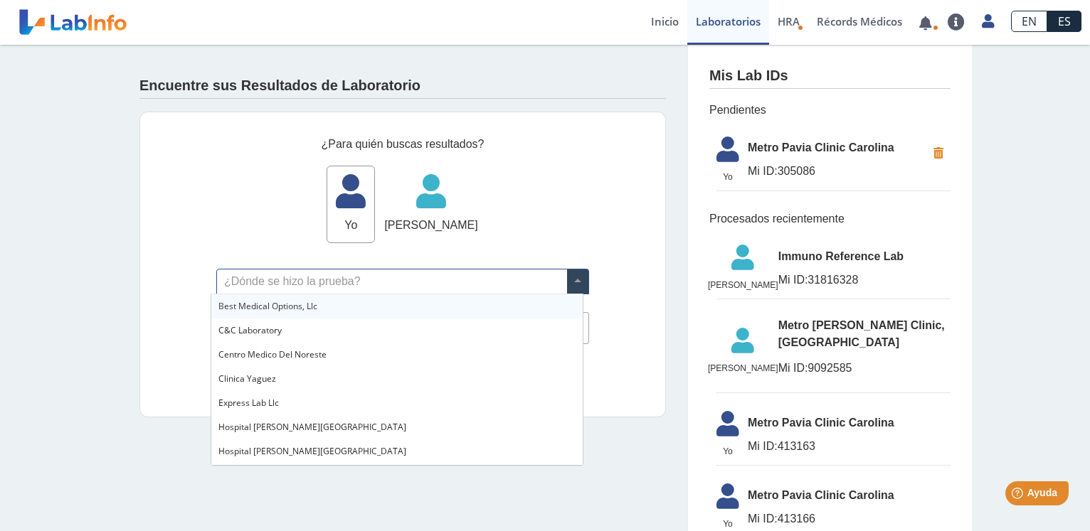
click at [255, 285] on input "text" at bounding box center [402, 282] width 371 height 24
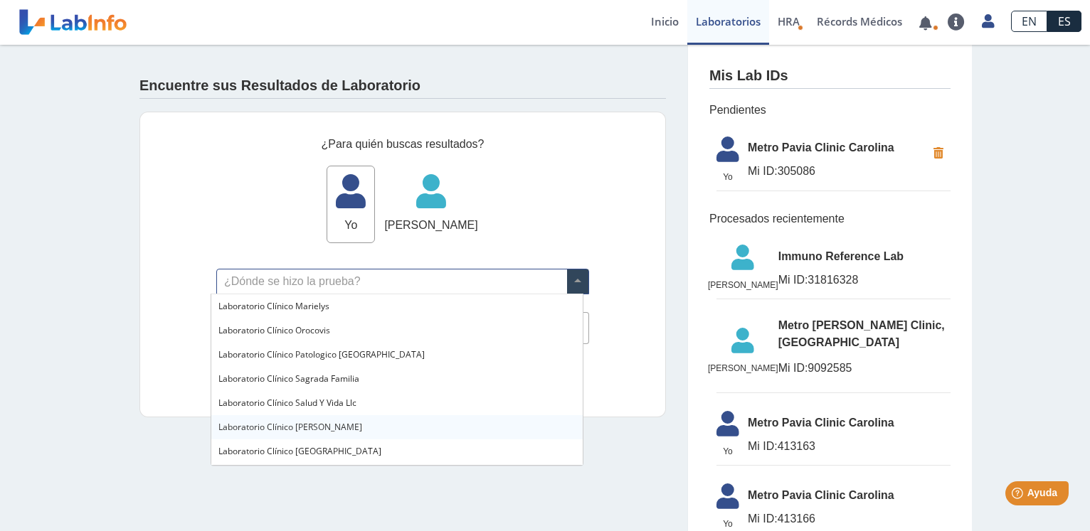
scroll to position [1016, 0]
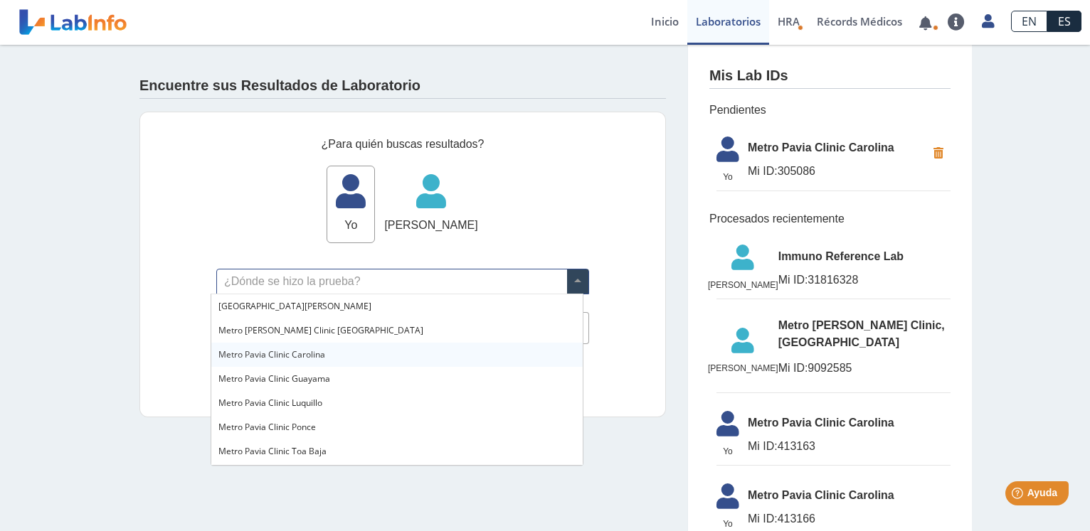
click at [264, 356] on span "Metro Pavia Clinic Carolina" at bounding box center [271, 354] width 107 height 12
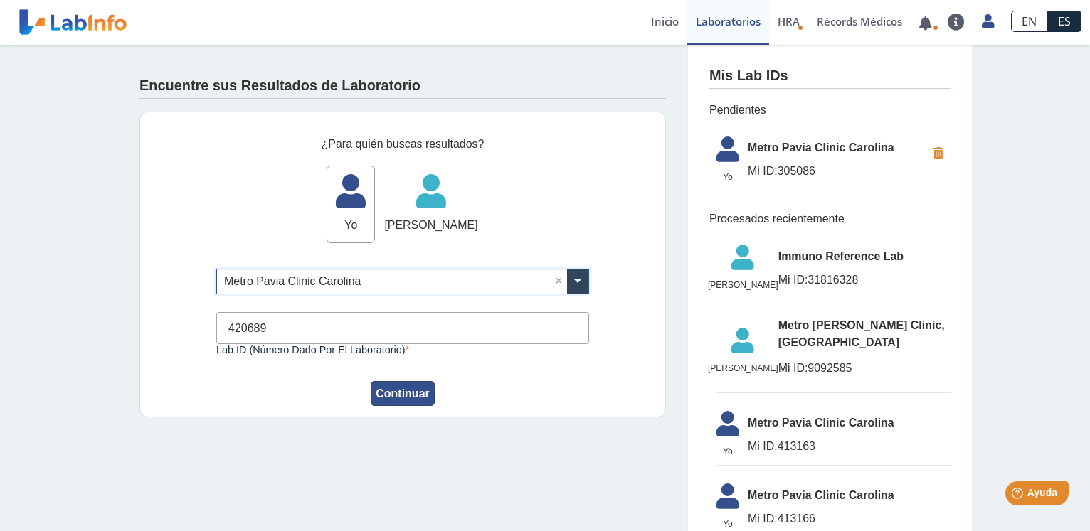
click at [395, 393] on button "Continuar" at bounding box center [403, 393] width 64 height 25
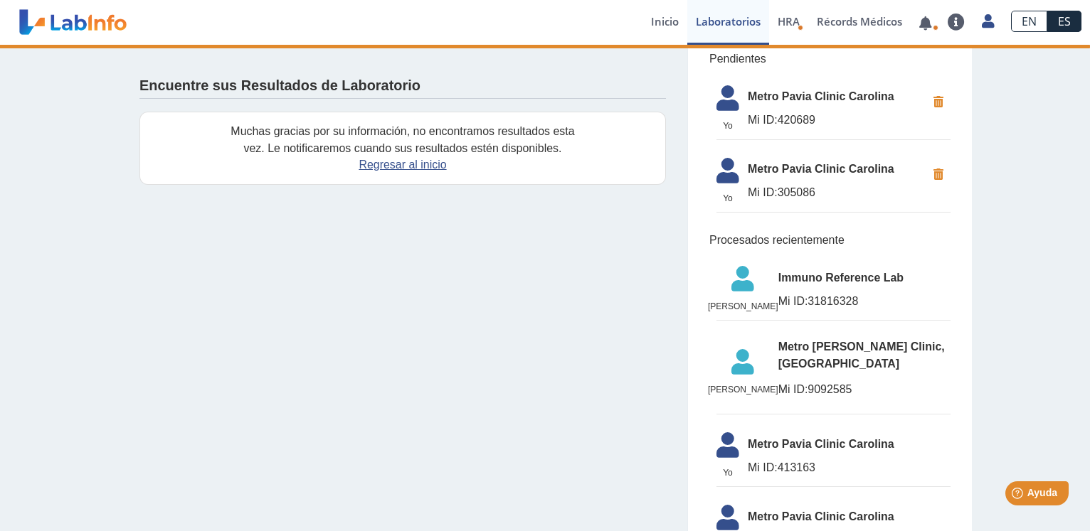
scroll to position [0, 0]
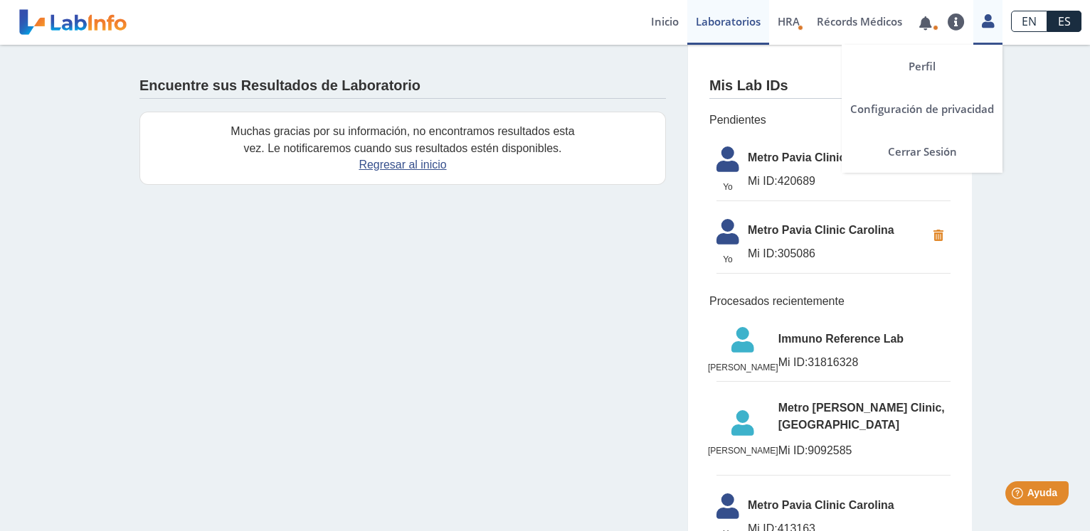
click at [986, 18] on icon at bounding box center [987, 21] width 12 height 11
click at [929, 156] on link "Cerrar Sesión" at bounding box center [921, 151] width 161 height 43
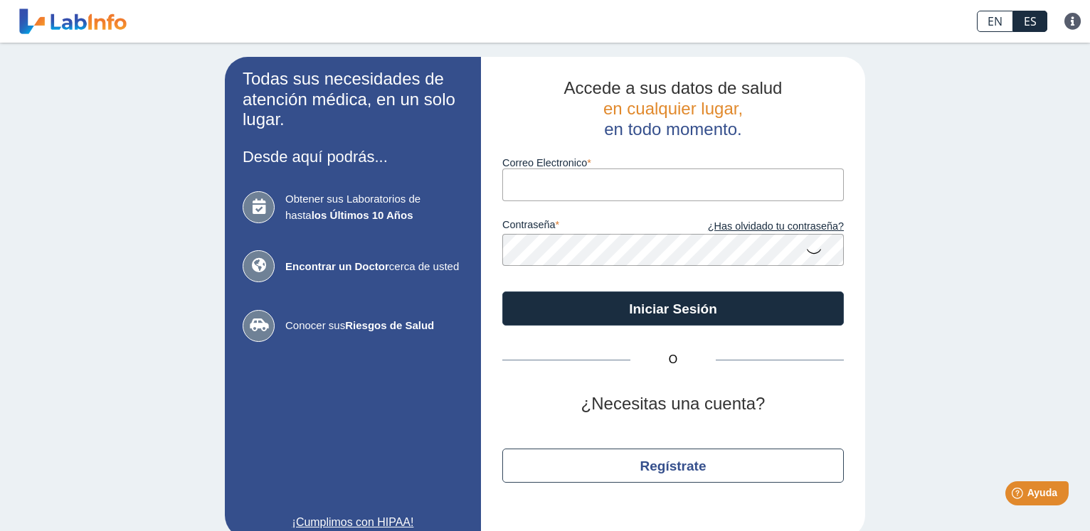
click at [671, 181] on input "Correo Electronico" at bounding box center [672, 185] width 341 height 32
type input "[EMAIL_ADDRESS][DOMAIN_NAME]"
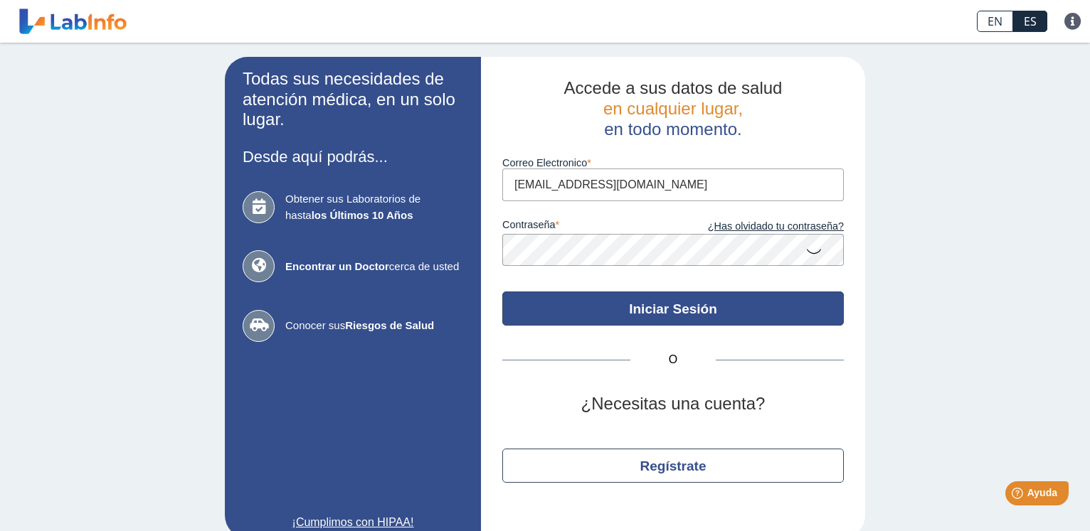
click at [654, 309] on button "Iniciar Sesión" at bounding box center [672, 309] width 341 height 34
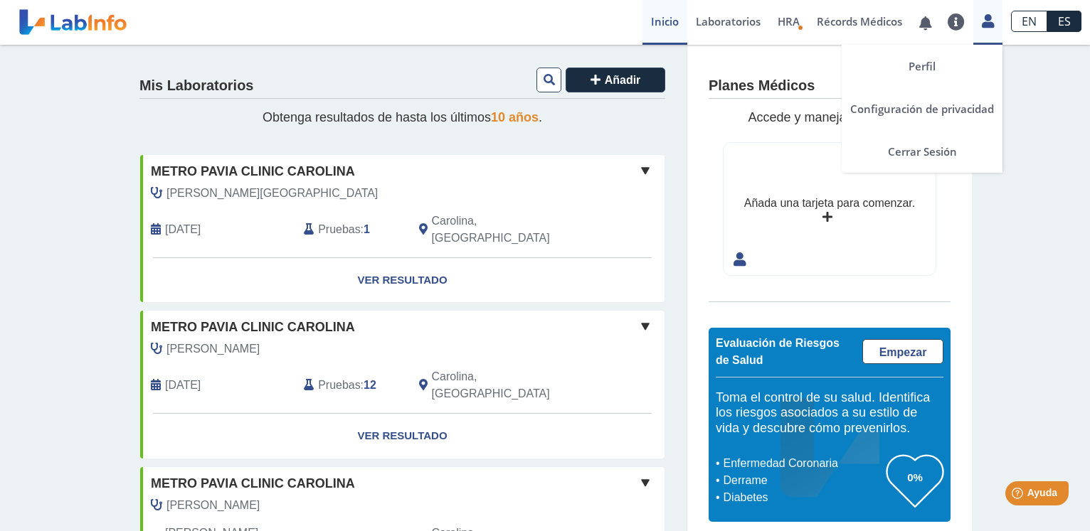
click at [984, 20] on icon at bounding box center [987, 21] width 12 height 11
click at [930, 63] on link "Perfil" at bounding box center [921, 66] width 161 height 43
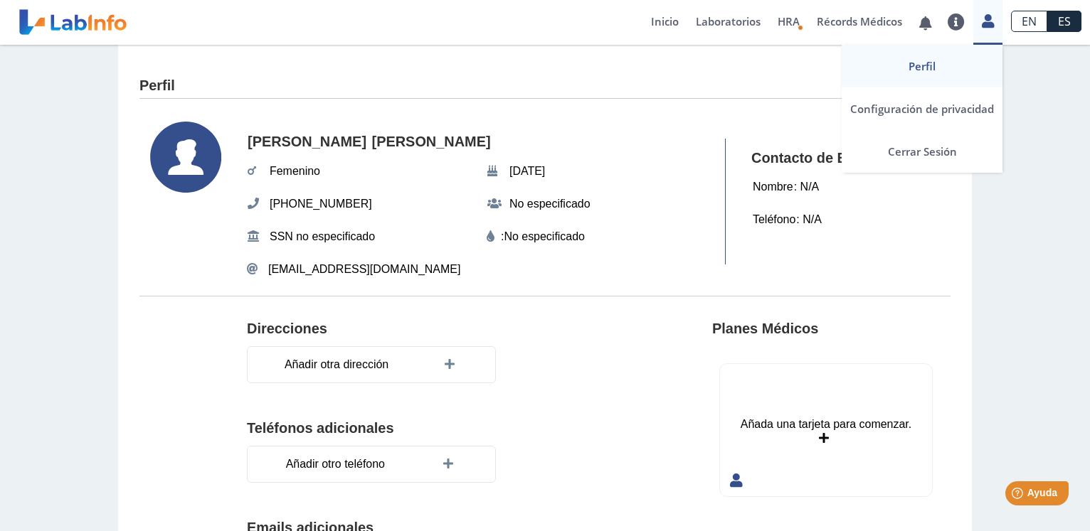
click at [994, 21] on link at bounding box center [987, 19] width 29 height 18
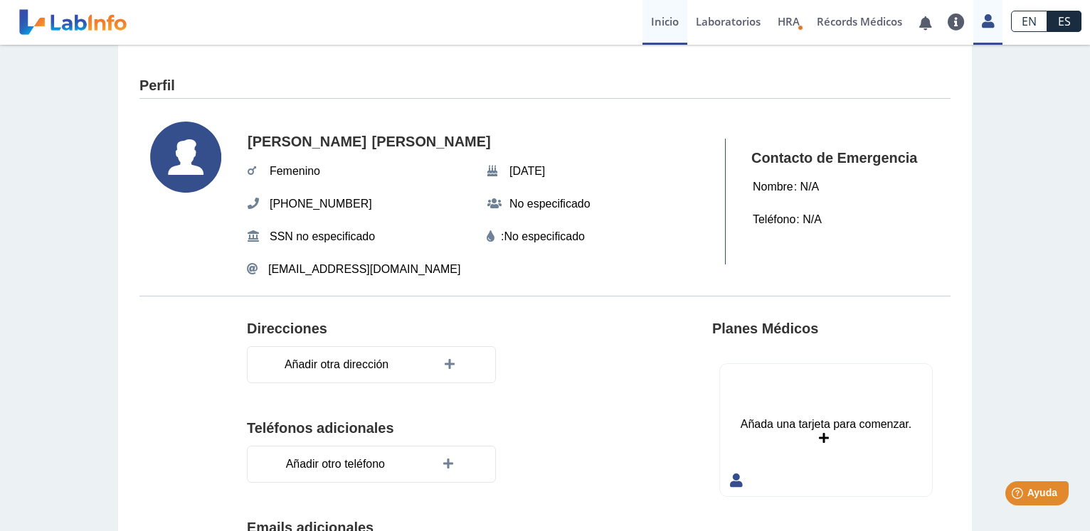
click at [660, 21] on link "Inicio" at bounding box center [664, 22] width 45 height 45
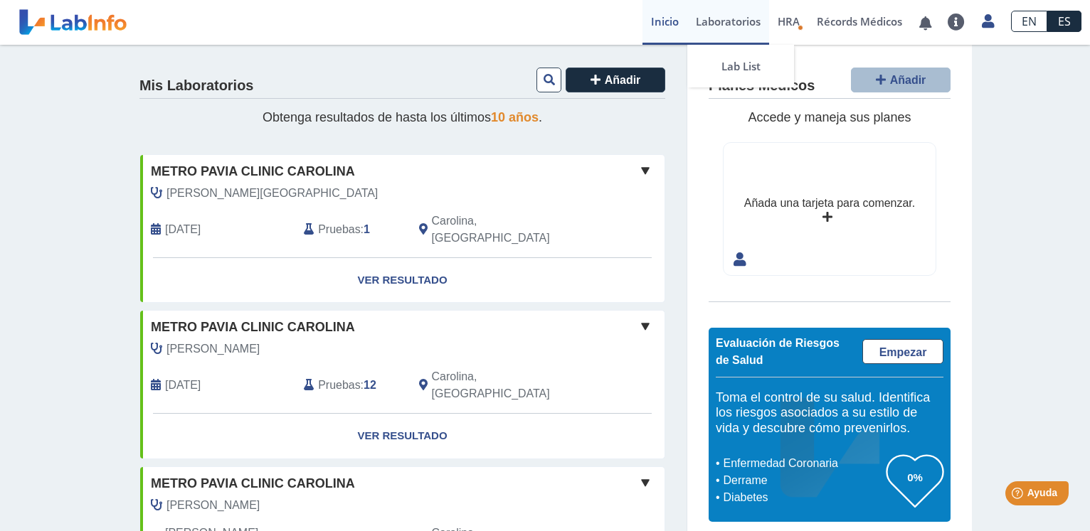
click at [707, 19] on link "Laboratorios" at bounding box center [728, 22] width 82 height 45
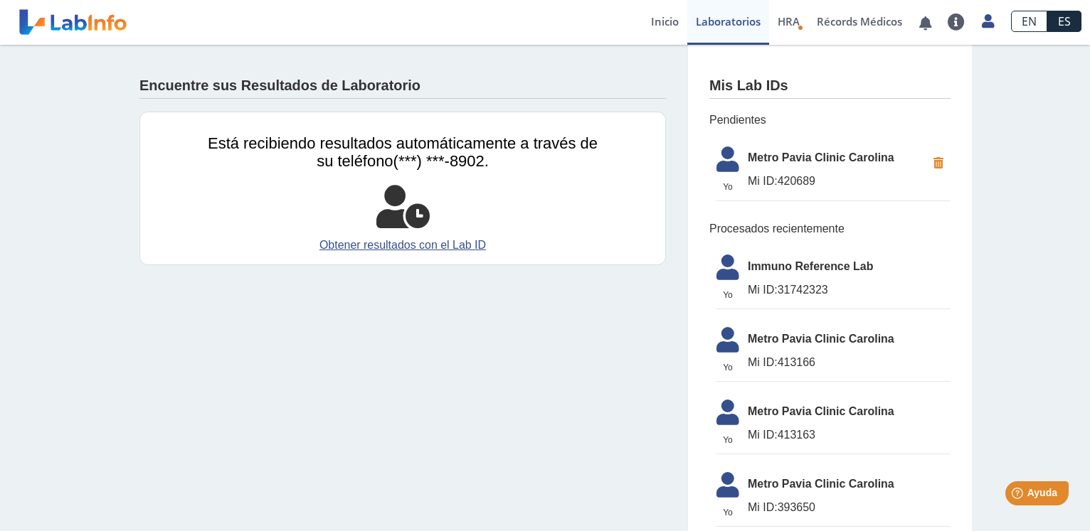
click at [752, 182] on span "Mi ID:" at bounding box center [762, 181] width 30 height 12
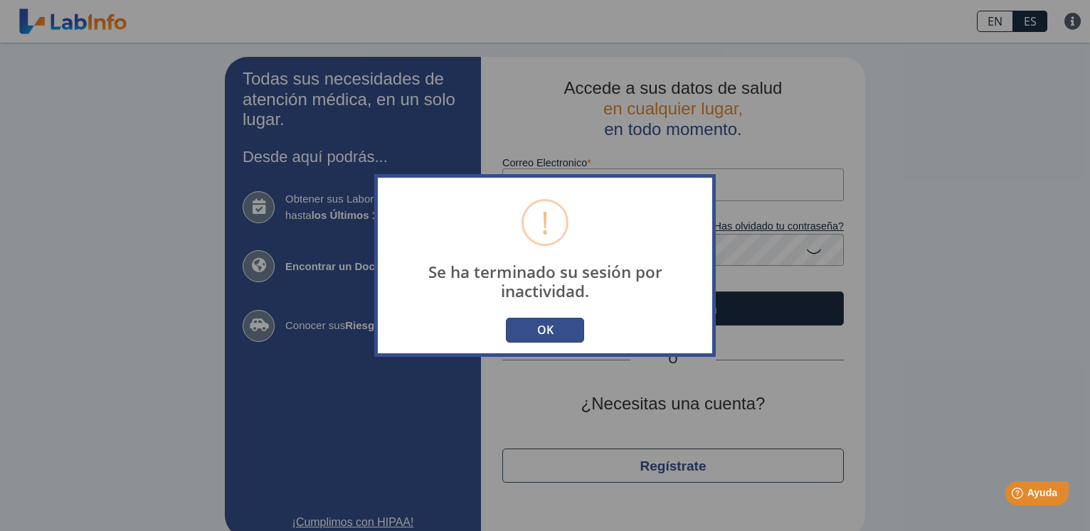
click at [535, 331] on button "OK" at bounding box center [545, 330] width 78 height 25
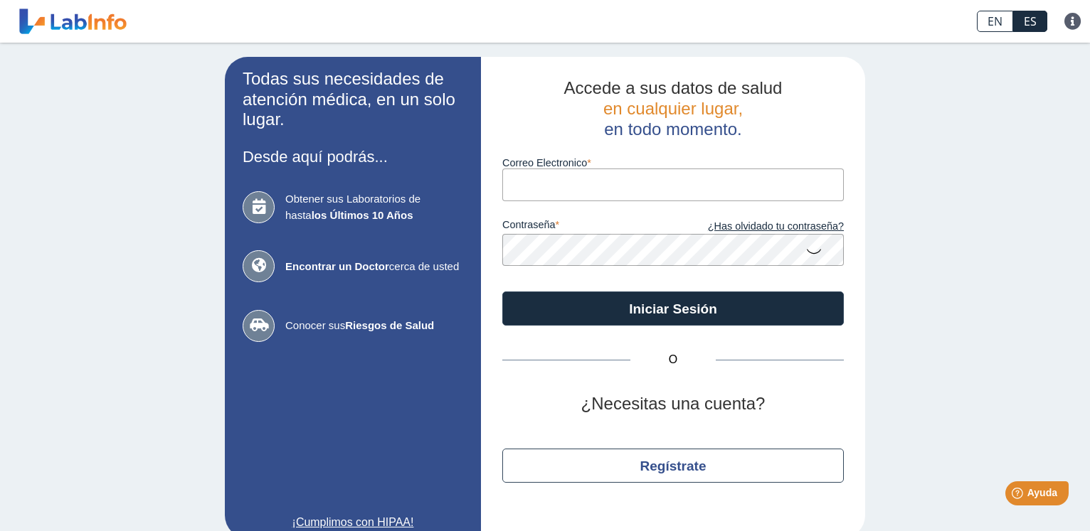
click at [1003, 223] on div "Todas sus necesidades de atención médica, en un solo lugar. Desde aquí podrás..…" at bounding box center [545, 298] width 1090 height 510
click at [593, 188] on input "Correo Electronico" at bounding box center [672, 185] width 341 height 32
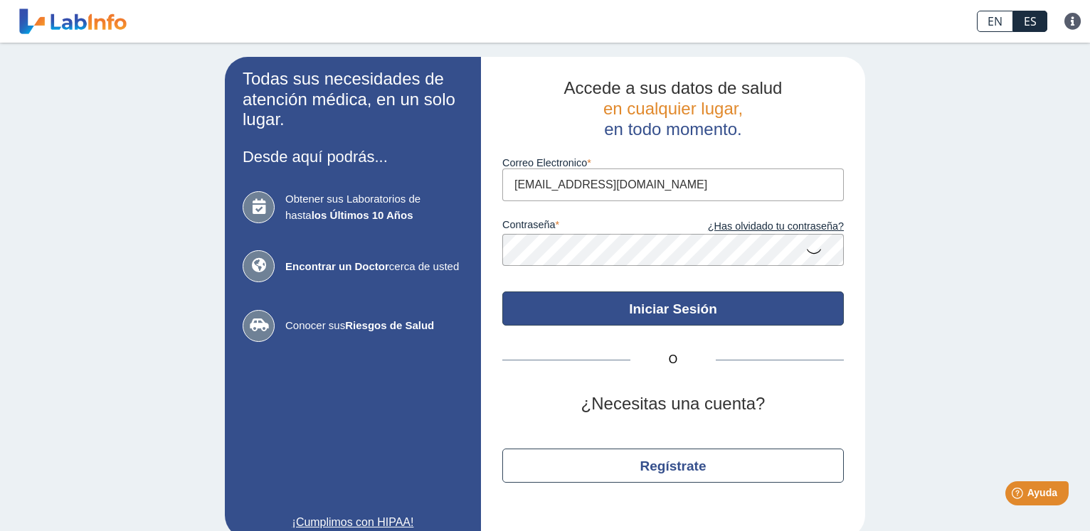
click at [672, 305] on button "Iniciar Sesión" at bounding box center [672, 309] width 341 height 34
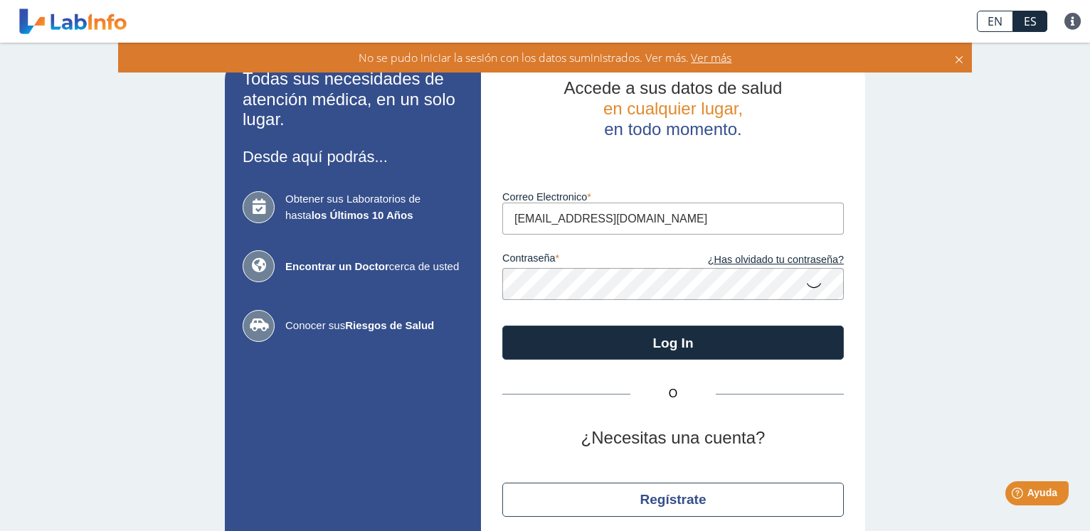
click at [634, 218] on input "[EMAIL_ADDRESS][DOMAIN_NAME]" at bounding box center [672, 219] width 341 height 32
drag, startPoint x: 634, startPoint y: 218, endPoint x: 403, endPoint y: 218, distance: 231.1
click at [502, 218] on input "[EMAIL_ADDRESS][DOMAIN_NAME]" at bounding box center [672, 219] width 341 height 32
type input "[EMAIL_ADDRESS][DOMAIN_NAME]"
click at [806, 287] on icon at bounding box center [813, 285] width 17 height 28
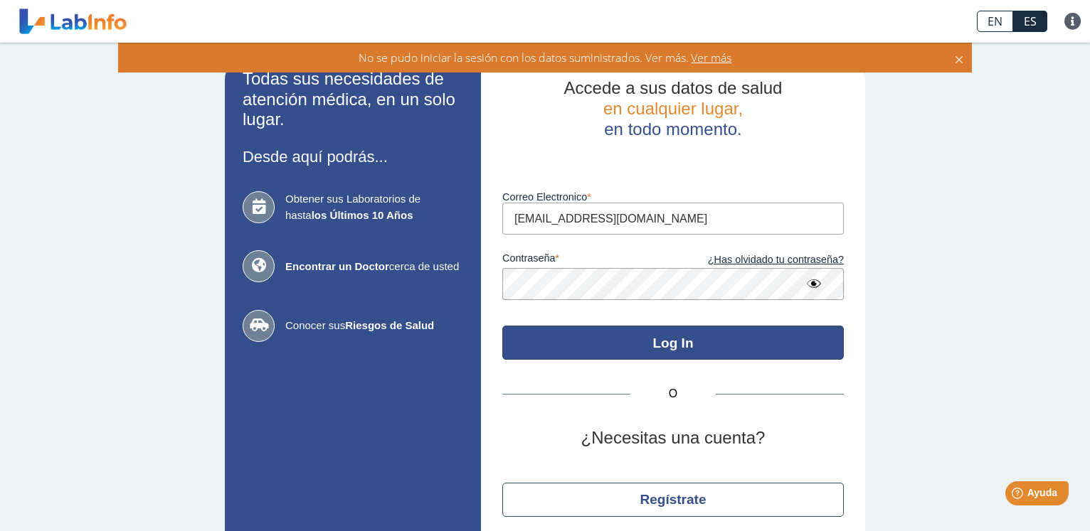
click at [678, 343] on button "Log In" at bounding box center [672, 343] width 341 height 34
